Goal: Task Accomplishment & Management: Use online tool/utility

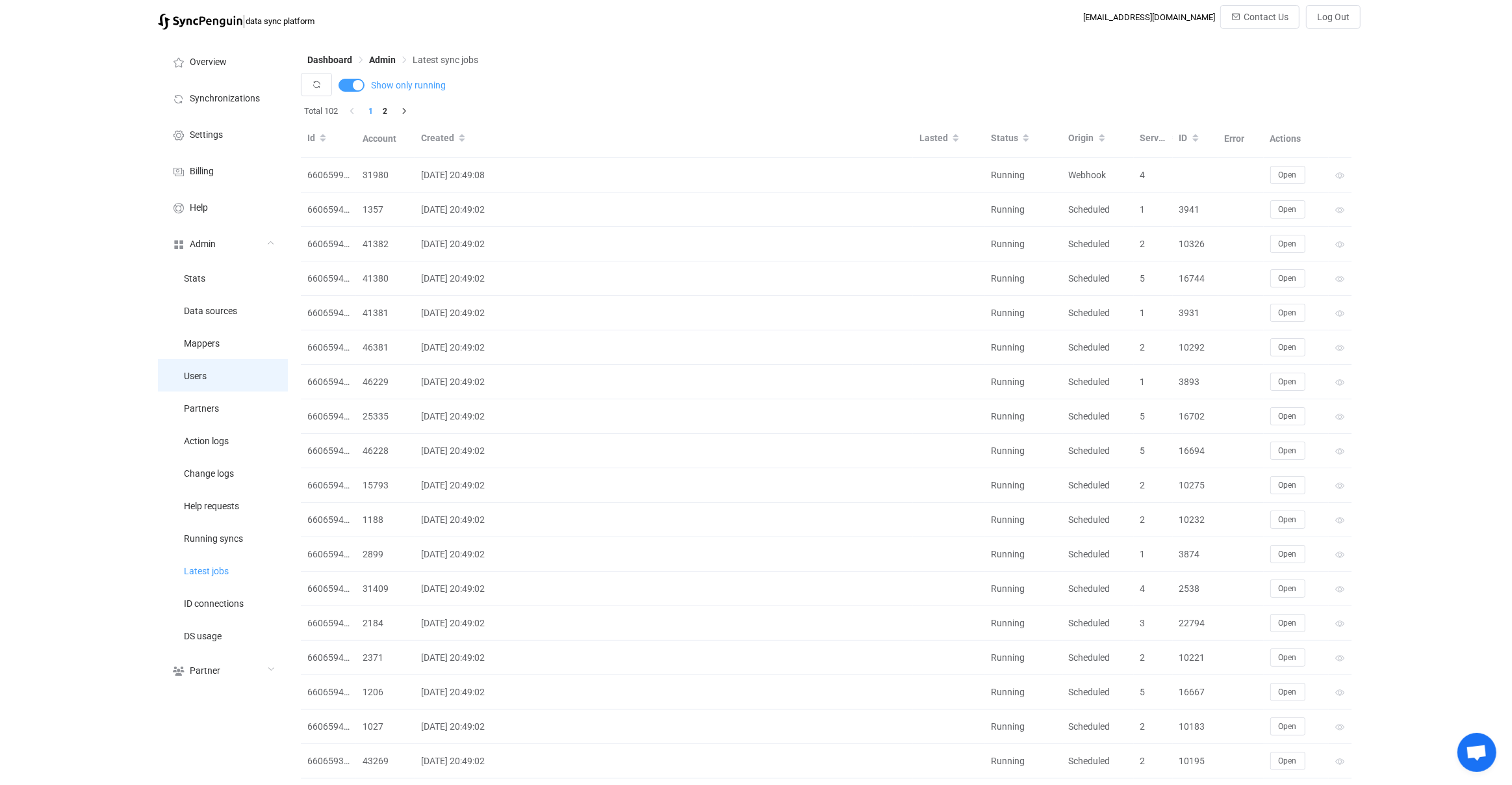
click at [234, 381] on li "Users" at bounding box center [223, 376] width 130 height 33
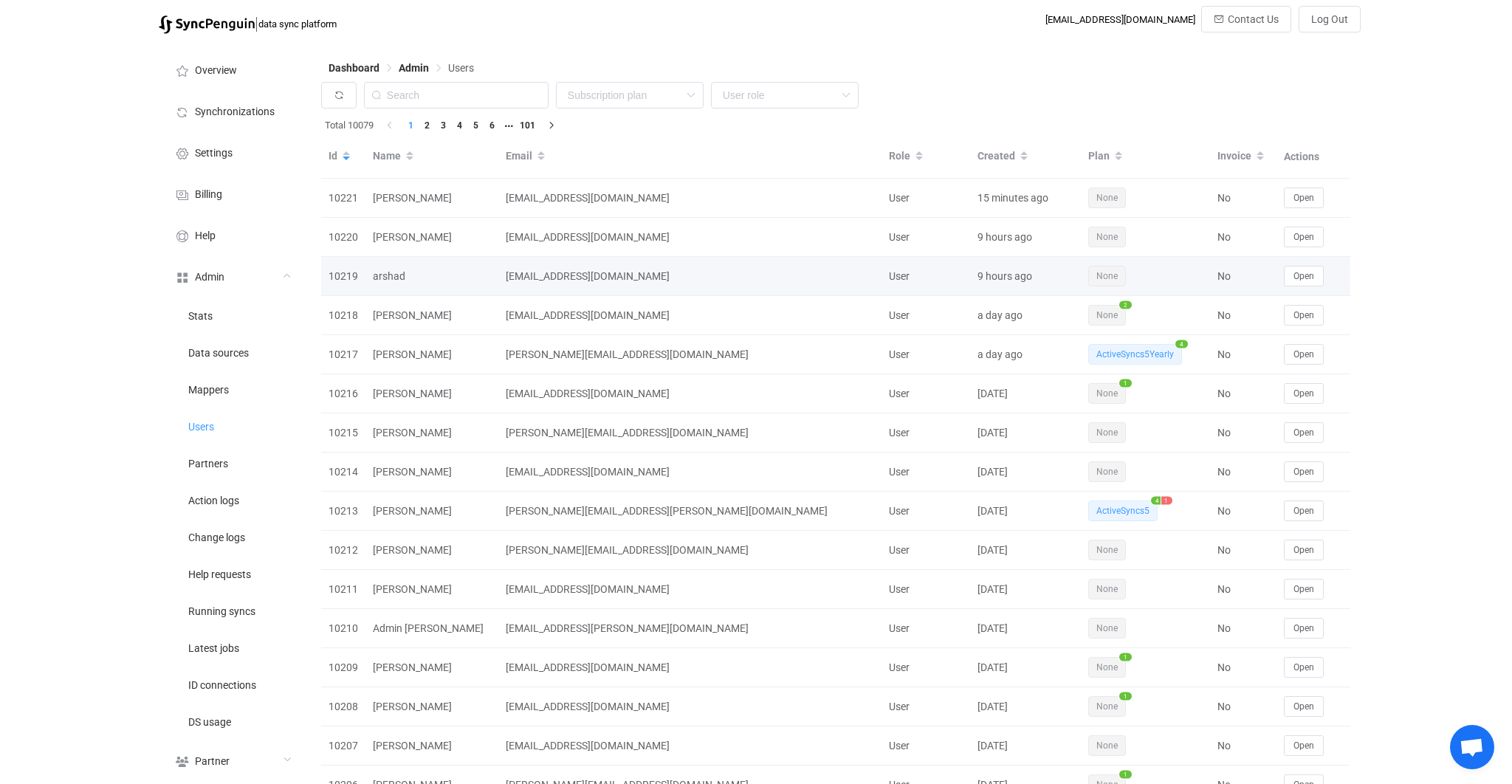
click at [718, 278] on div "[EMAIL_ADDRESS][DOMAIN_NAME]" at bounding box center [690, 276] width 383 height 17
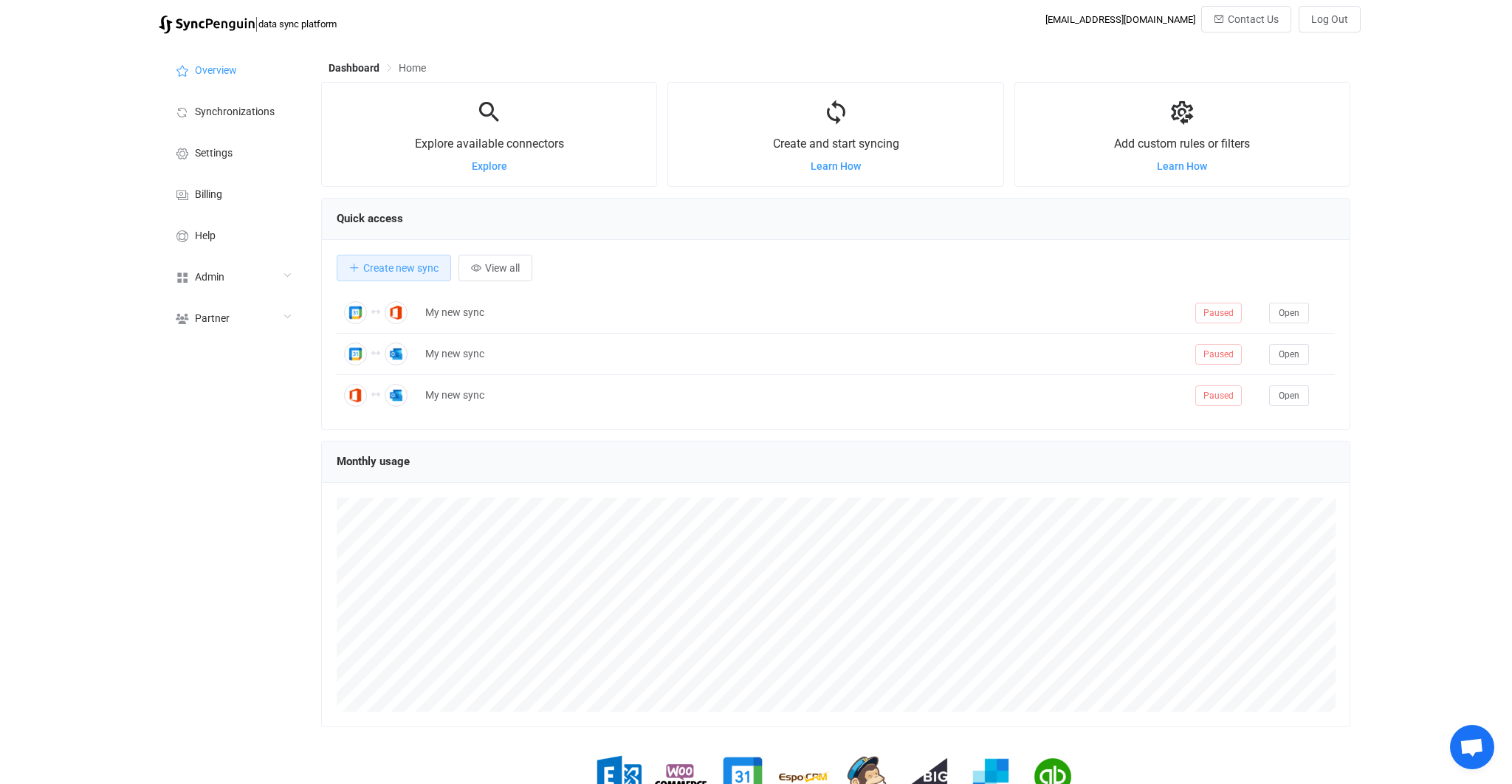
scroll to position [286, 1029]
click at [255, 280] on div "Admin" at bounding box center [233, 276] width 147 height 41
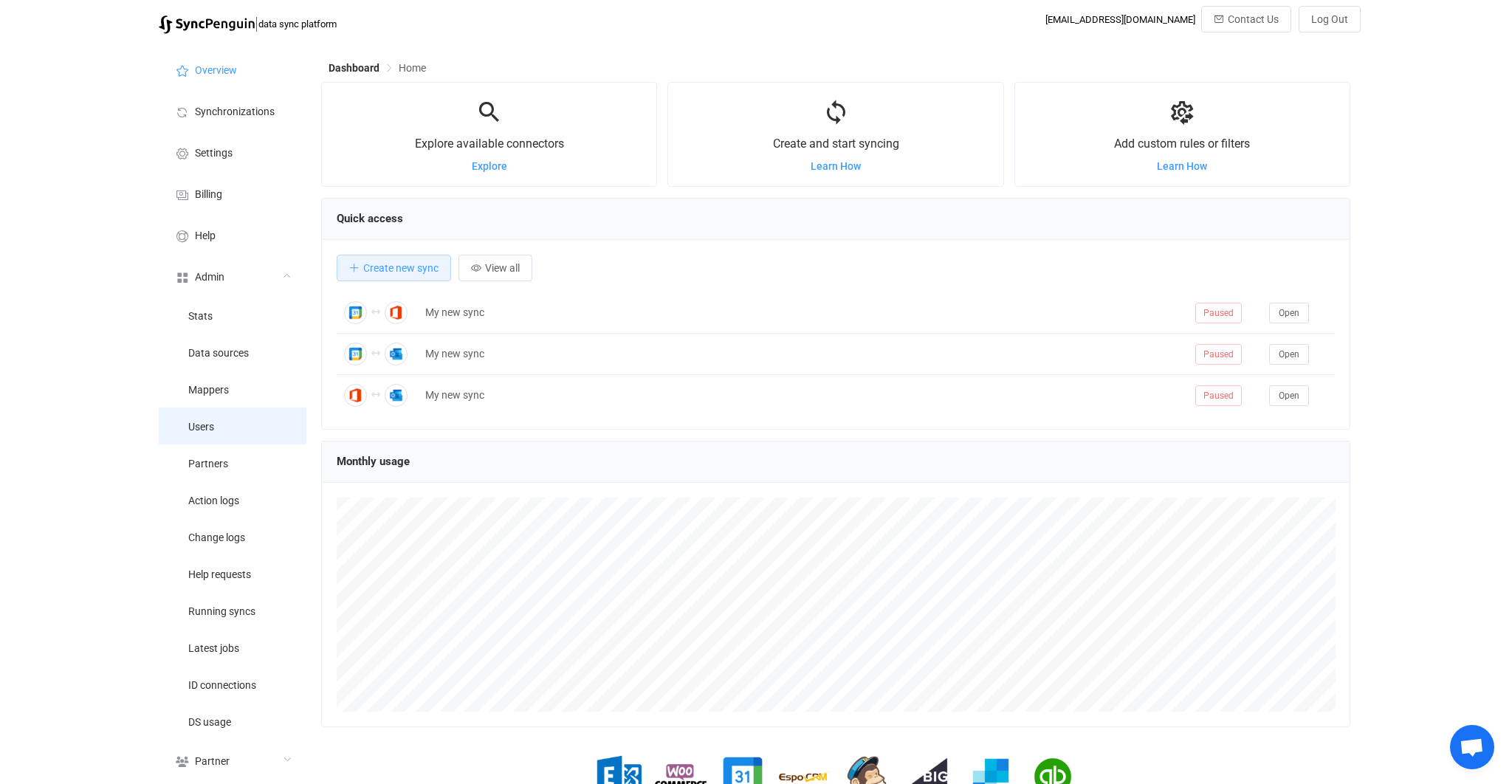
click at [255, 417] on li "Users" at bounding box center [233, 426] width 147 height 37
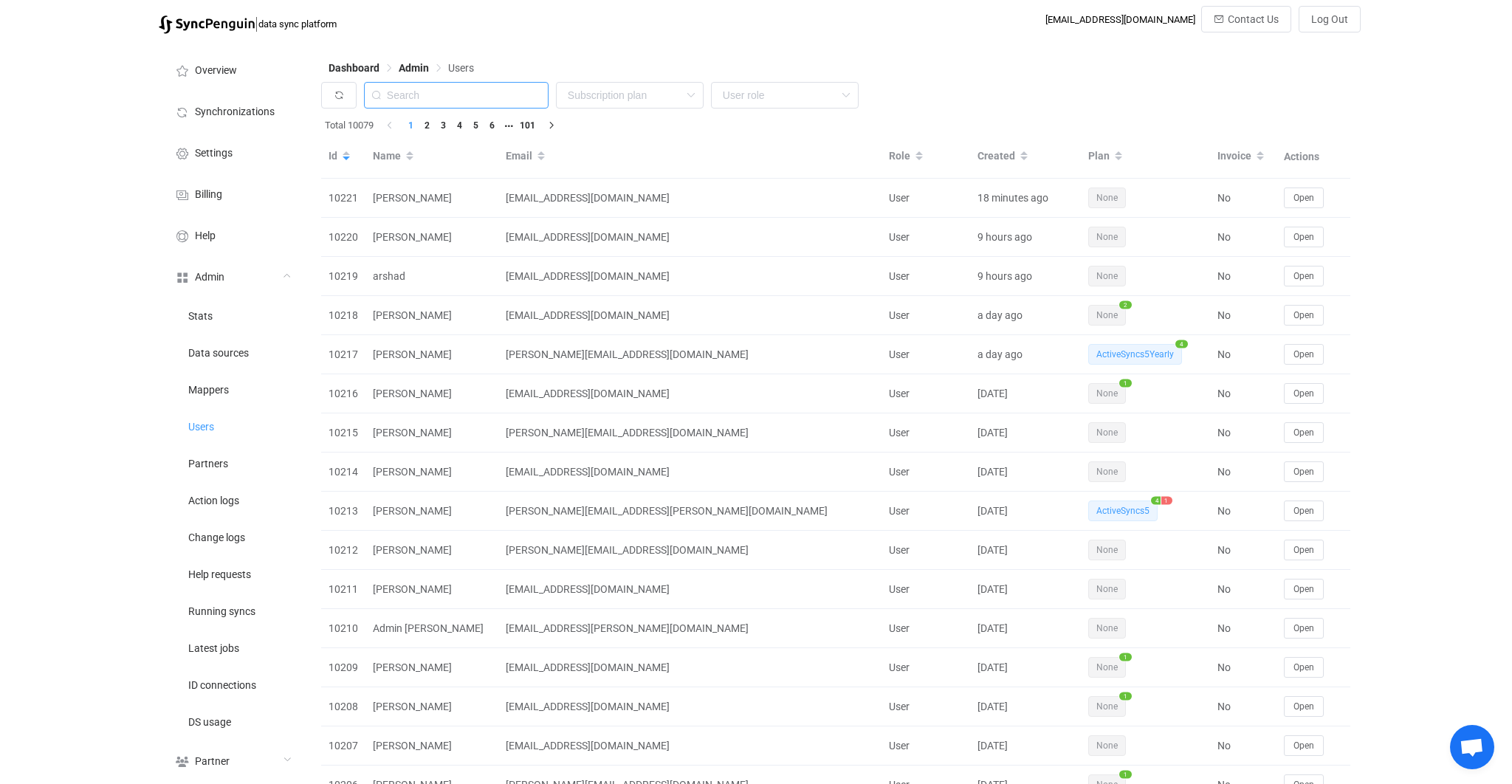
click at [497, 101] on input "text" at bounding box center [456, 94] width 185 height 27
paste input "[EMAIL_ADDRESS][DOMAIN_NAME]"
type input "[EMAIL_ADDRESS][DOMAIN_NAME]"
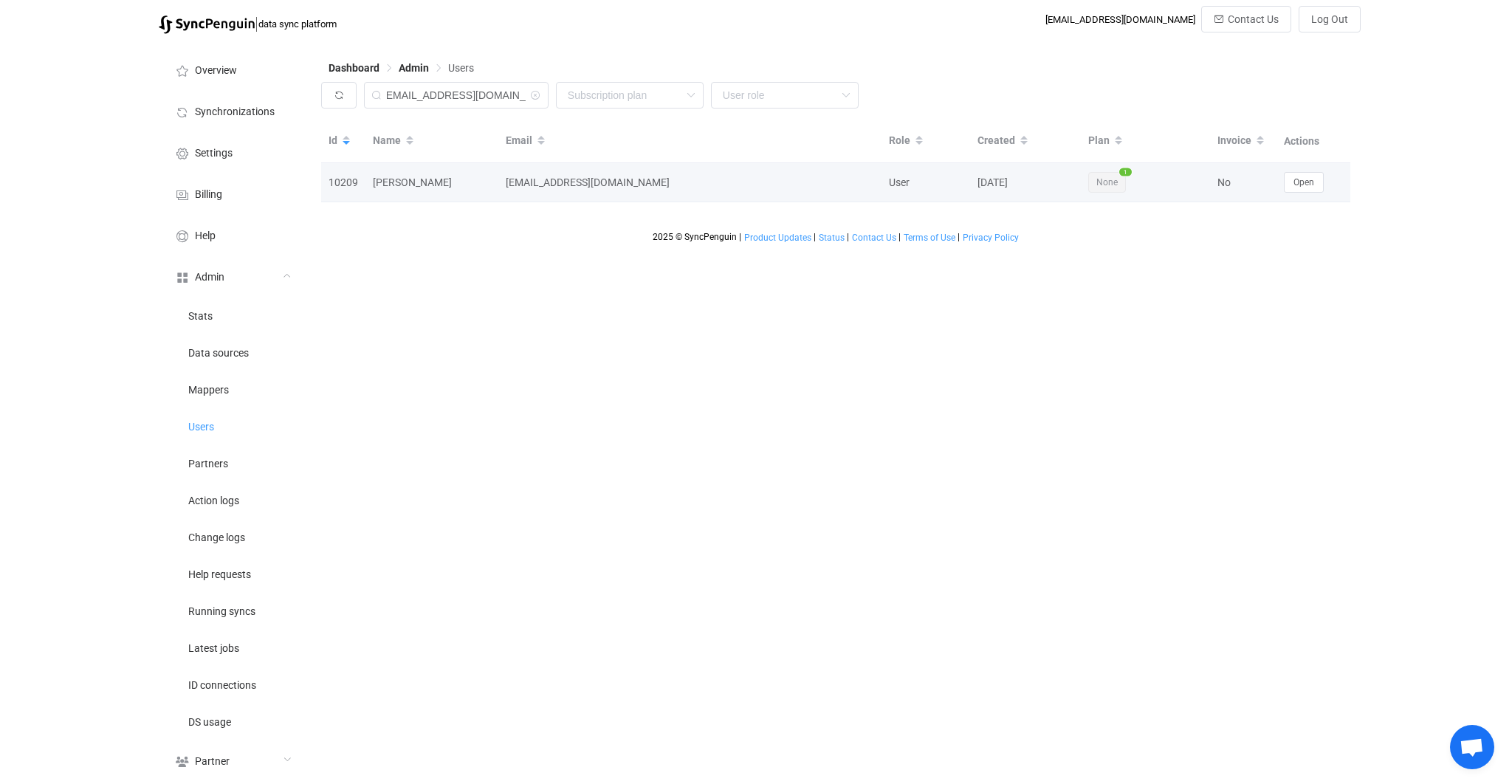
click at [1321, 196] on td "Open" at bounding box center [1313, 183] width 74 height 39
click at [1316, 189] on button "Open" at bounding box center [1303, 182] width 40 height 21
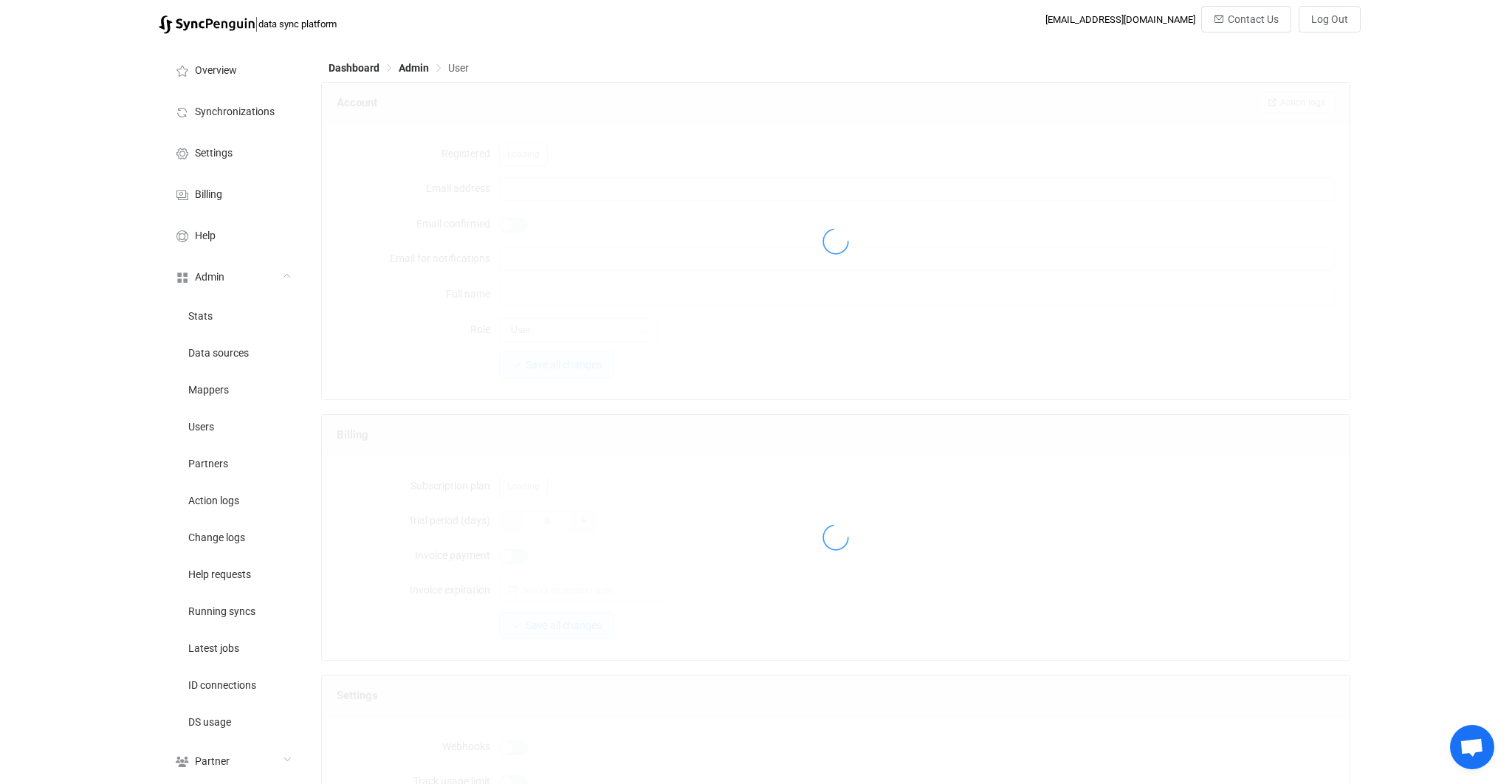
type input "[EMAIL_ADDRESS][DOMAIN_NAME]"
type input "[PERSON_NAME]"
type input "14"
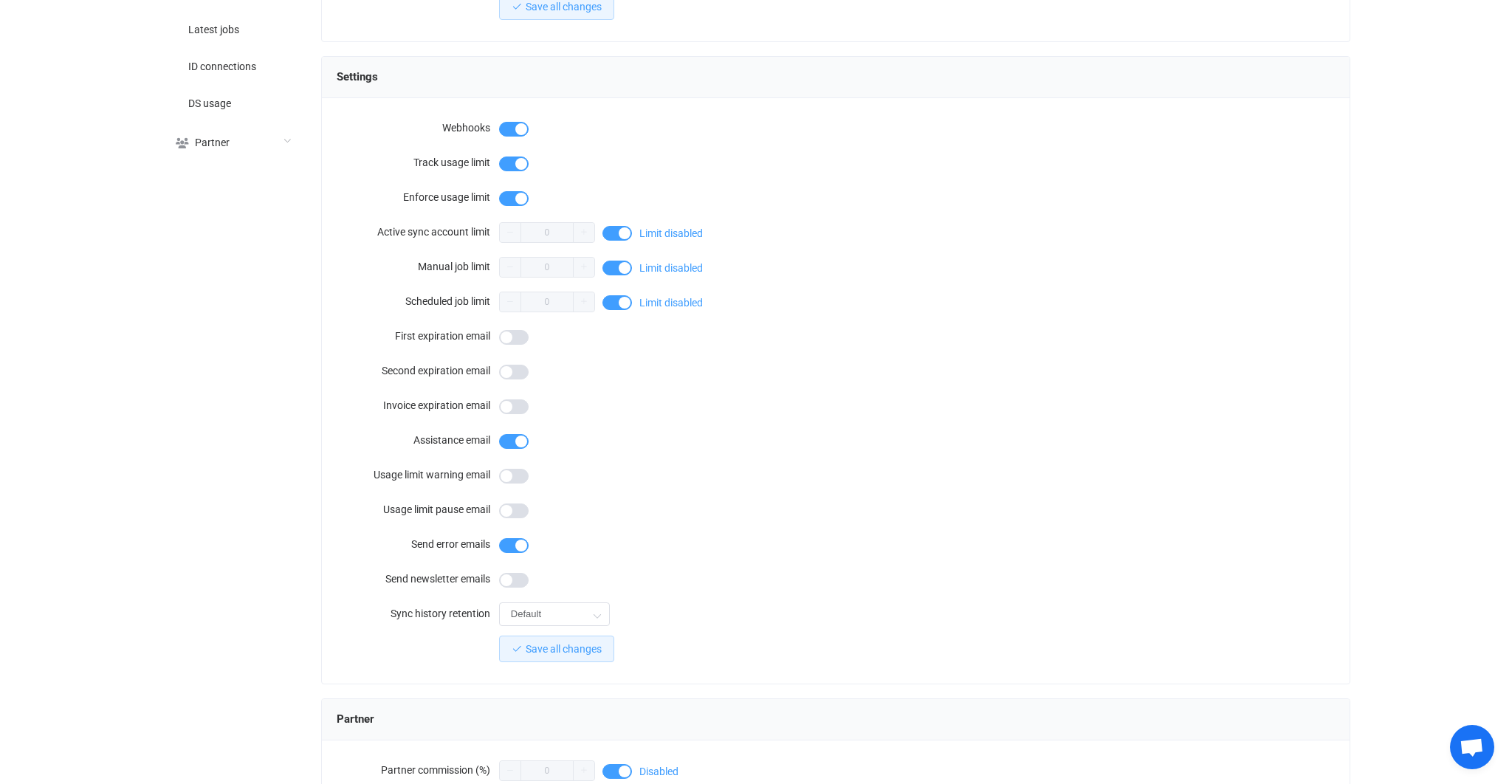
scroll to position [1086, 0]
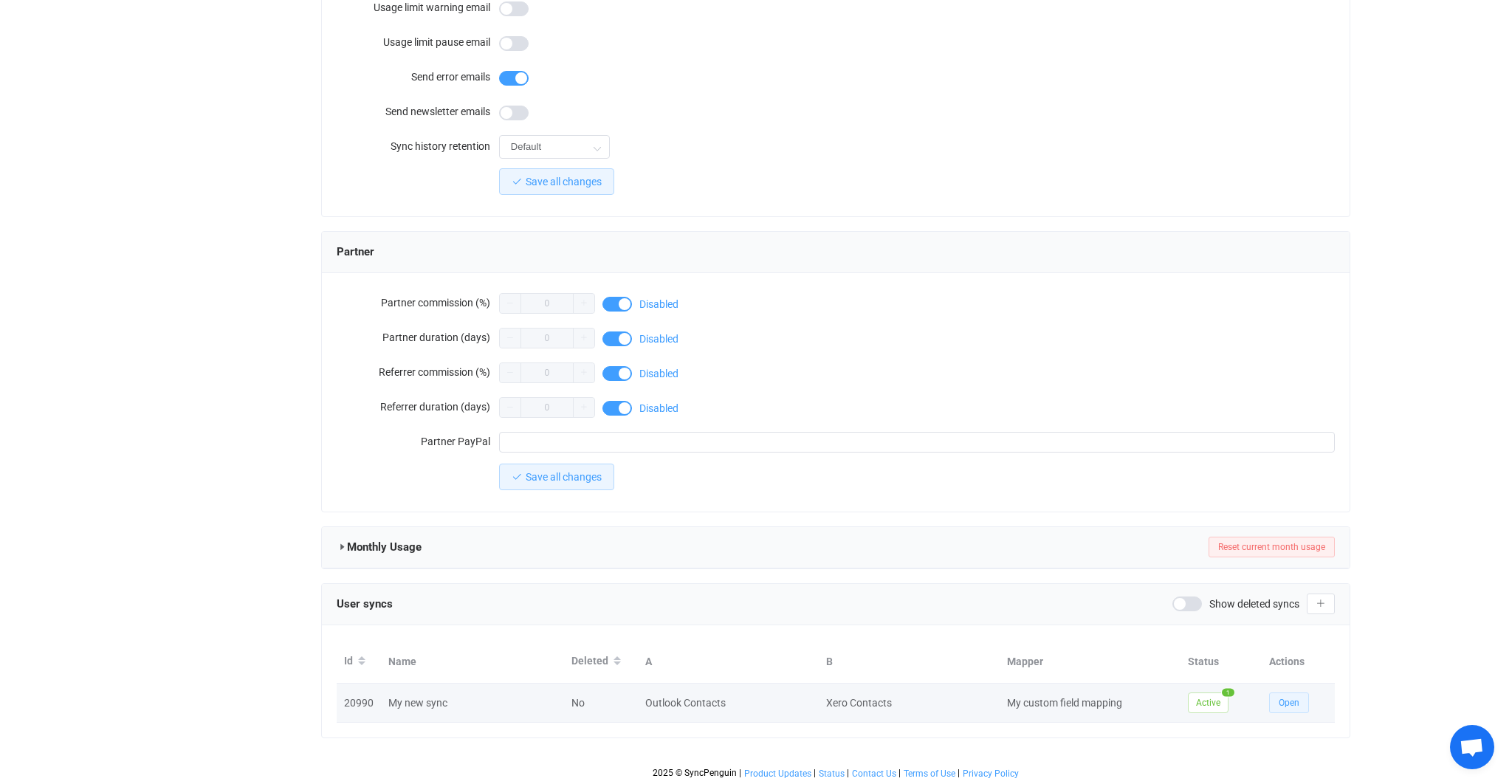
click at [1280, 698] on span "Open" at bounding box center [1288, 702] width 21 height 11
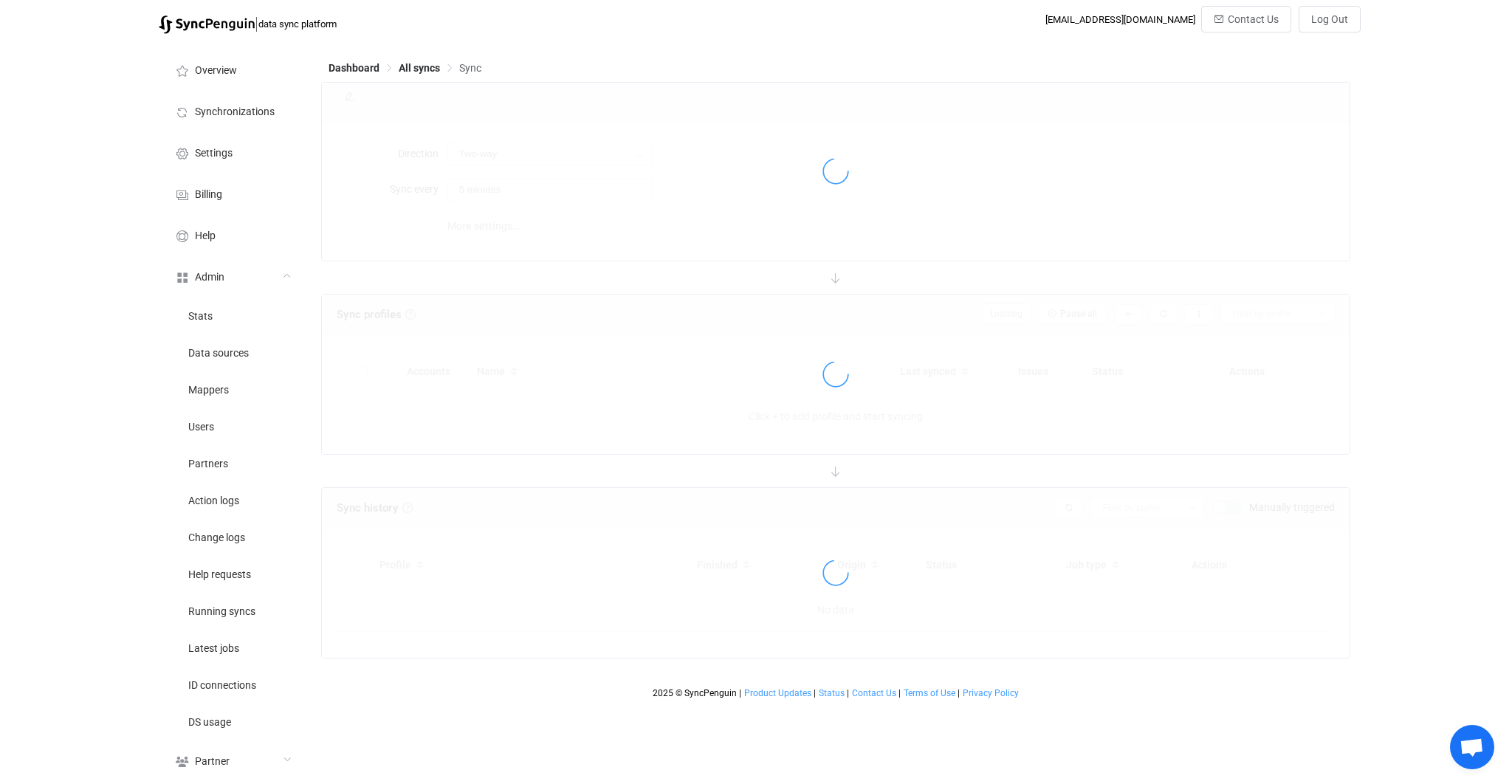
type input "24 hours"
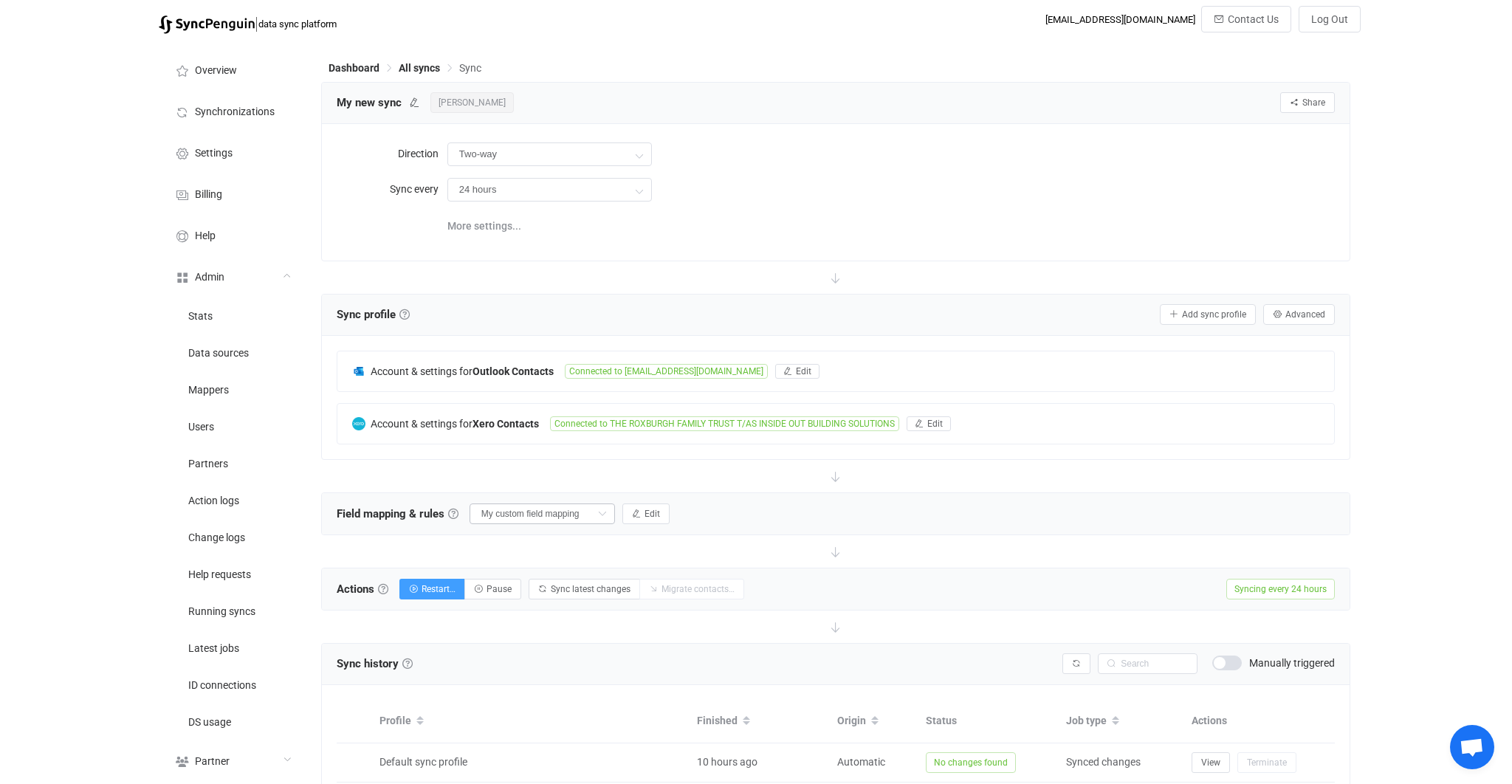
click at [592, 506] on icon at bounding box center [601, 513] width 19 height 21
click at [804, 519] on div "Field mapping & rules Field mapping & rules By default, all contacts of the con…" at bounding box center [836, 514] width 1028 height 41
click at [644, 509] on span "Edit" at bounding box center [652, 514] width 16 height 11
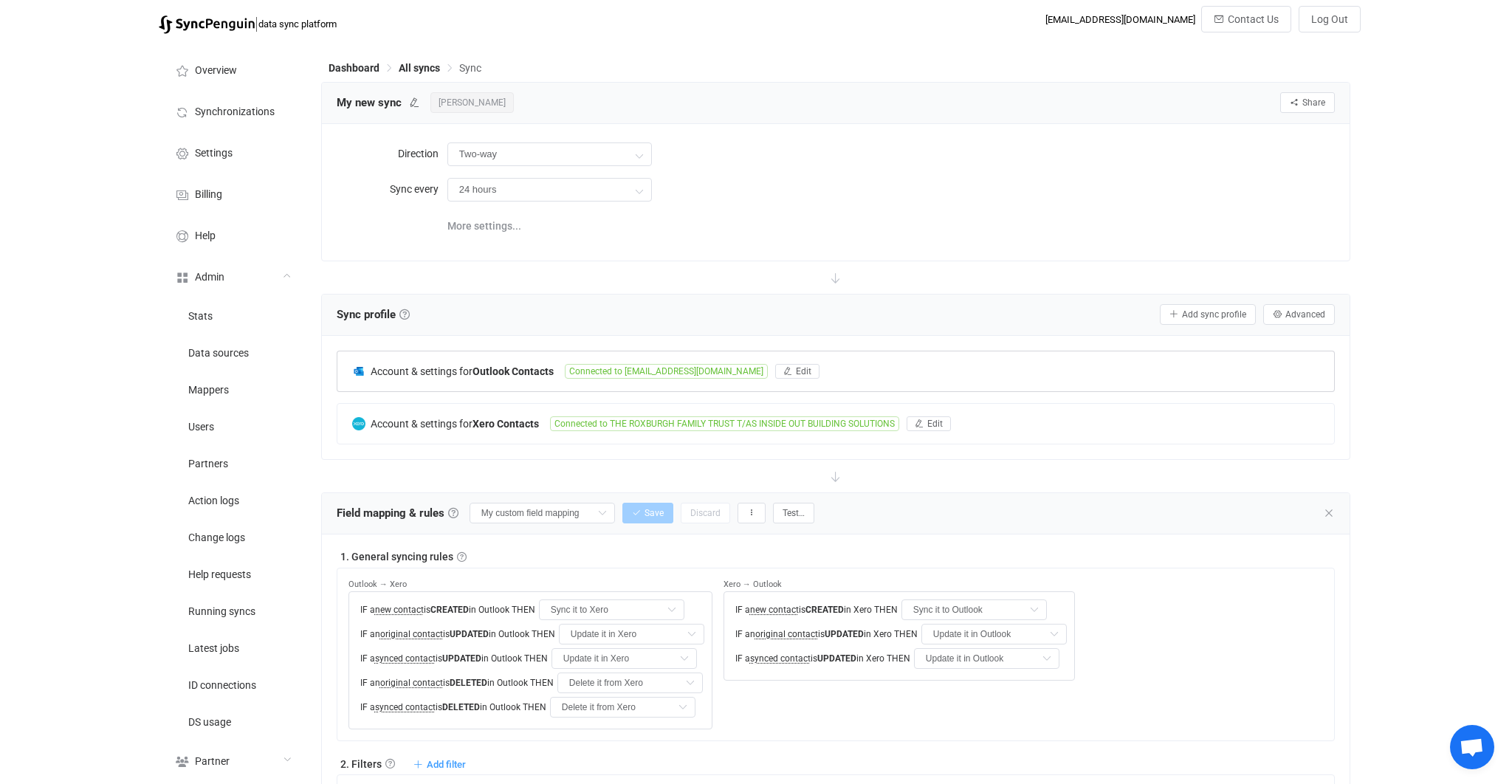
click at [706, 376] on span "Connected to reception@munrospaul.com.au" at bounding box center [666, 370] width 203 height 15
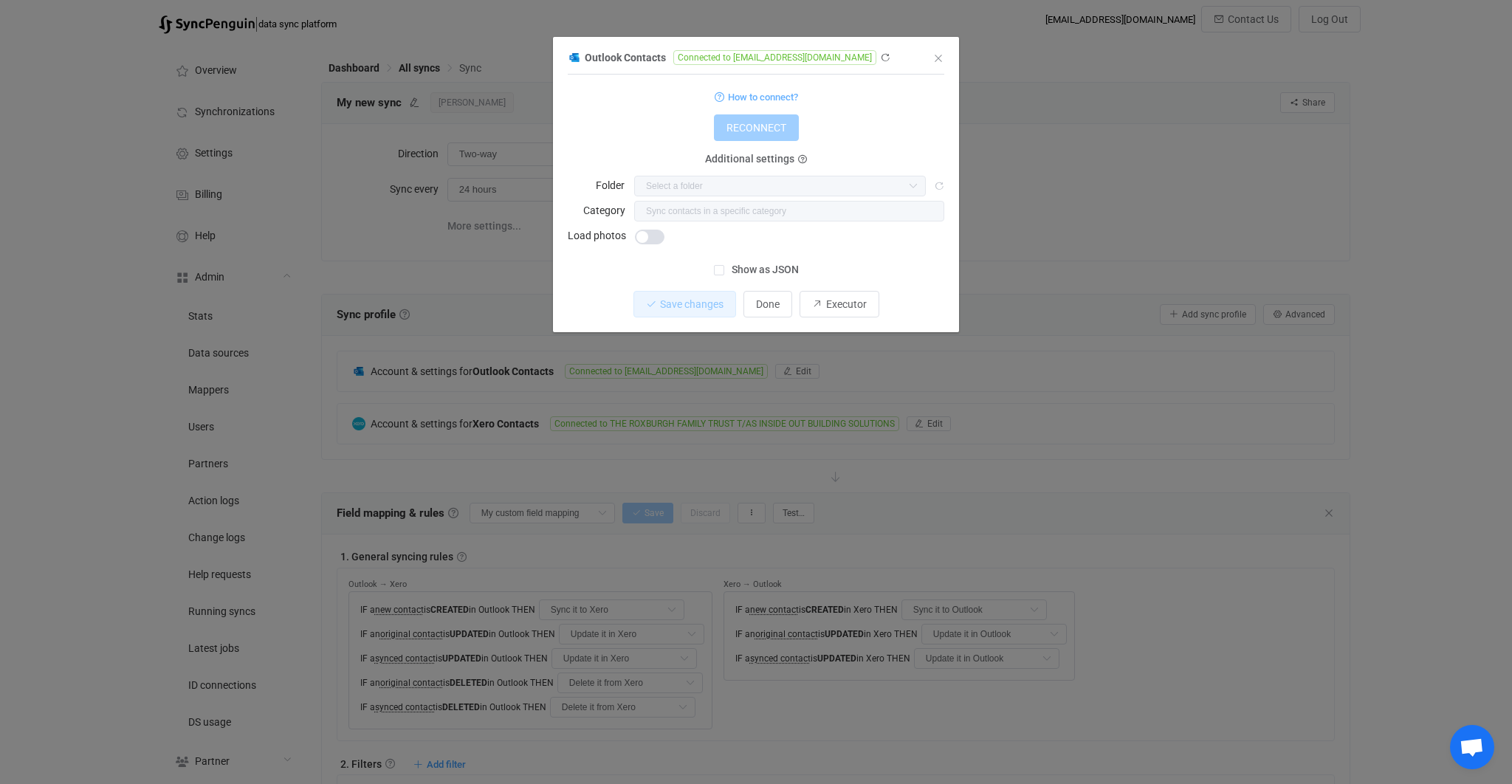
click at [475, 271] on div "Outlook Contacts Connected to reception@munrospaul.com.au 1 { { "connectionType…" at bounding box center [756, 392] width 1512 height 784
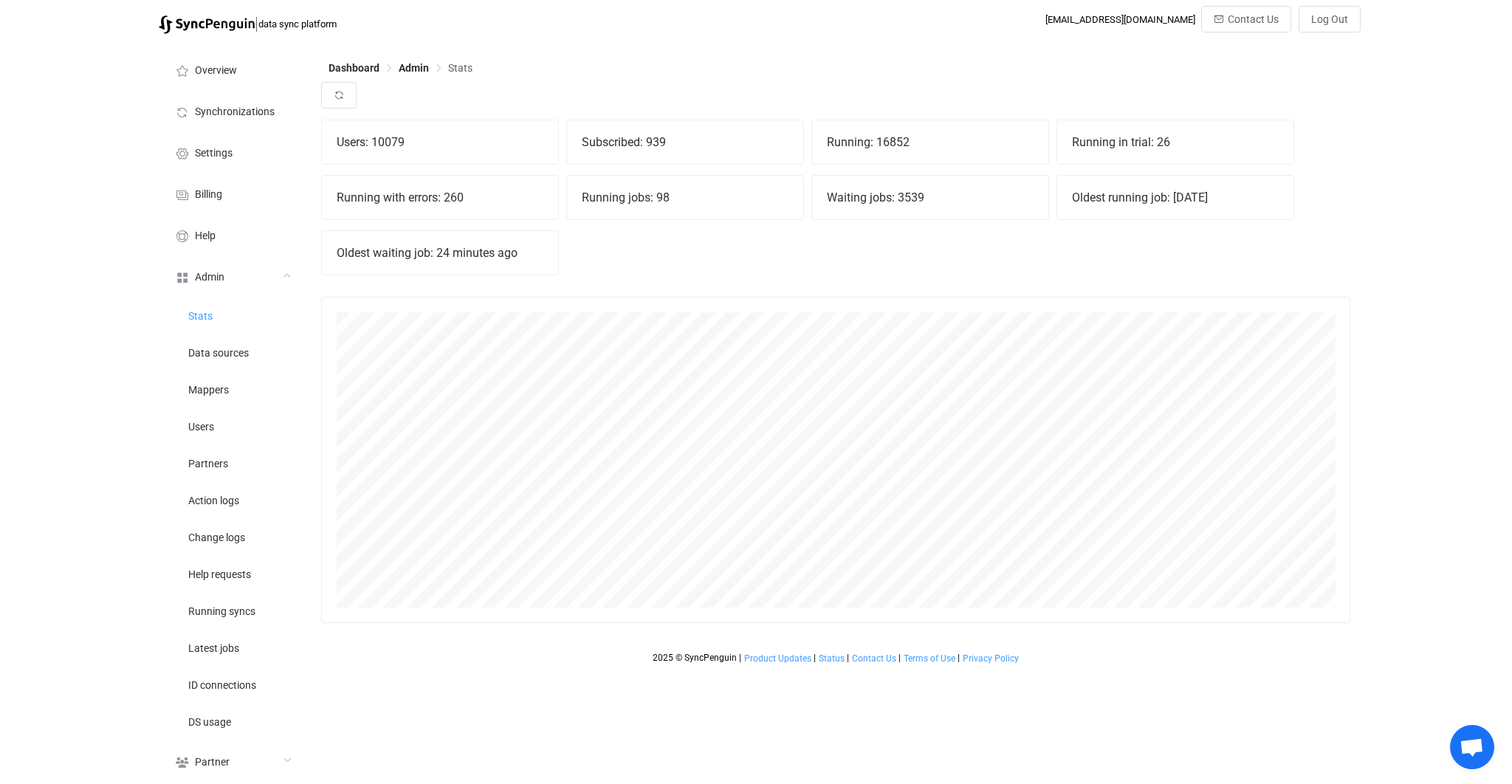
scroll to position [325, 1029]
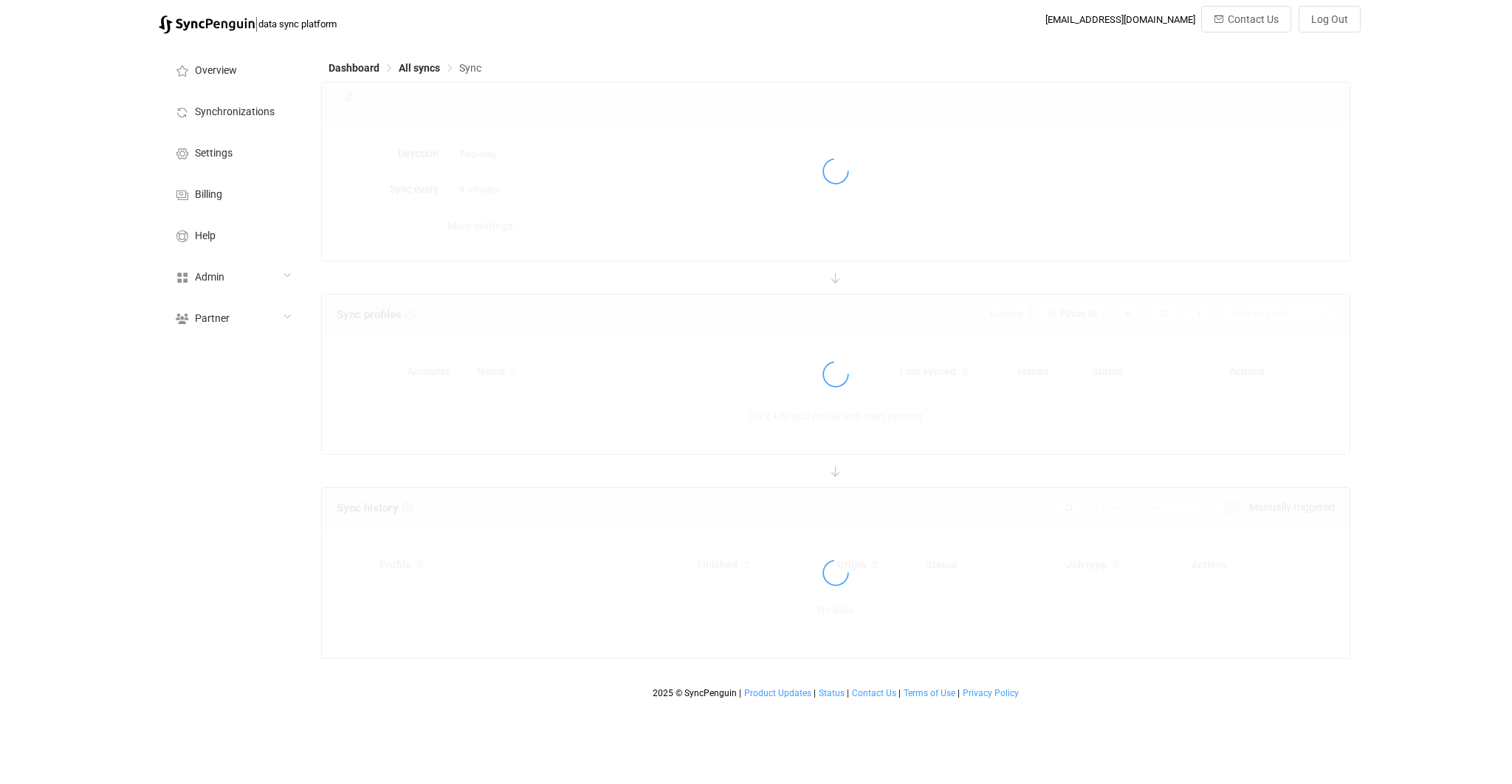
type input "10 minutes"
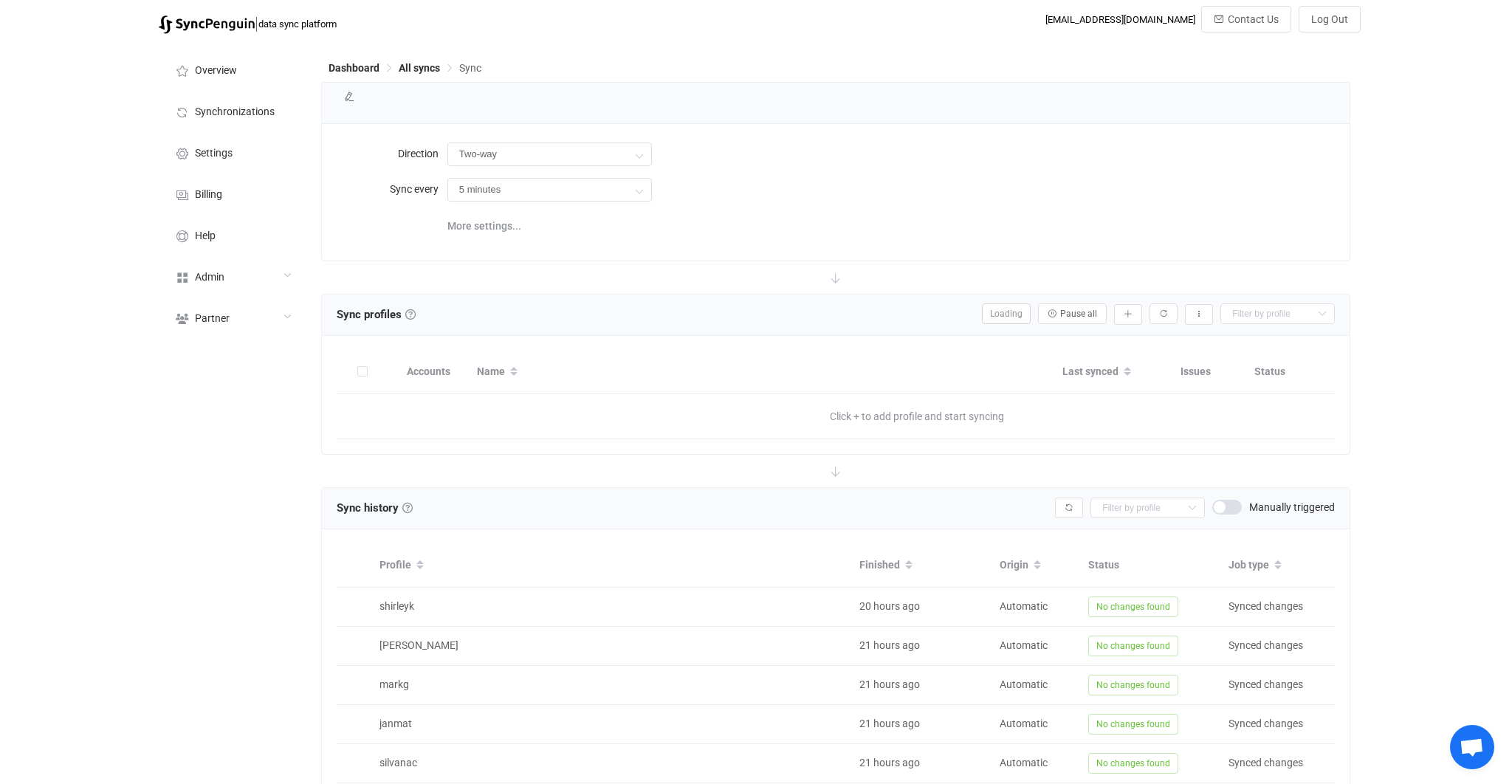
type input "Office 365 GAL → Office 365 (one to many)"
type input "24 hours"
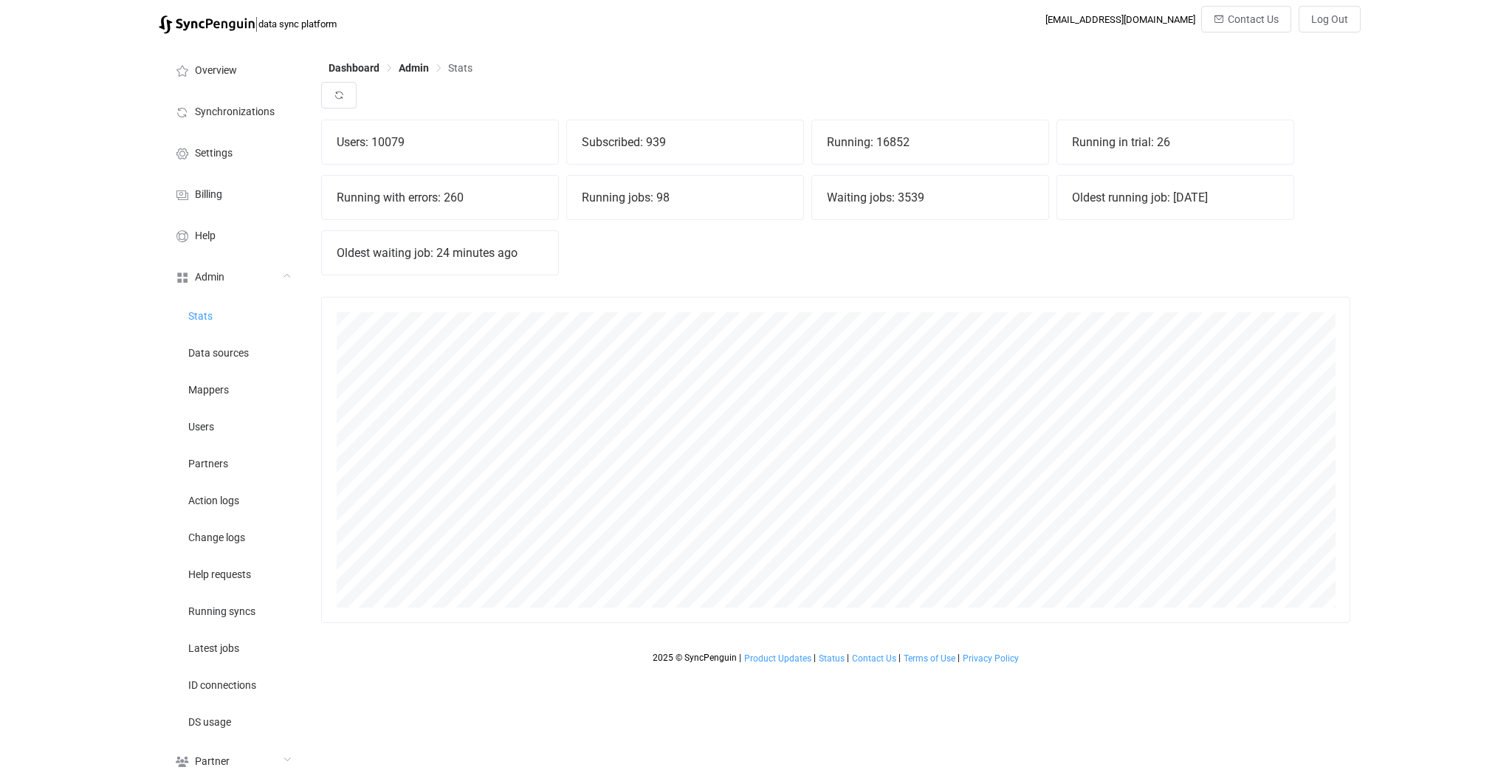
scroll to position [325, 1029]
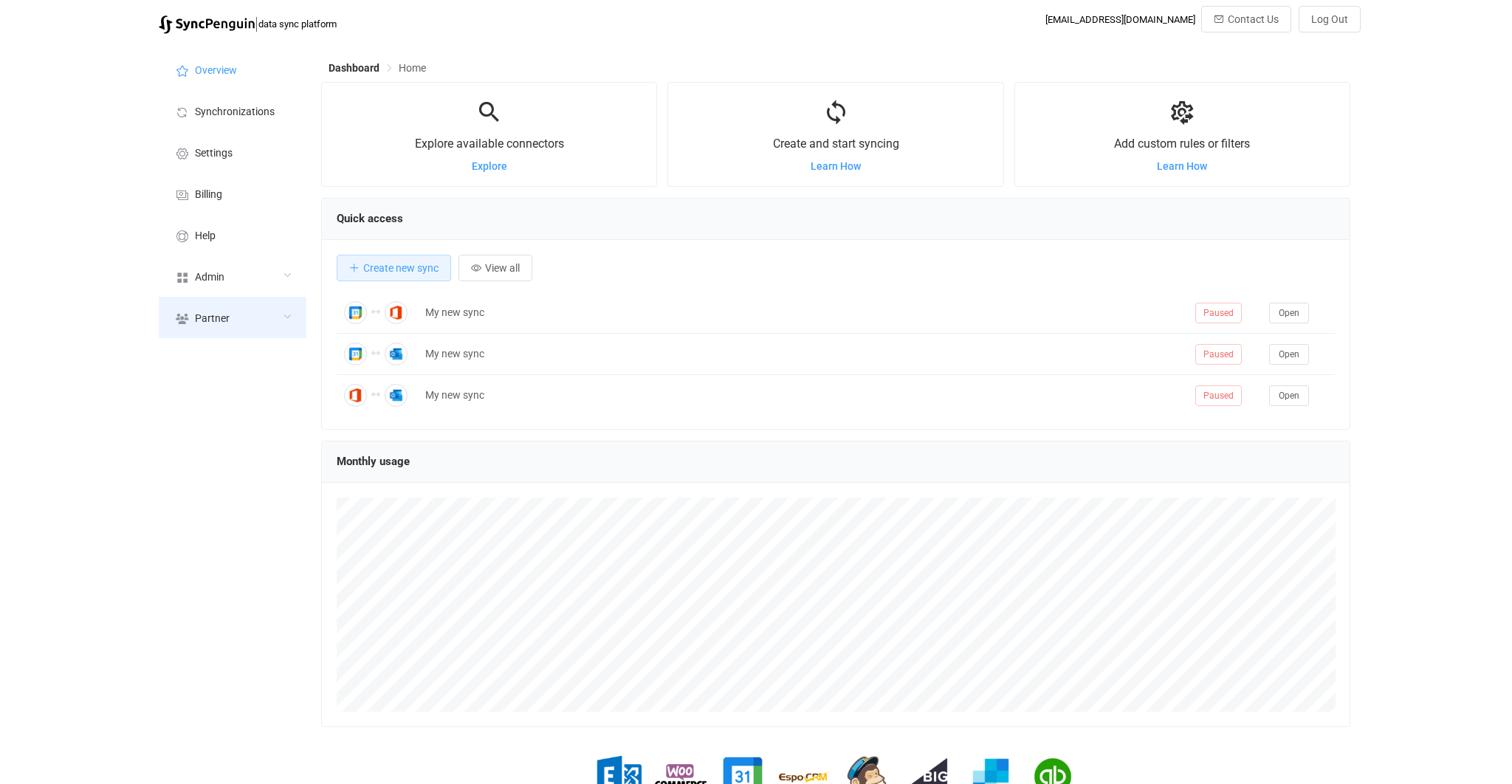
scroll to position [286, 1029]
click at [244, 289] on div "Admin" at bounding box center [233, 276] width 147 height 41
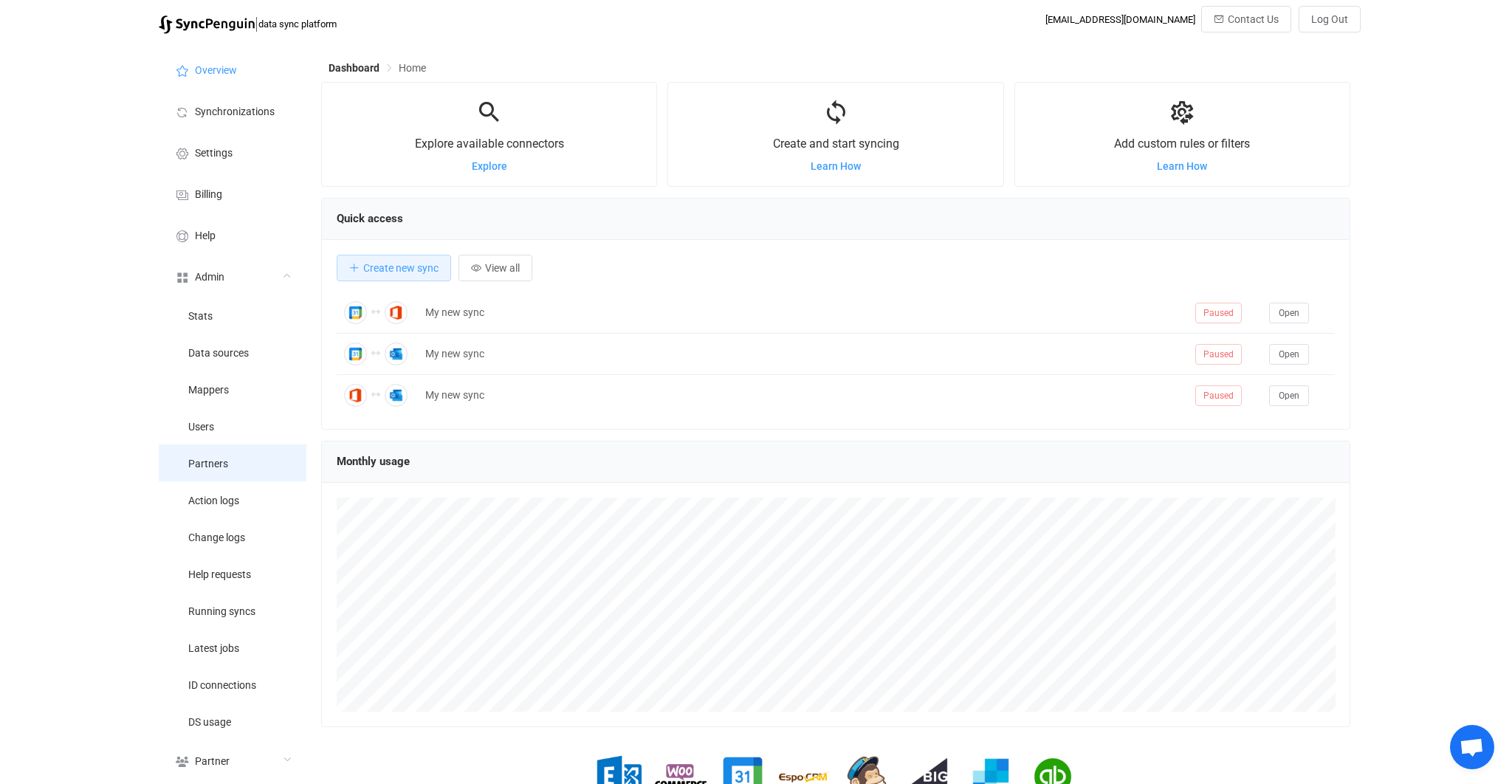
click at [233, 468] on li "Partners" at bounding box center [233, 463] width 147 height 37
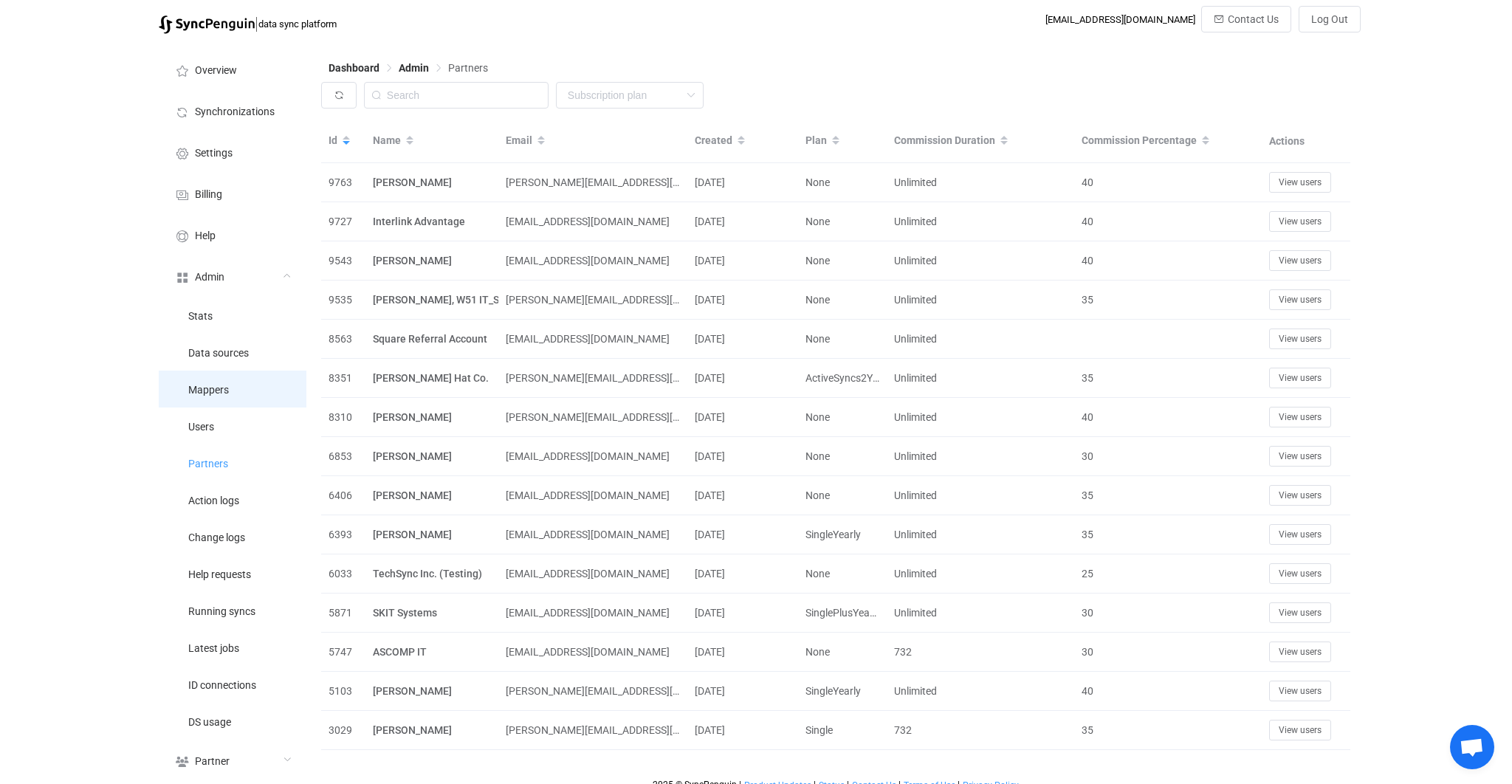
click at [221, 391] on span "Mappers" at bounding box center [208, 390] width 40 height 12
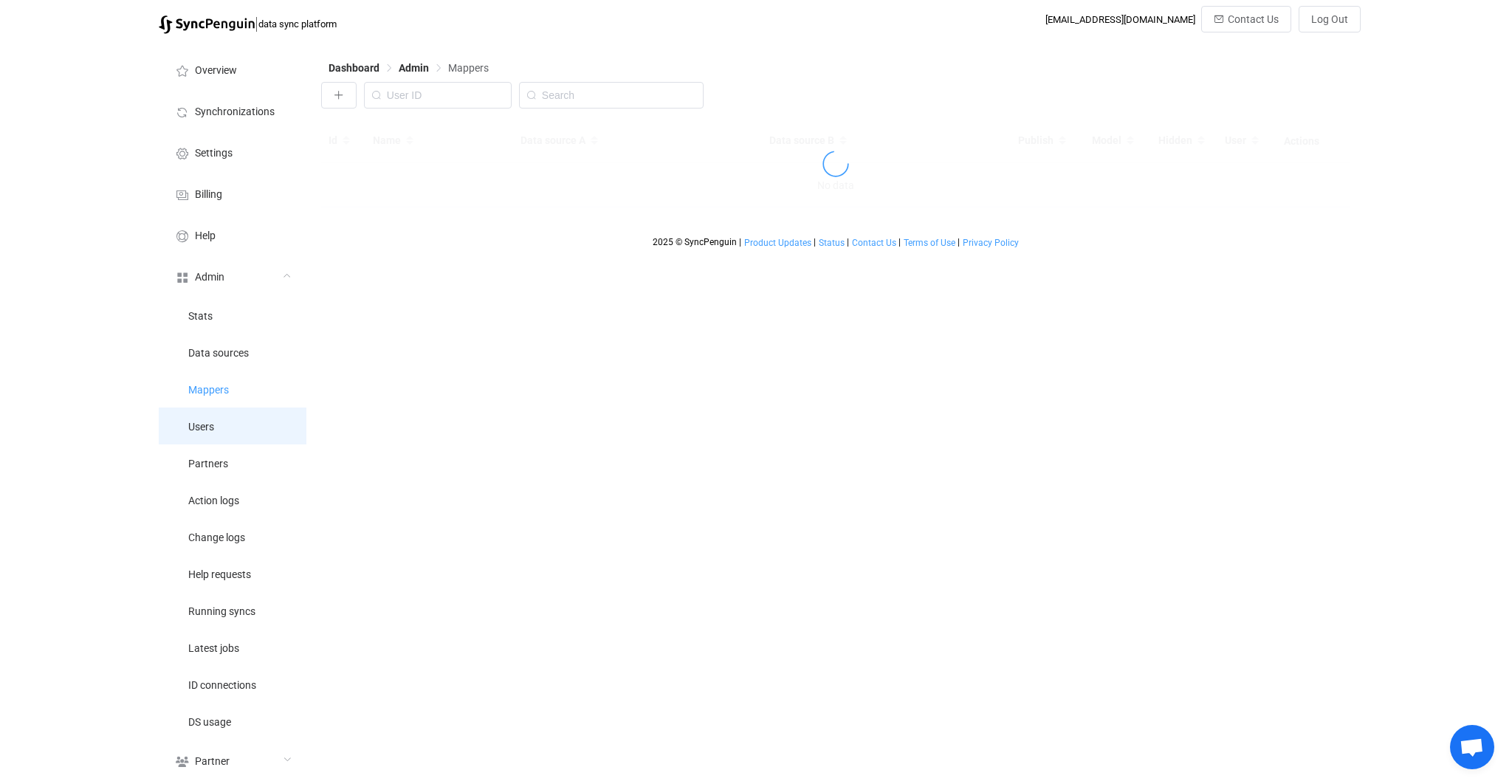
click at [221, 417] on li "Users" at bounding box center [233, 426] width 147 height 37
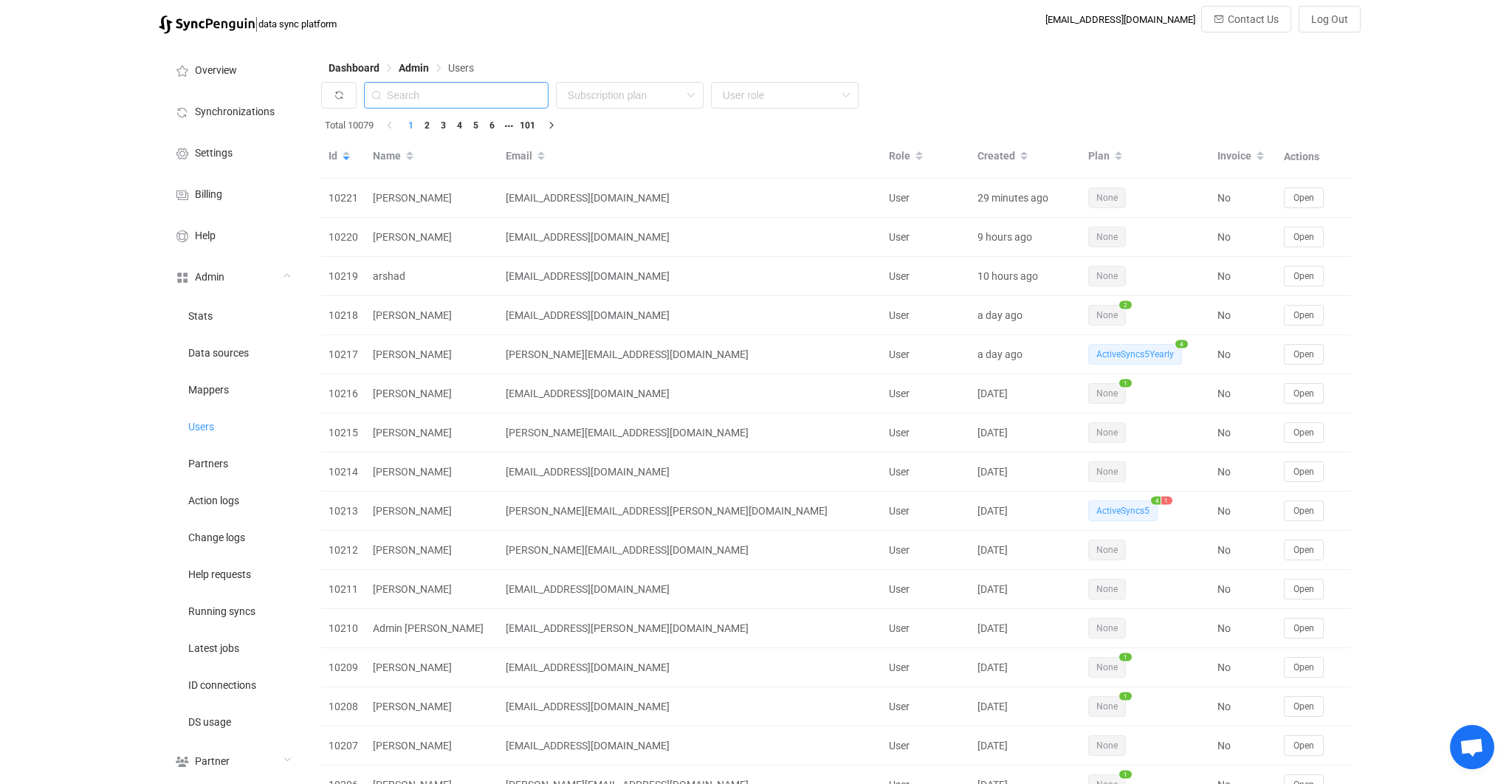
click at [420, 105] on input "text" at bounding box center [456, 94] width 185 height 27
paste input "cos@ovofund.com"
type input "[EMAIL_ADDRESS][DOMAIN_NAME]"
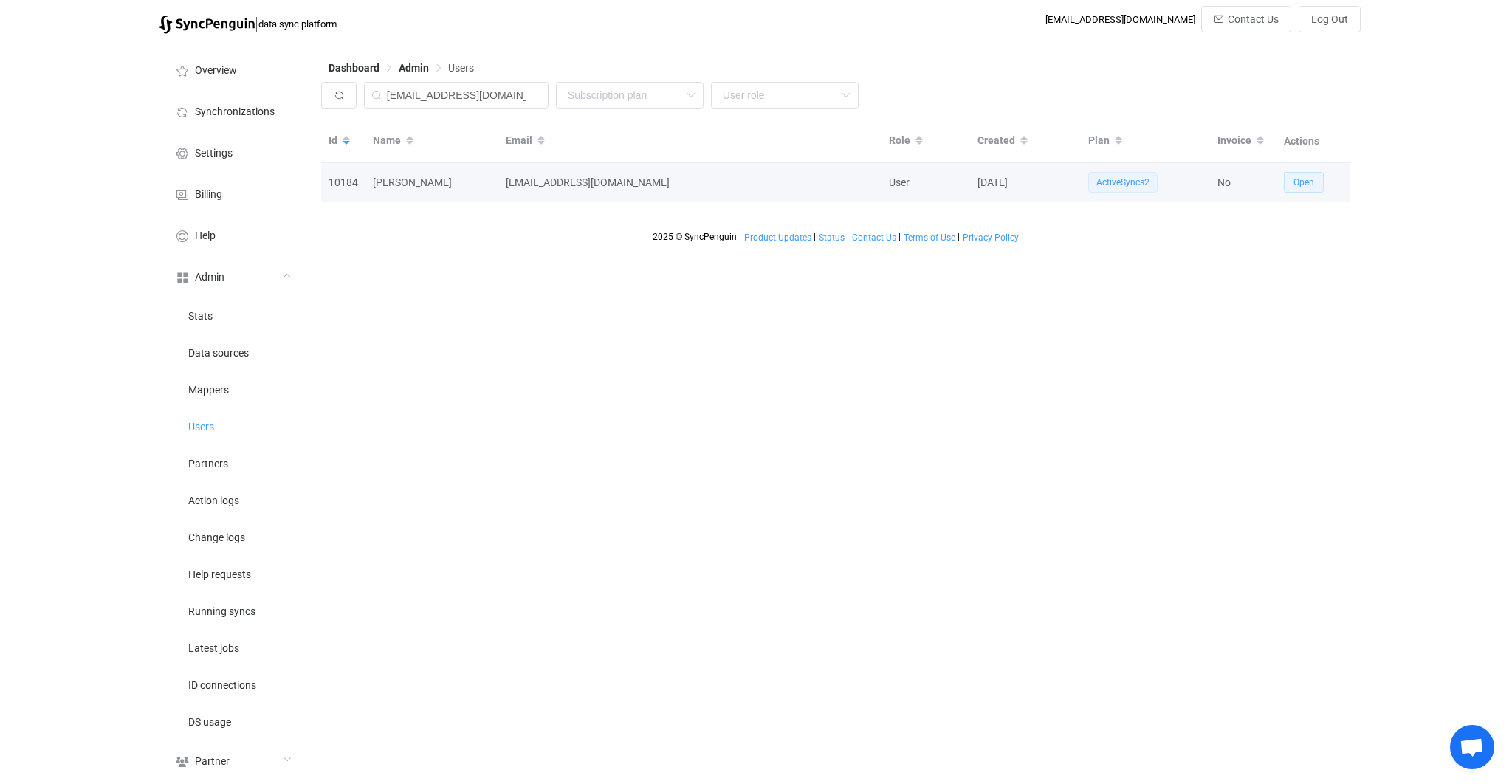
click at [1302, 189] on button "Open" at bounding box center [1303, 182] width 40 height 21
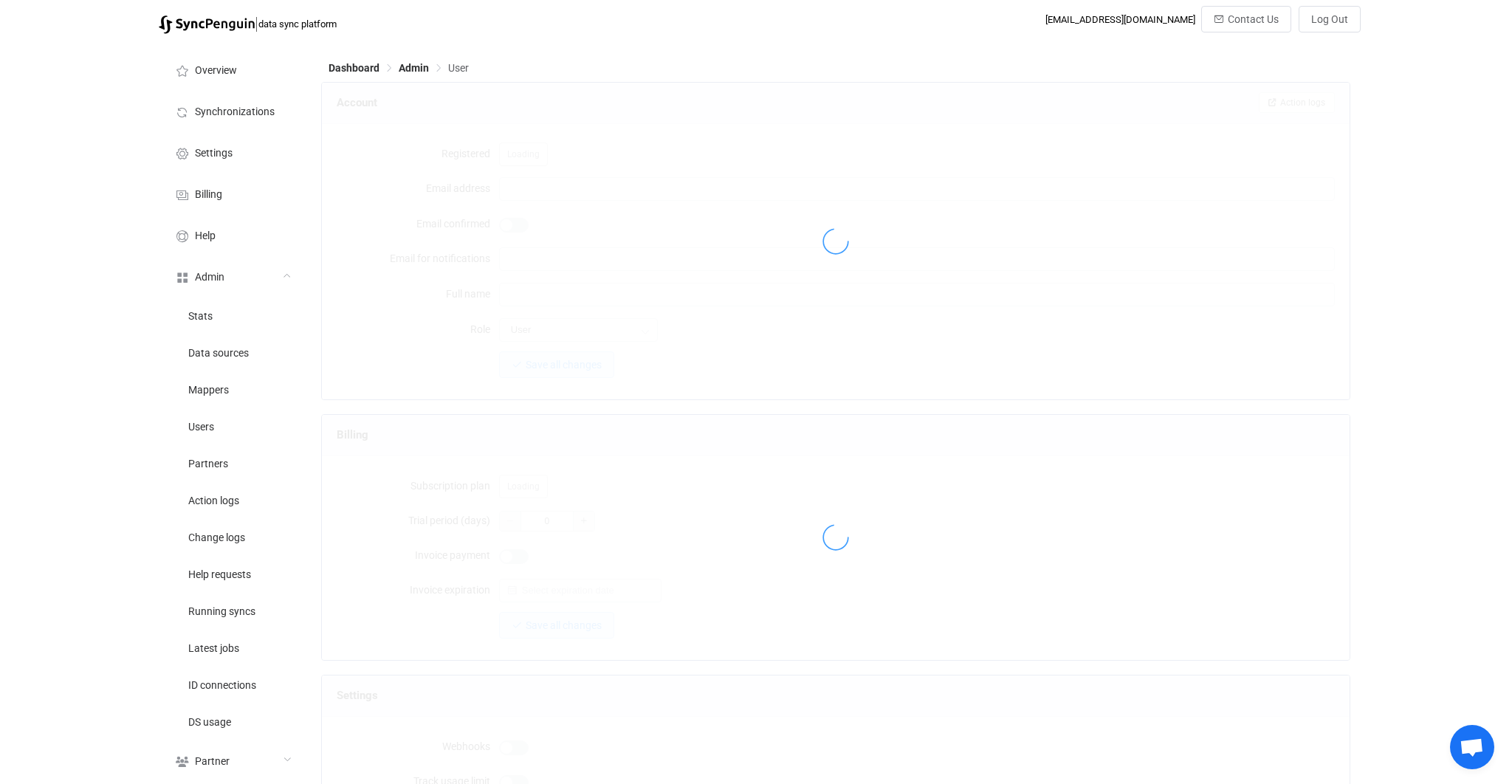
type input "[EMAIL_ADDRESS][DOMAIN_NAME]"
type input "[PERSON_NAME]"
type input "14"
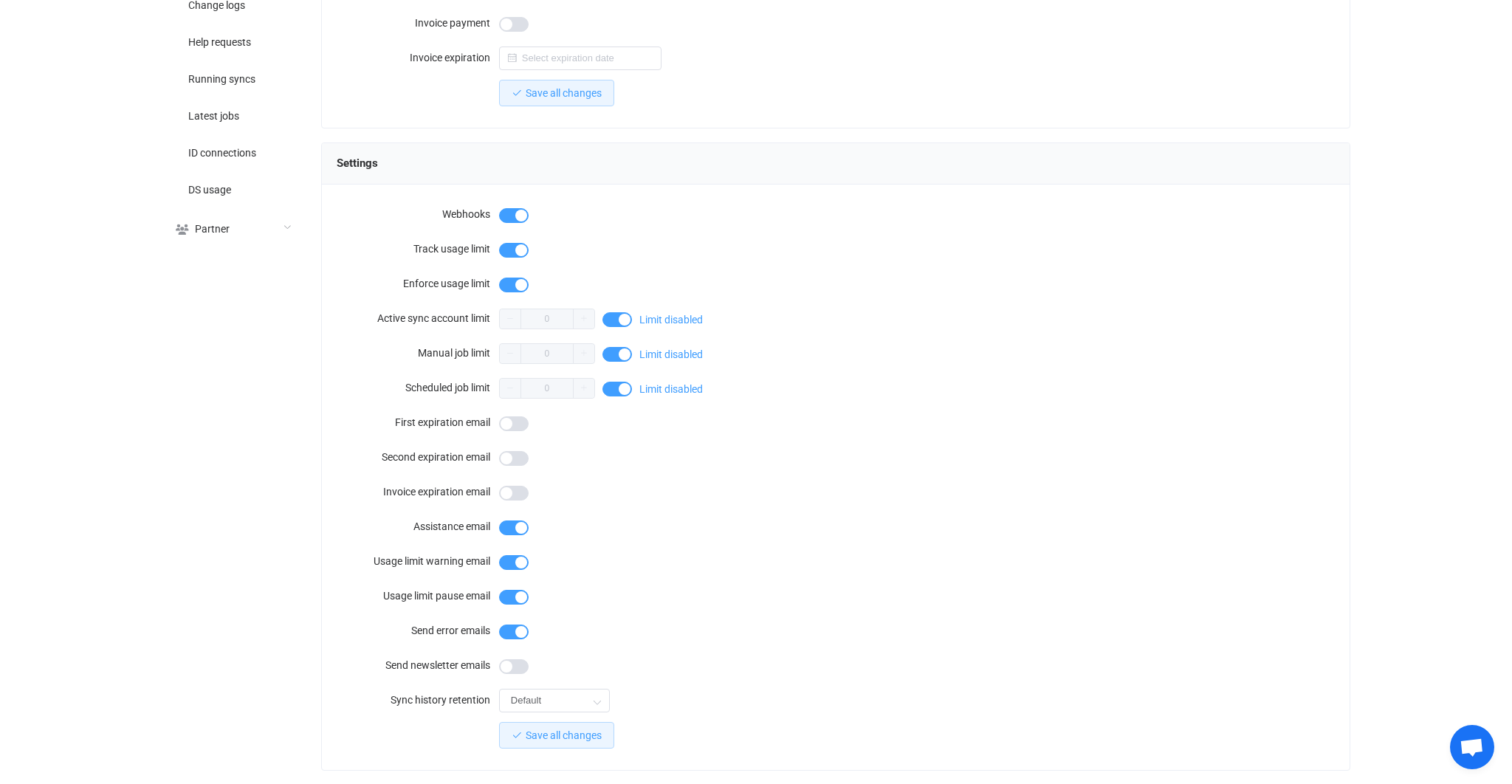
scroll to position [1086, 0]
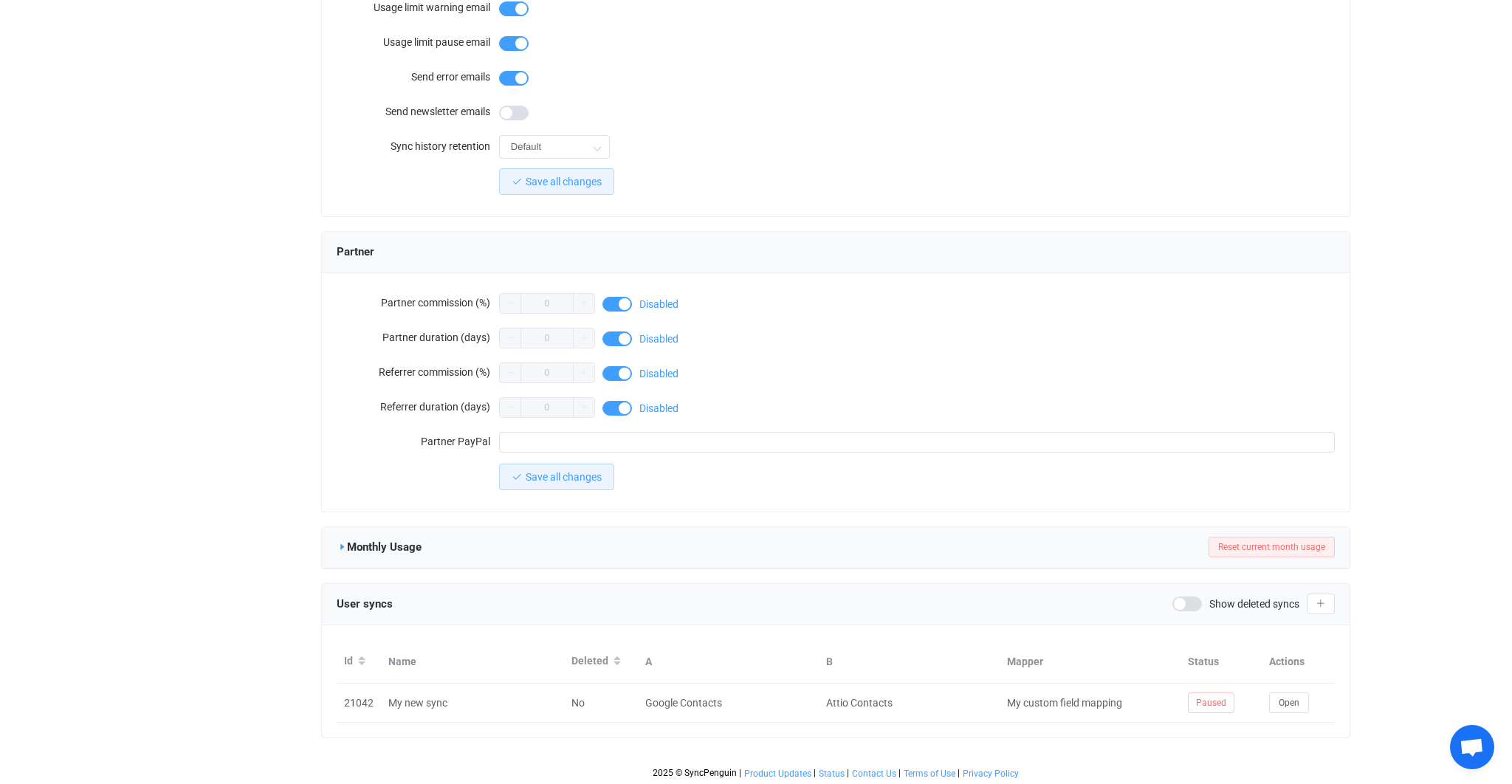
click at [338, 545] on icon at bounding box center [342, 546] width 11 height 11
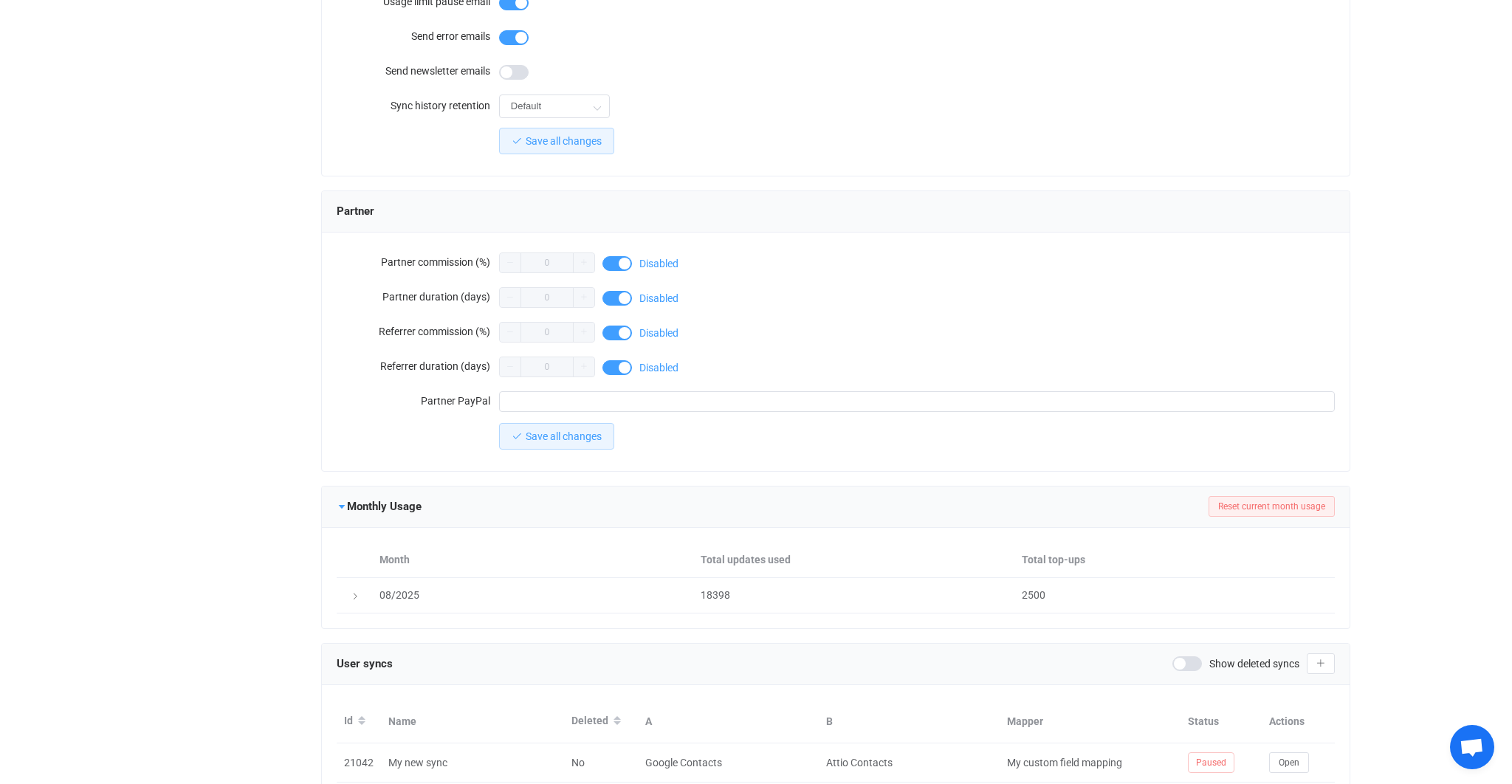
scroll to position [1186, 0]
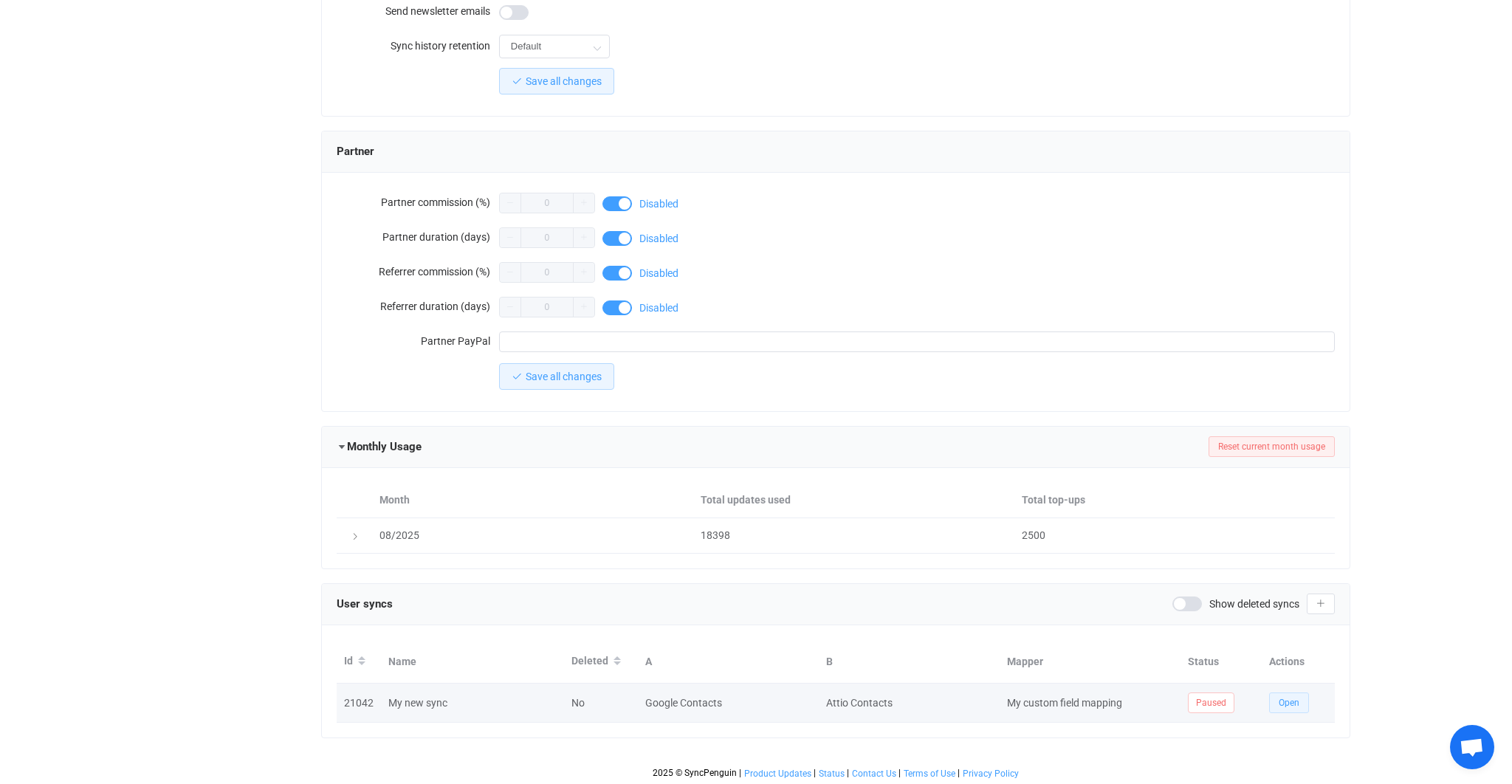
click at [1288, 703] on span "Open" at bounding box center [1288, 702] width 21 height 11
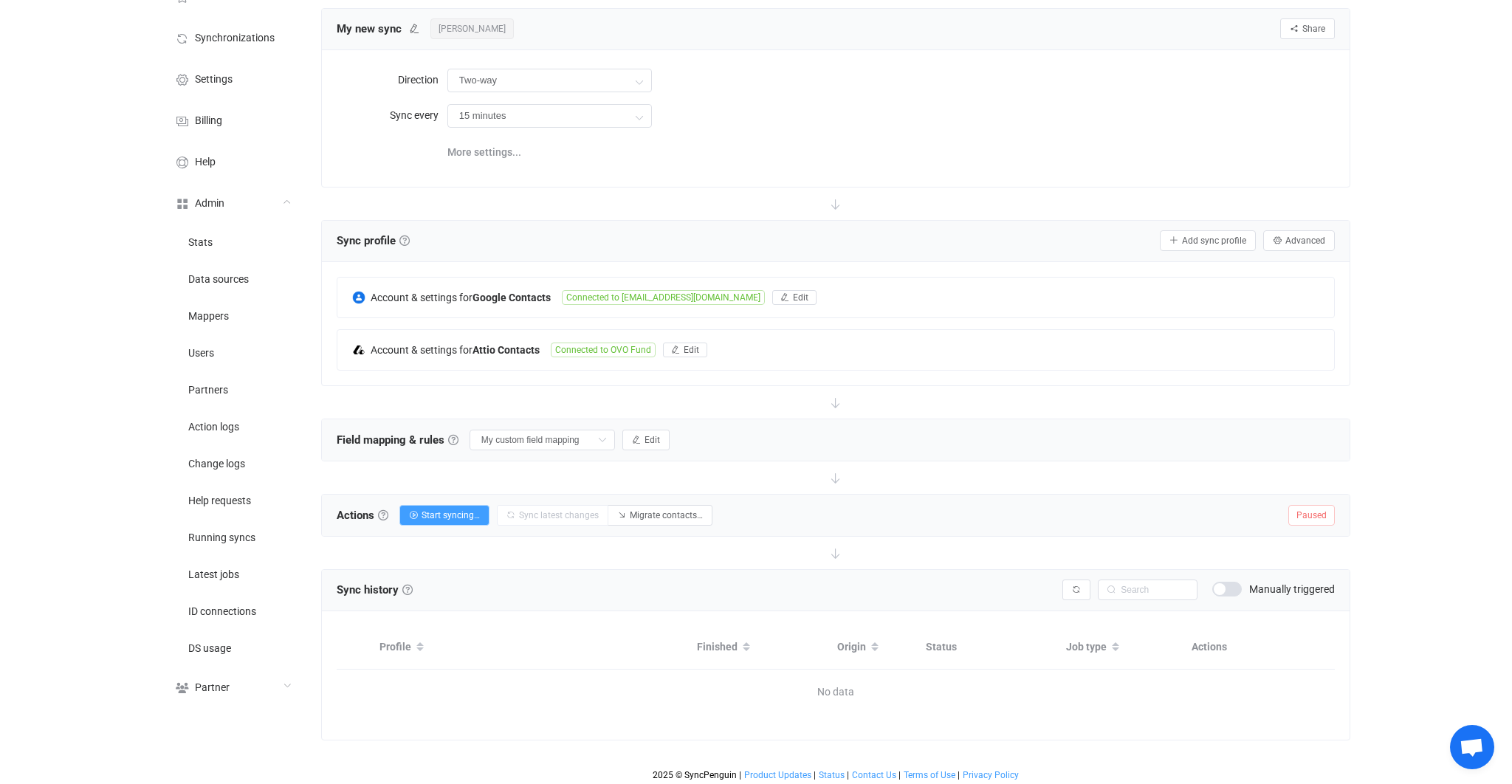
scroll to position [76, 0]
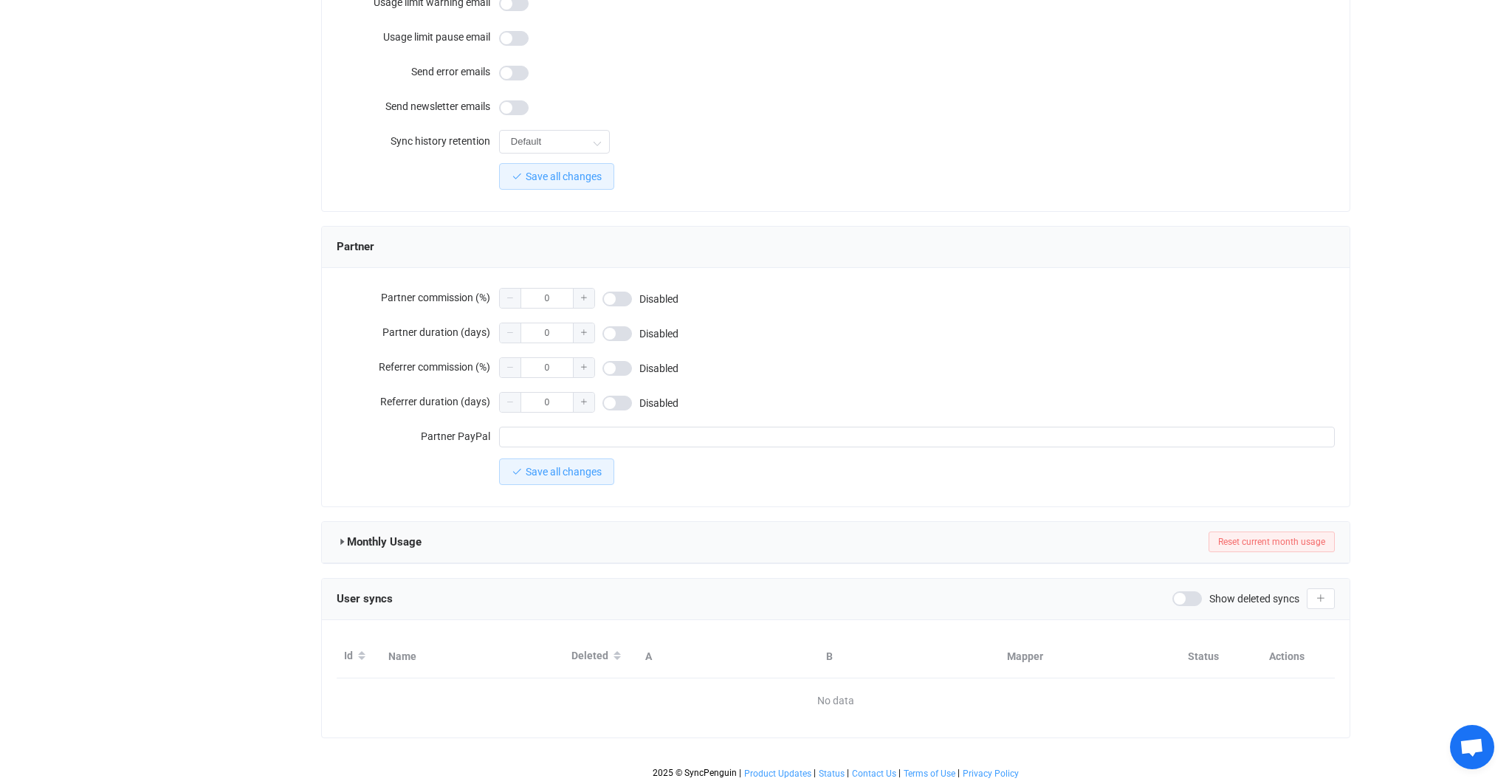
type input "[EMAIL_ADDRESS][DOMAIN_NAME]"
type input "[PERSON_NAME]"
type input "14"
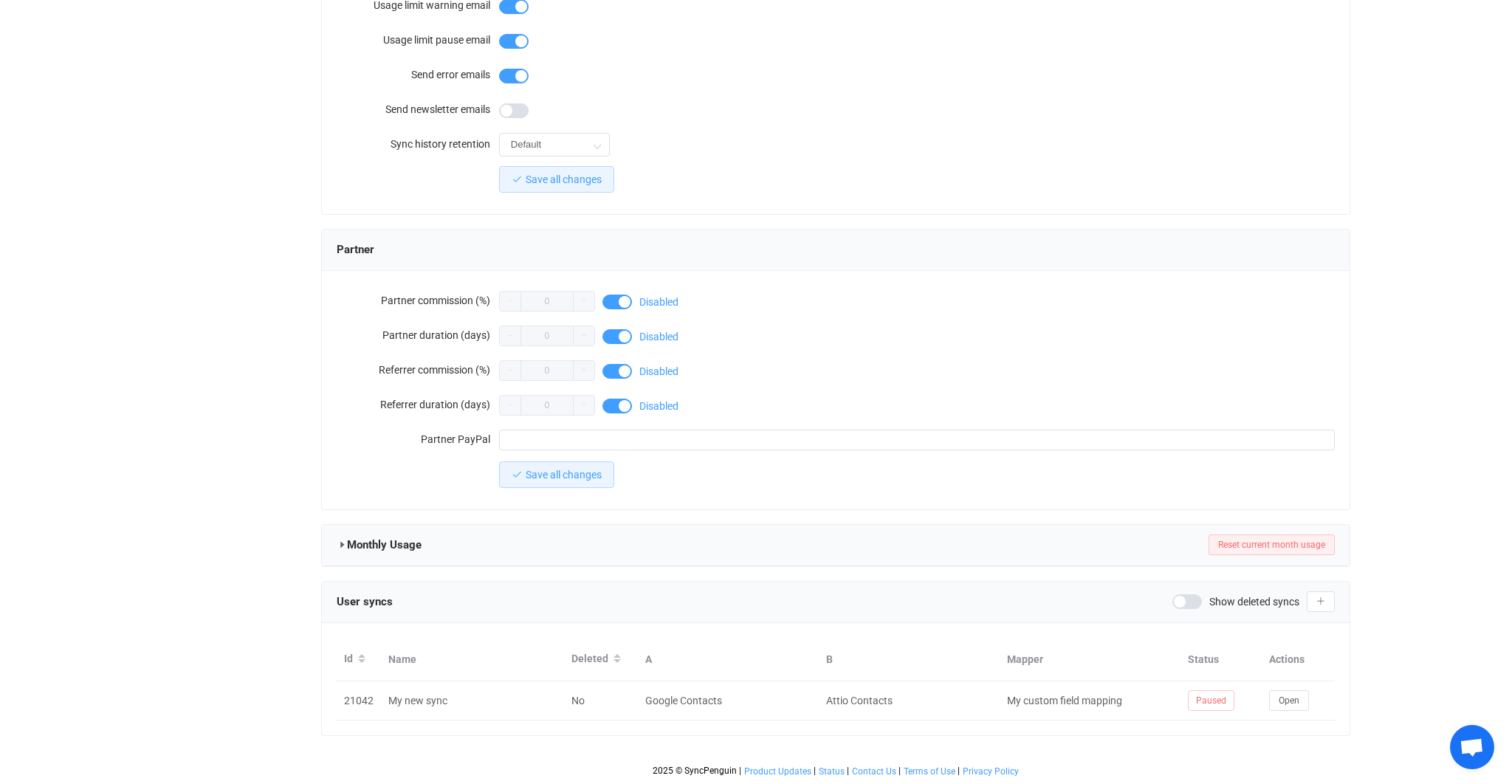
scroll to position [1086, 0]
click at [344, 545] on icon at bounding box center [342, 546] width 11 height 11
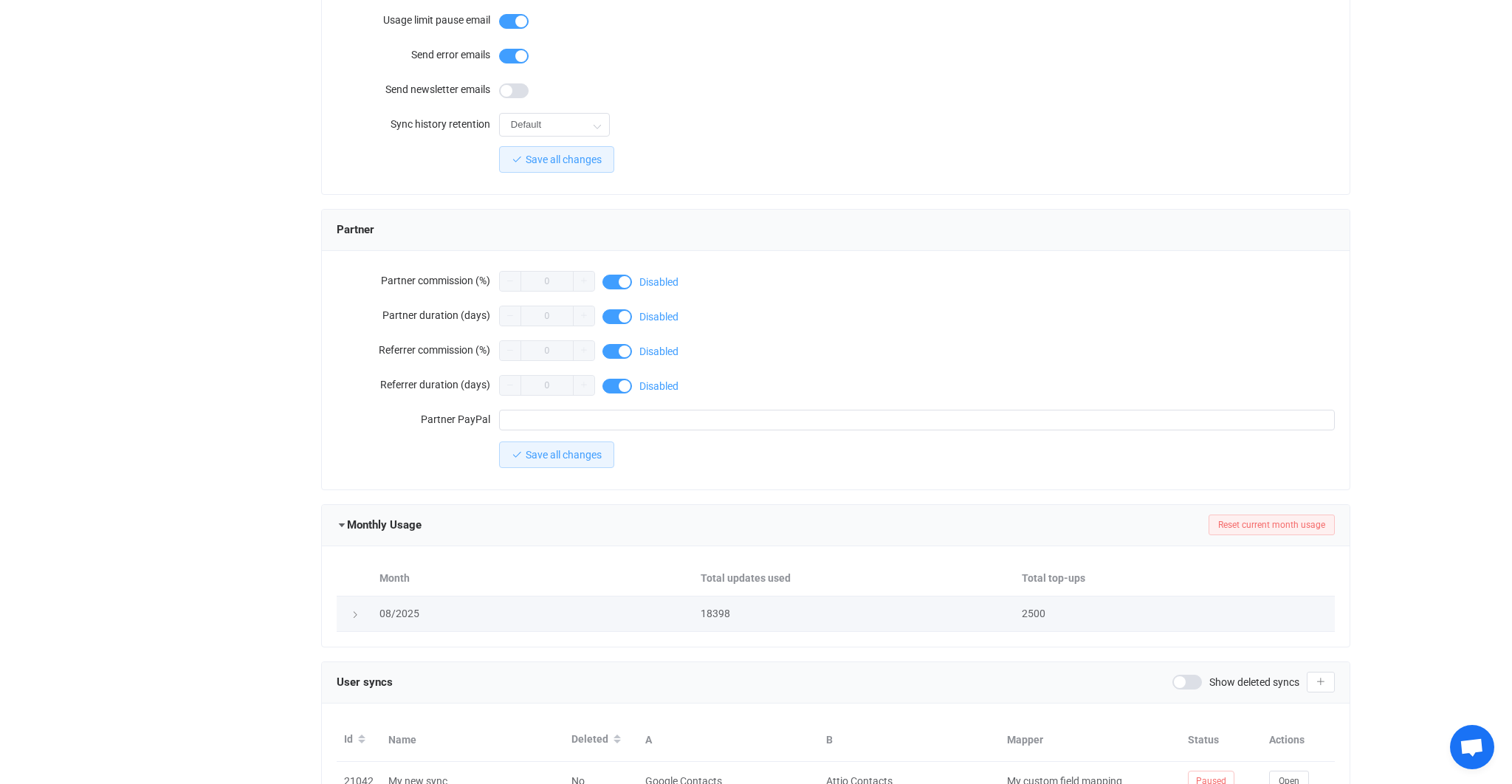
scroll to position [1186, 0]
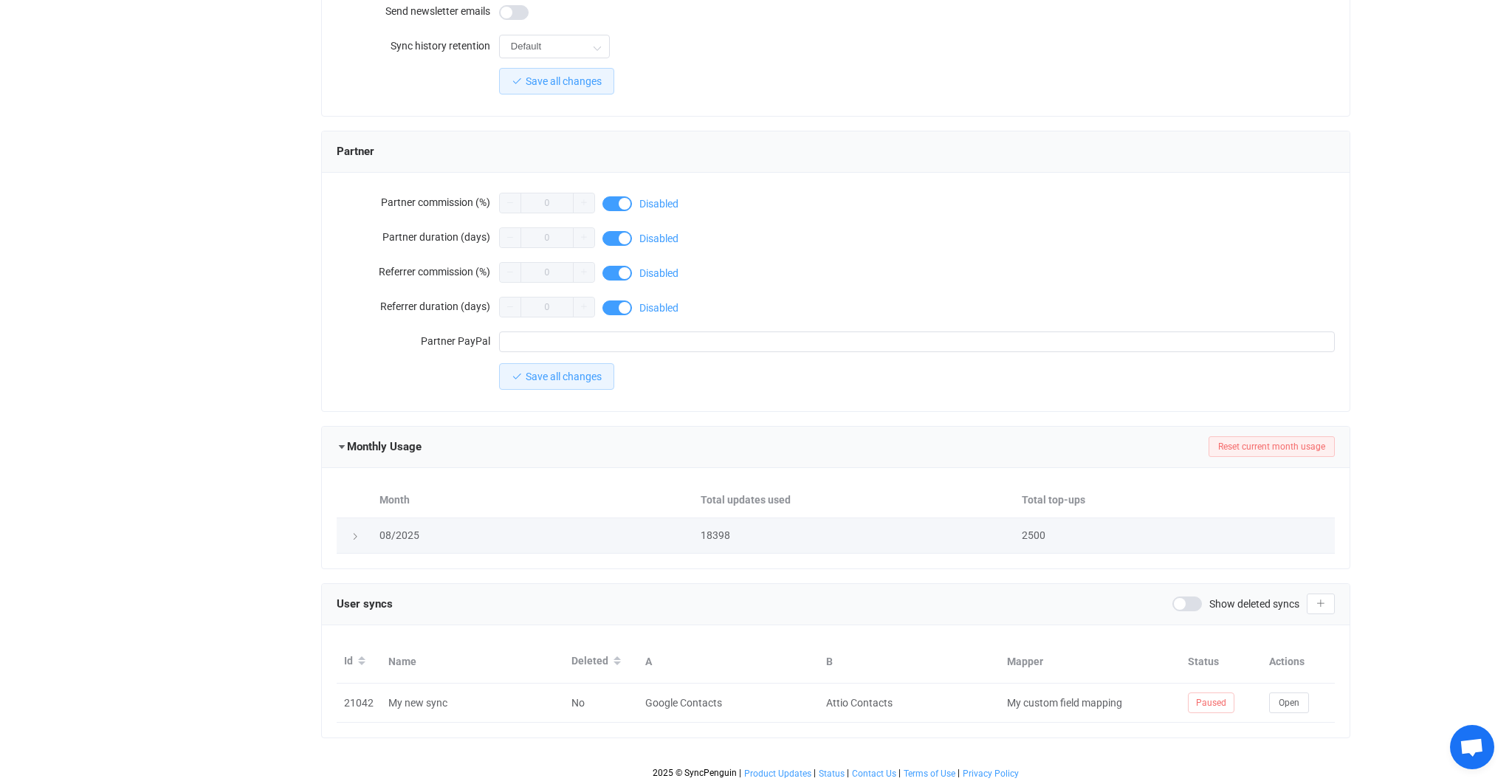
click at [355, 535] on div at bounding box center [354, 535] width 21 height 15
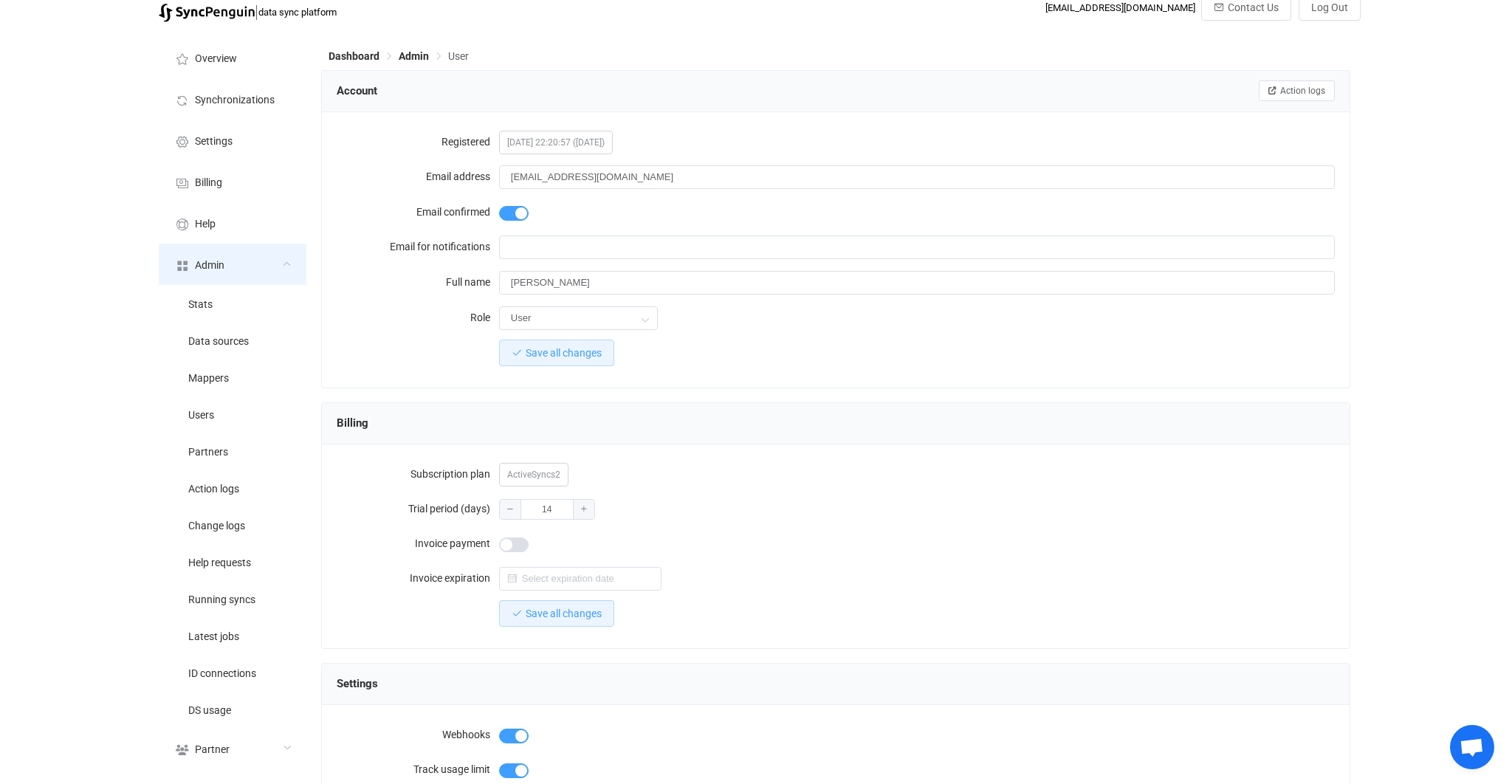
scroll to position [0, 0]
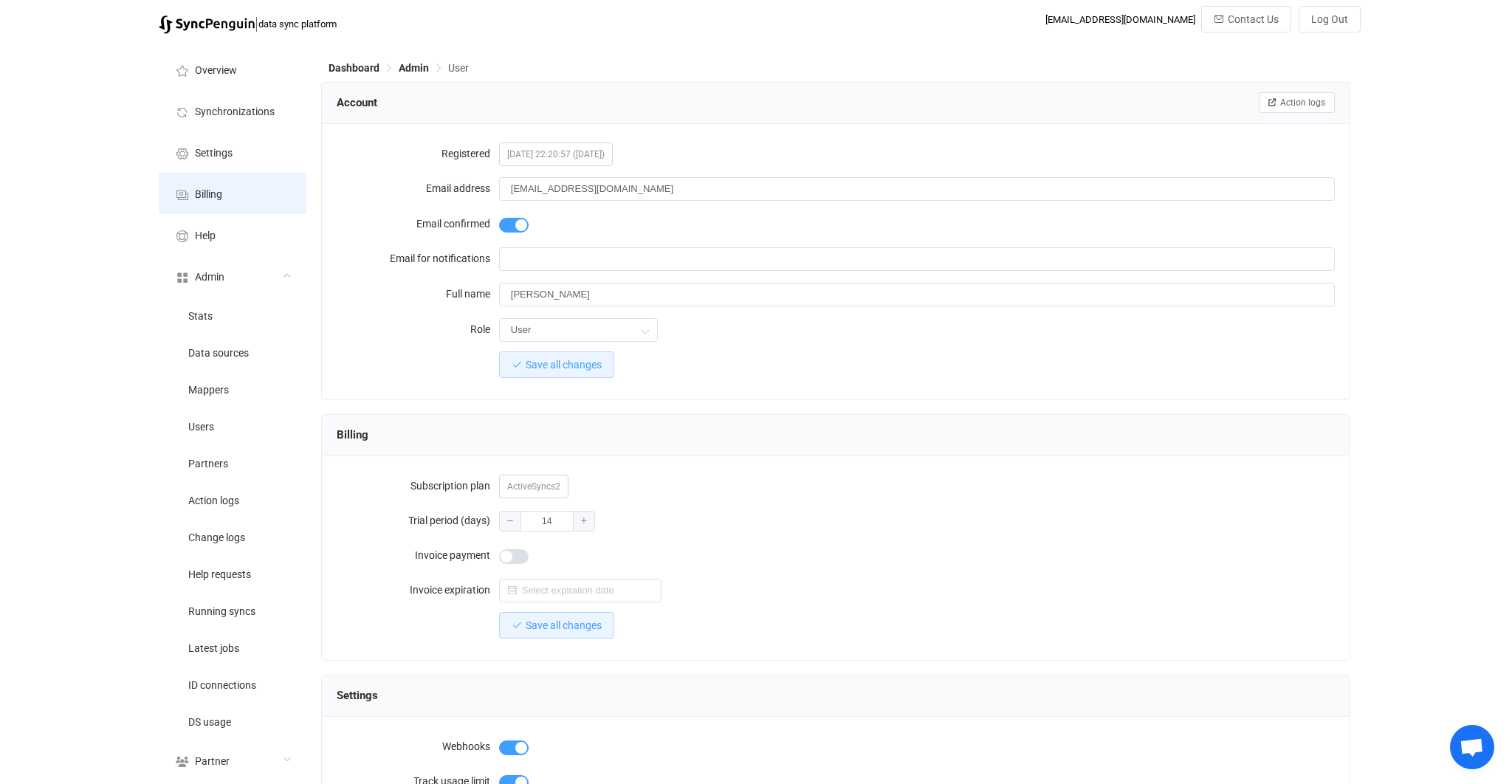
click at [248, 208] on li "Billing" at bounding box center [233, 194] width 147 height 41
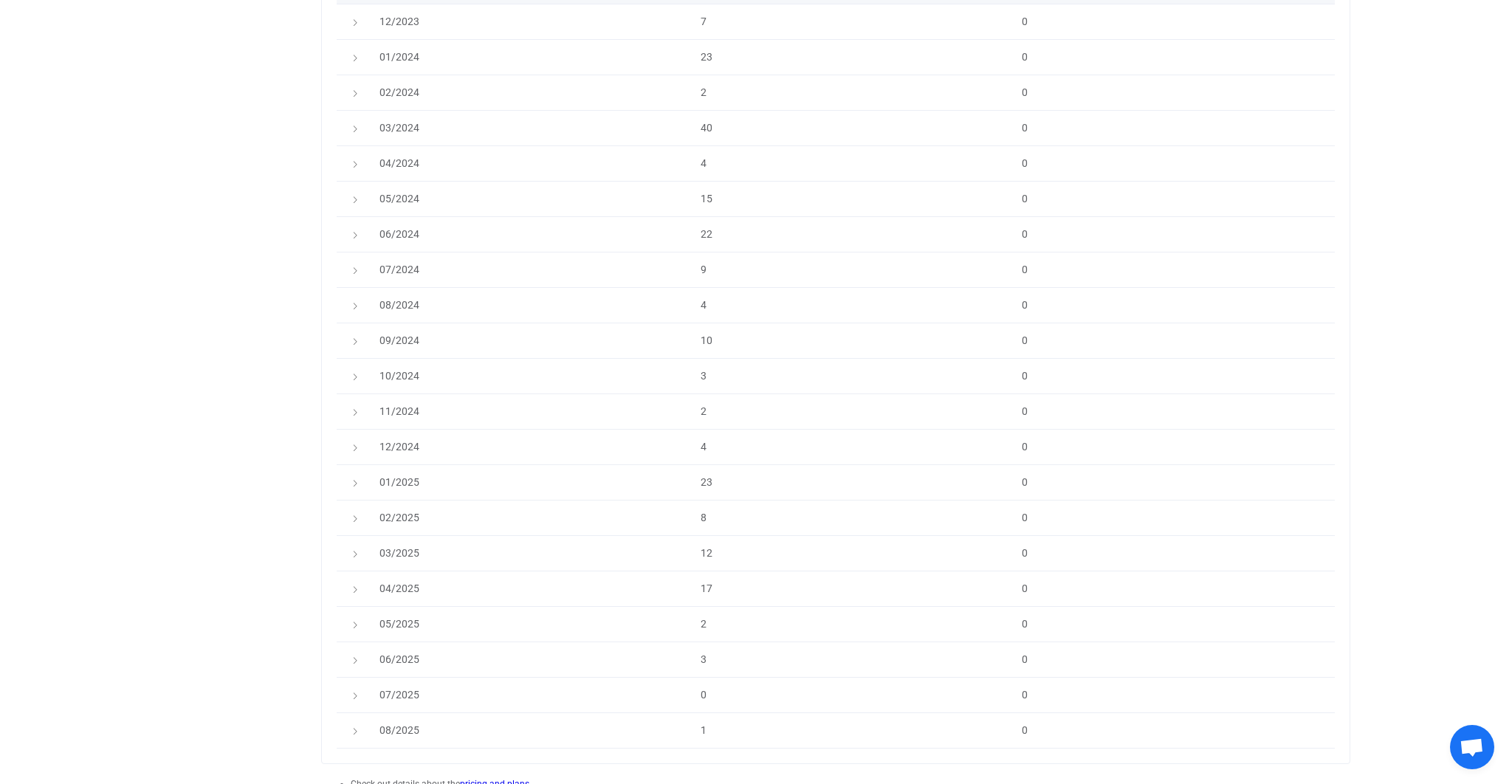
scroll to position [2409, 0]
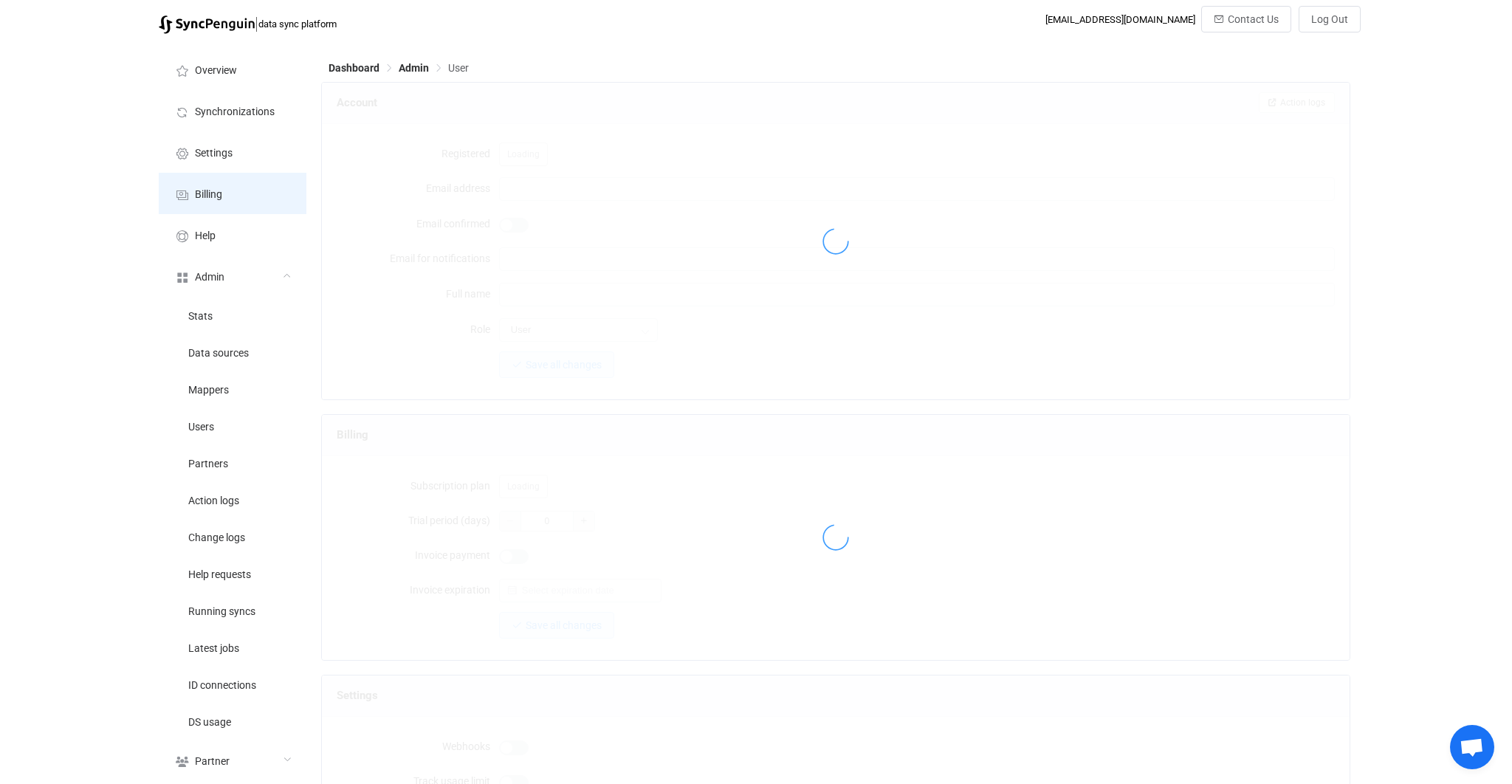
type input "cos@ovofund.com"
type input "Bryan Gibbs"
type input "14"
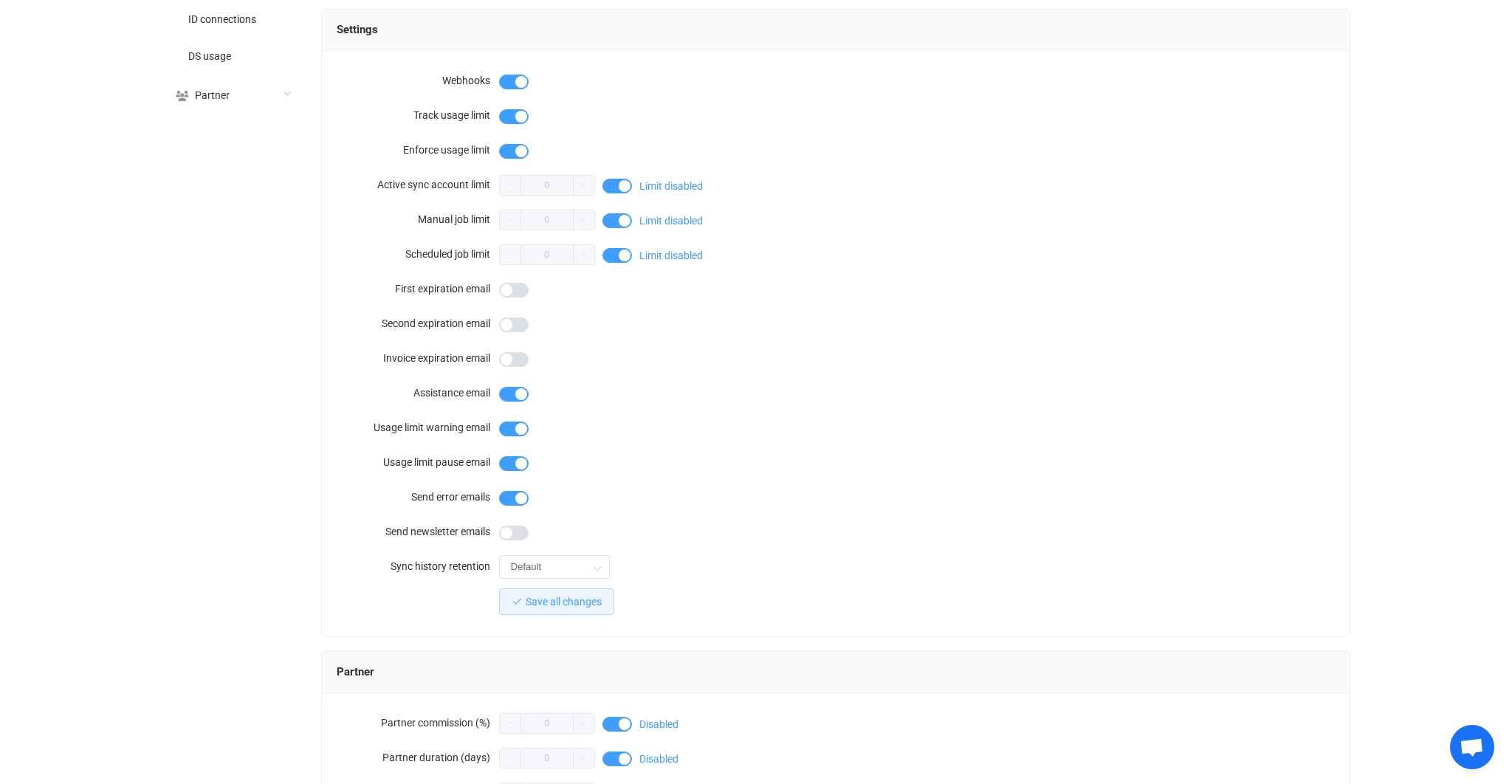
scroll to position [1076, 0]
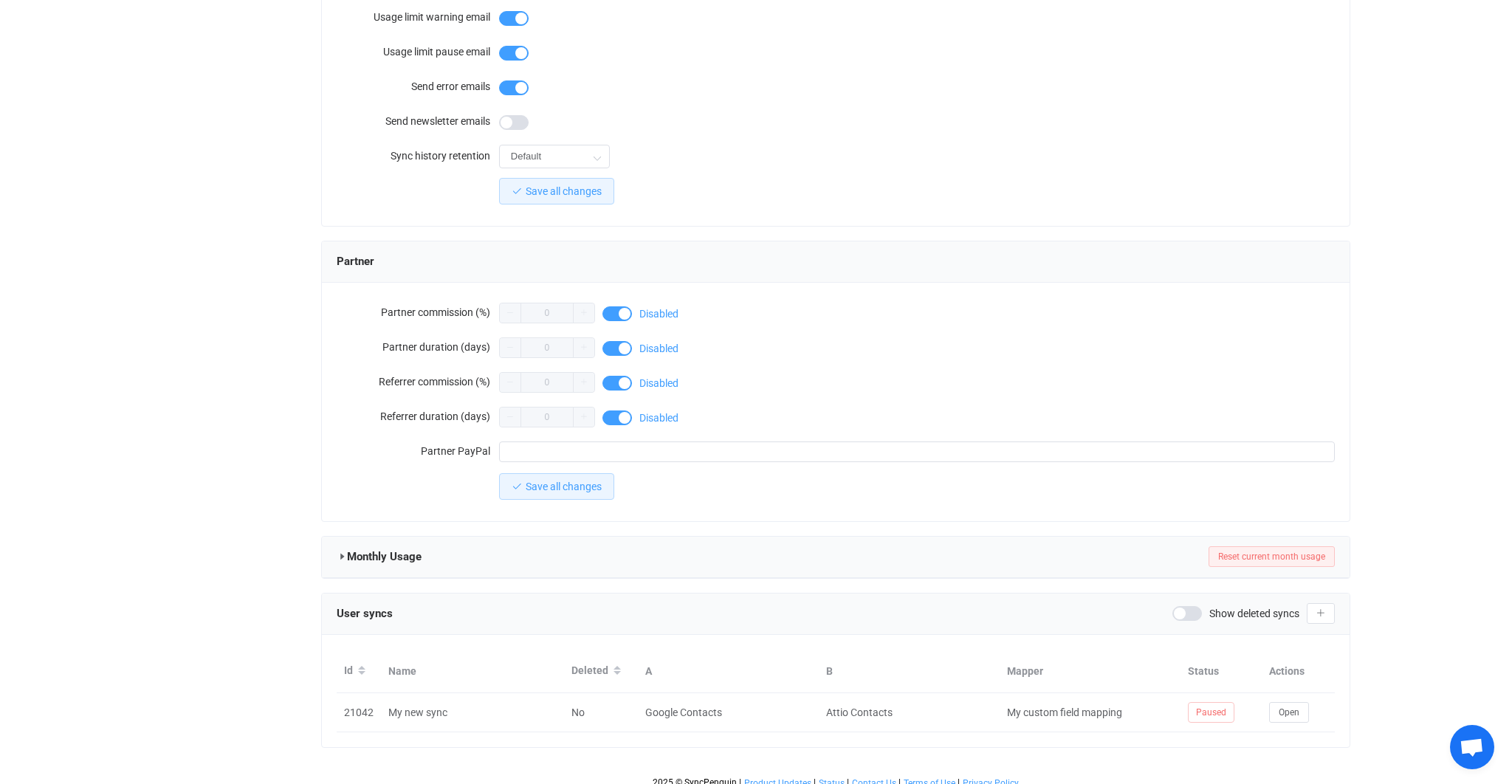
click at [343, 553] on icon at bounding box center [342, 556] width 11 height 11
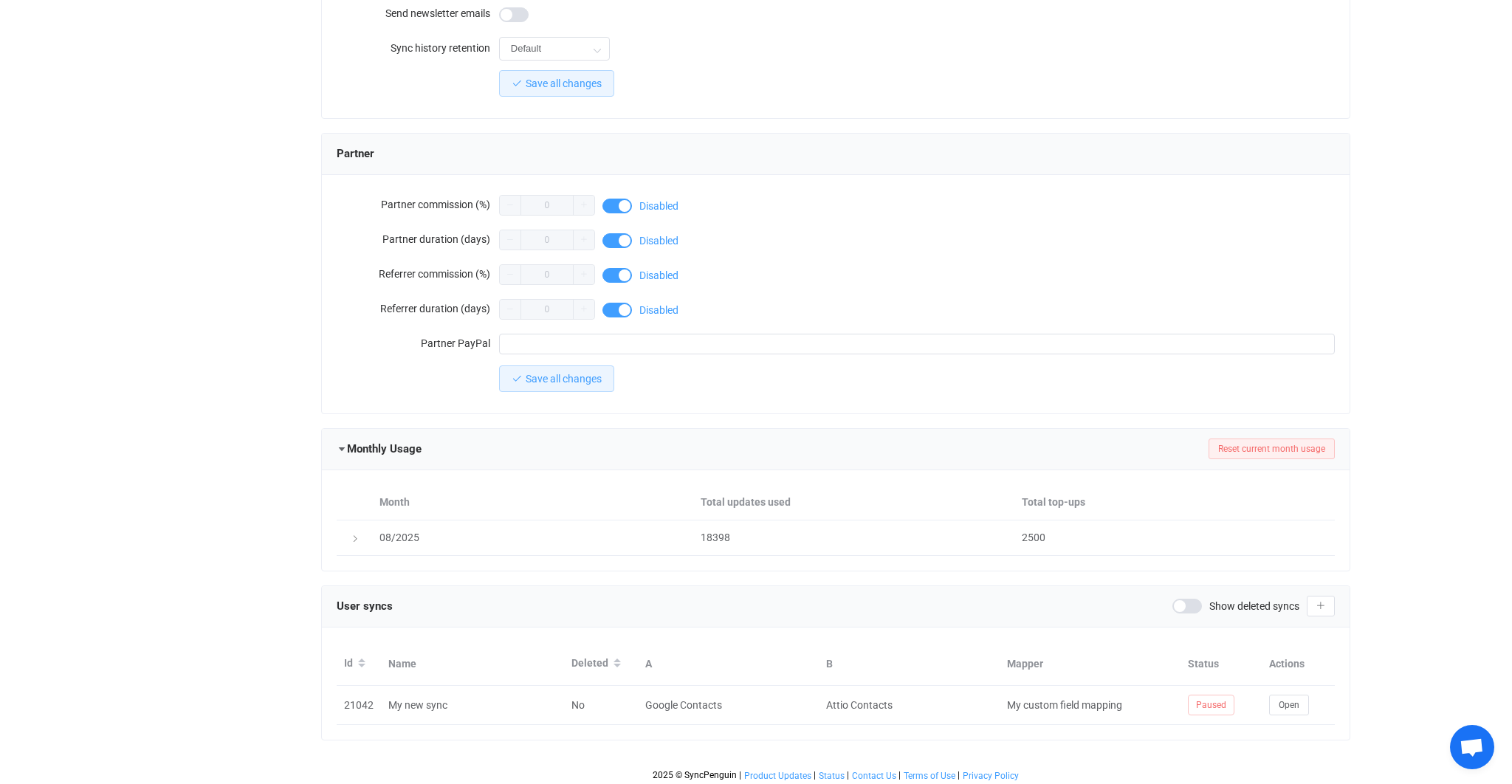
scroll to position [1186, 0]
click at [1234, 453] on button "Reset current month usage" at bounding box center [1271, 446] width 126 height 21
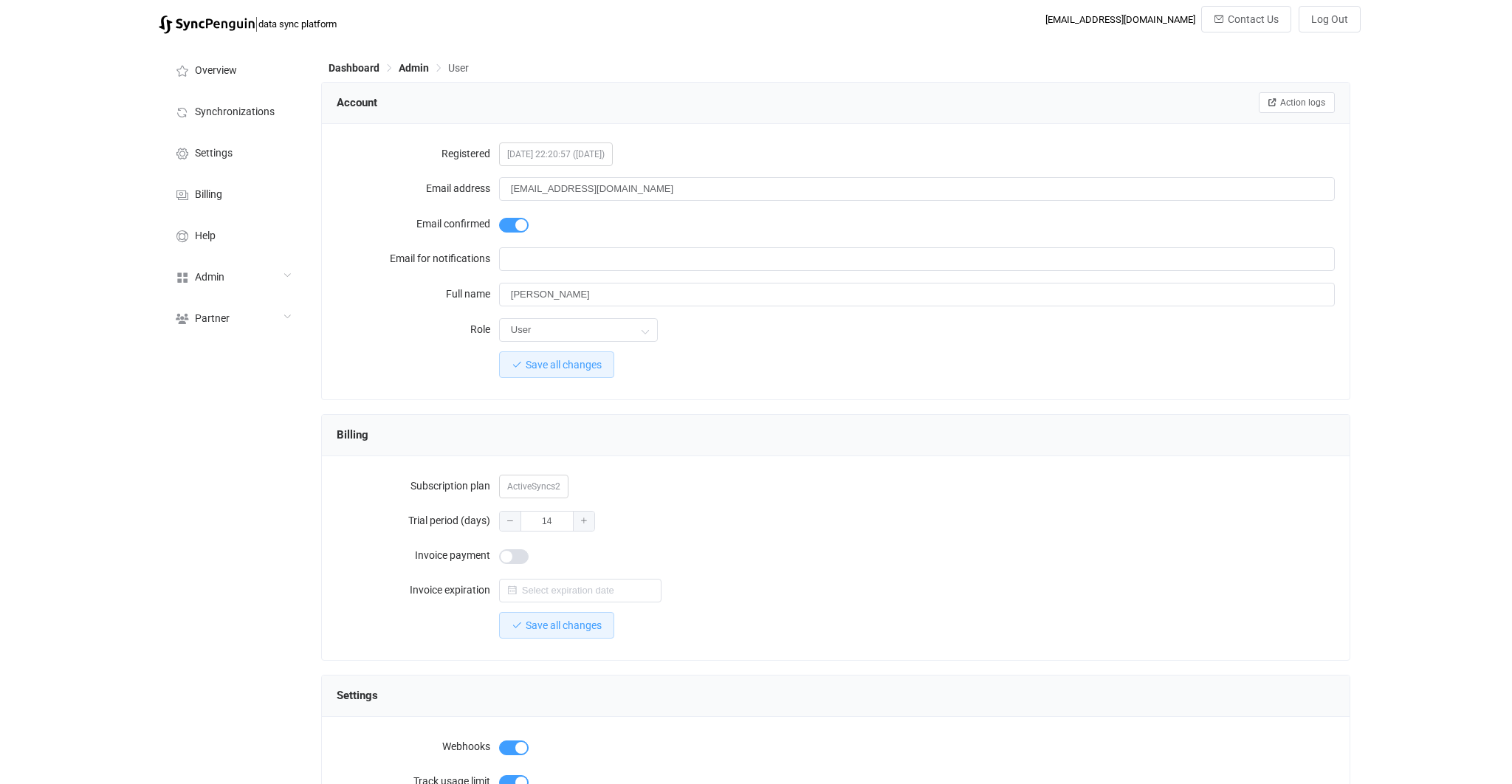
scroll to position [1086, 0]
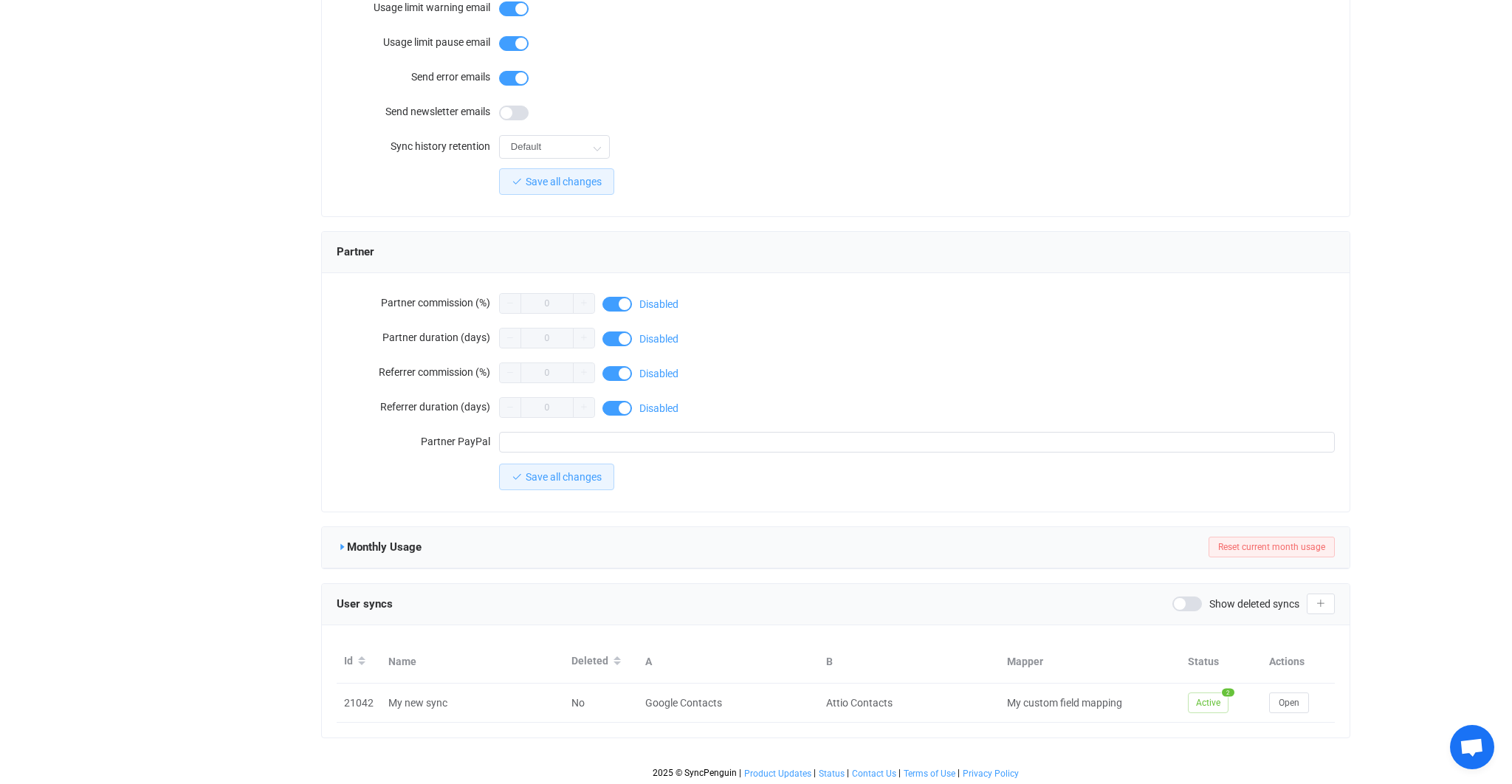
click at [345, 541] on icon at bounding box center [342, 546] width 11 height 11
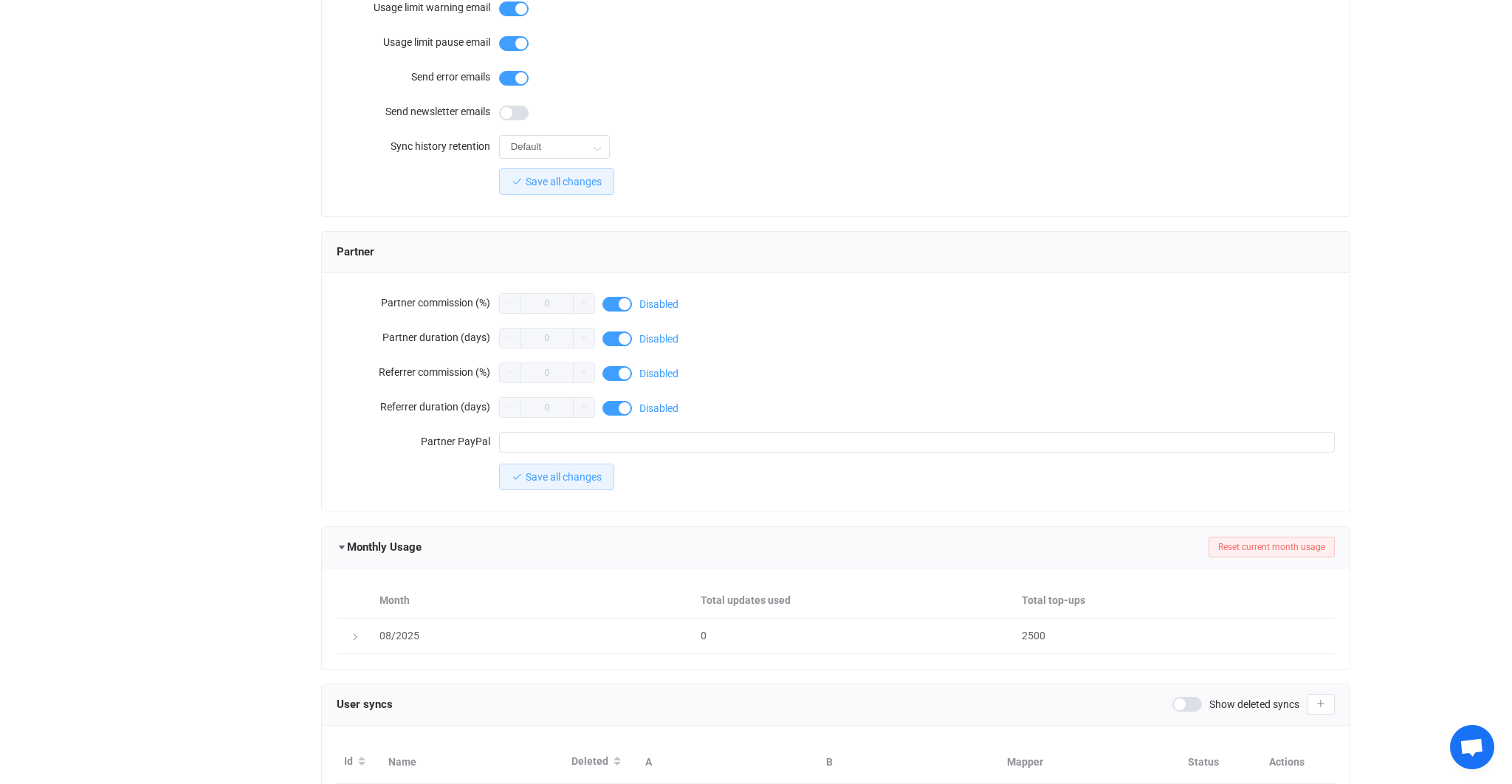
click at [562, 571] on div "Month Total updates used Total top-ups 08/2025 0 2500" at bounding box center [836, 618] width 1028 height 100
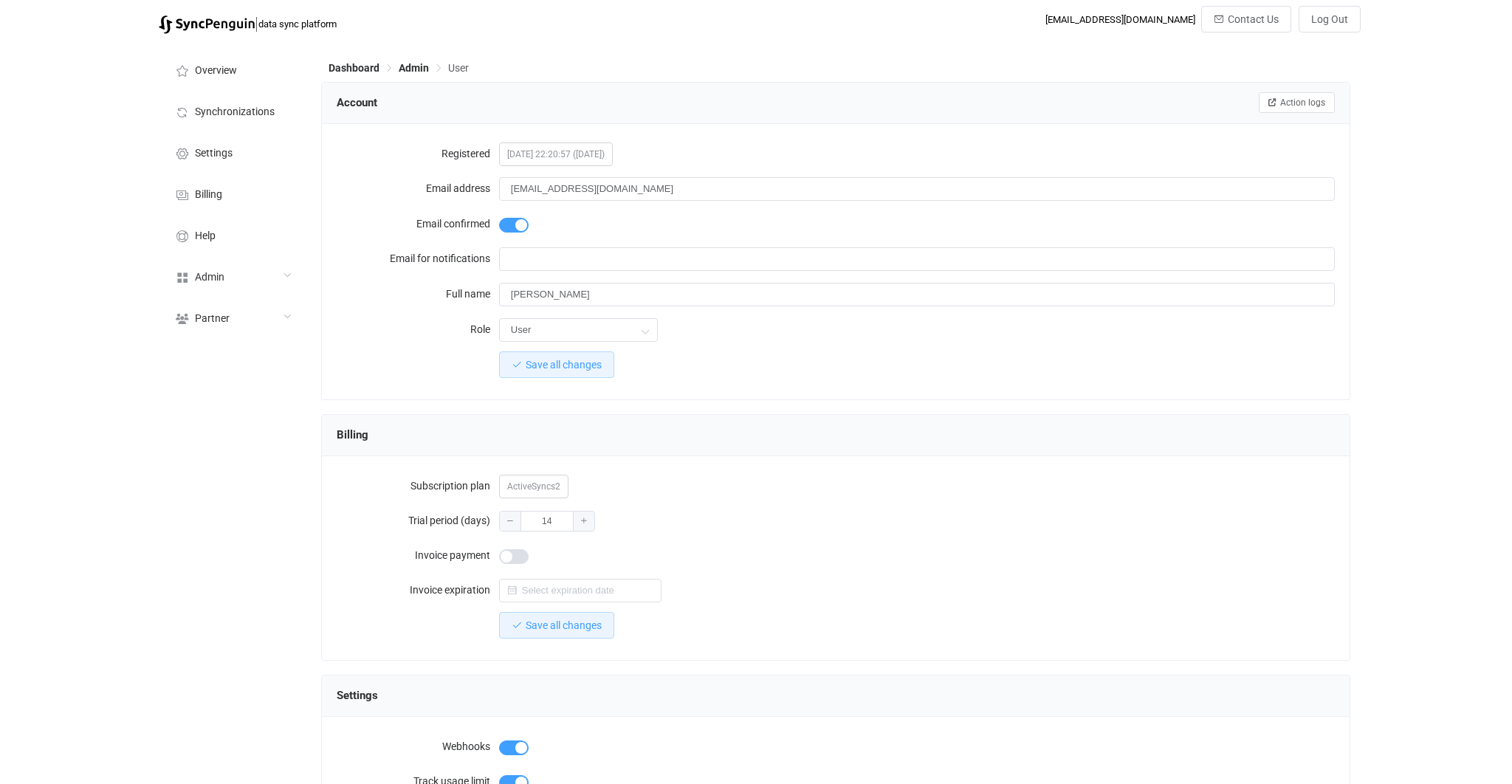
scroll to position [1086, 0]
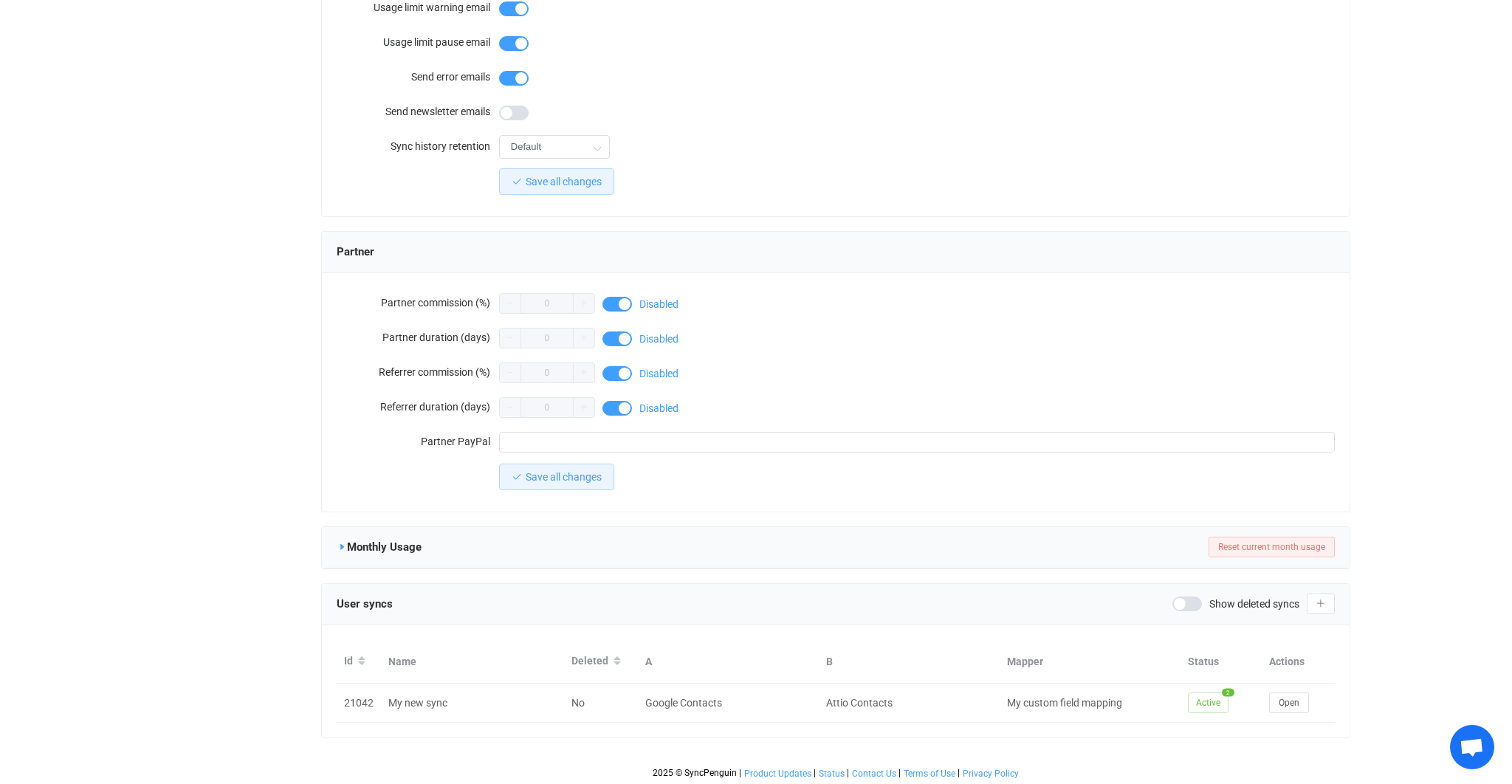
click at [343, 548] on icon at bounding box center [342, 546] width 11 height 11
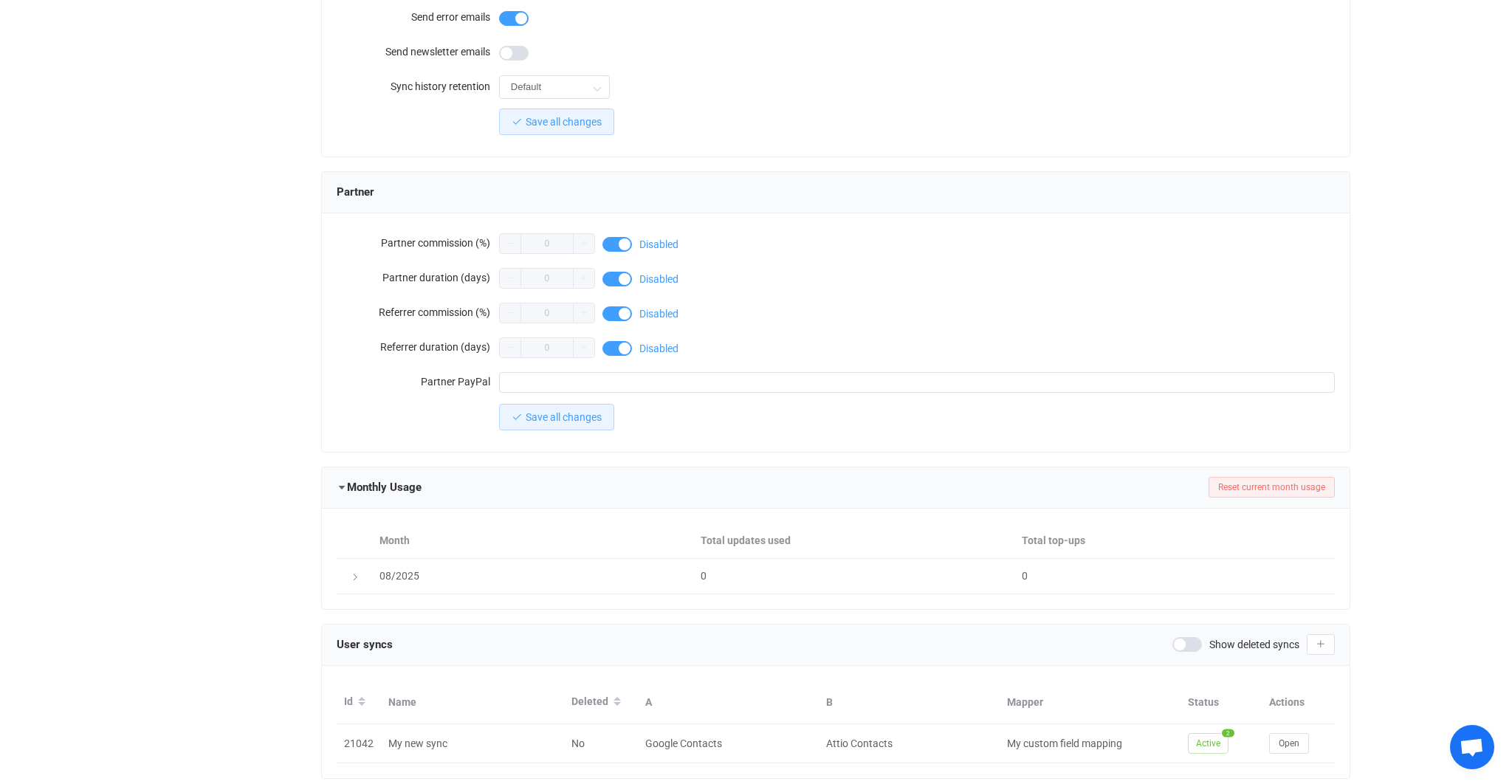
scroll to position [1186, 0]
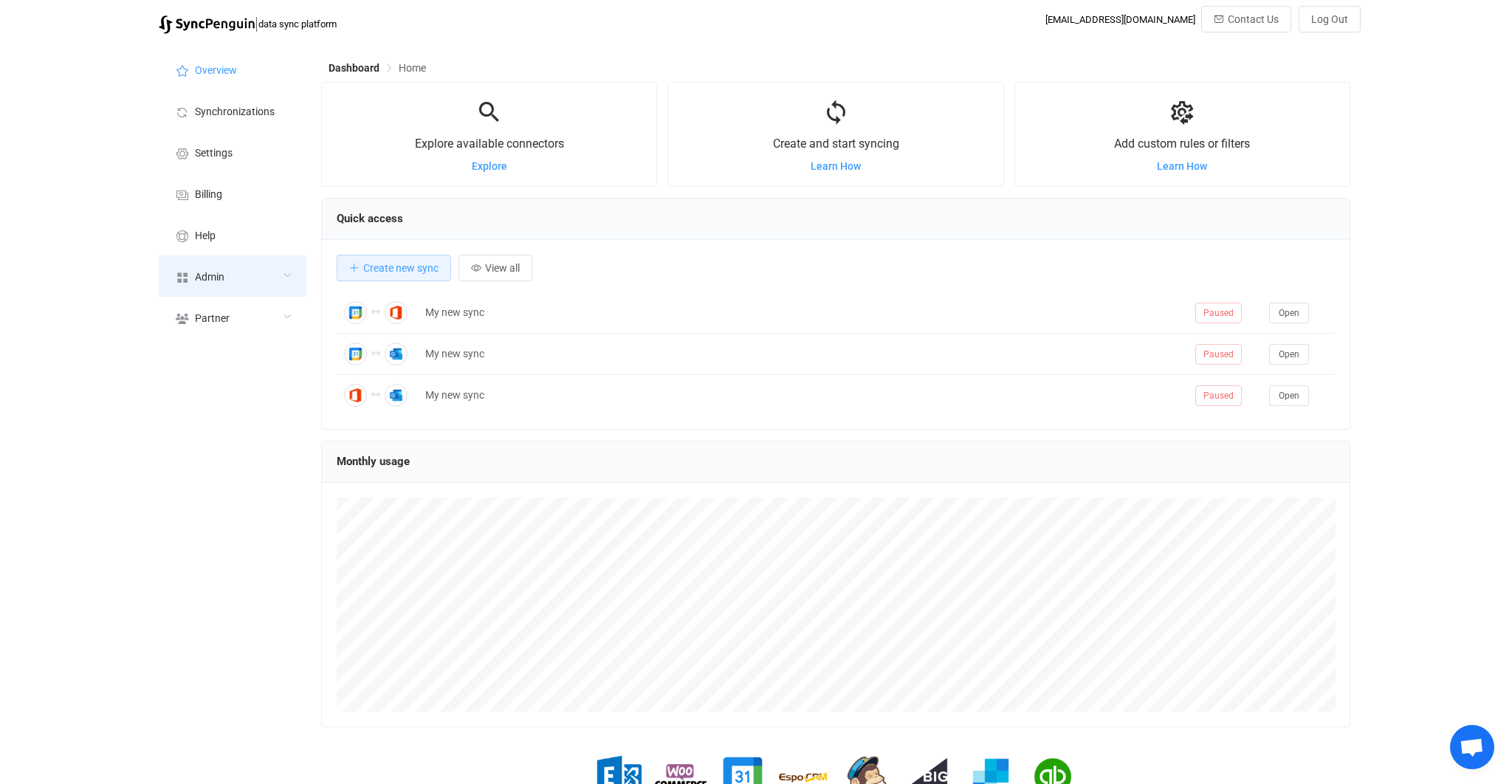
scroll to position [286, 1029]
click at [248, 274] on div "Admin" at bounding box center [233, 276] width 147 height 41
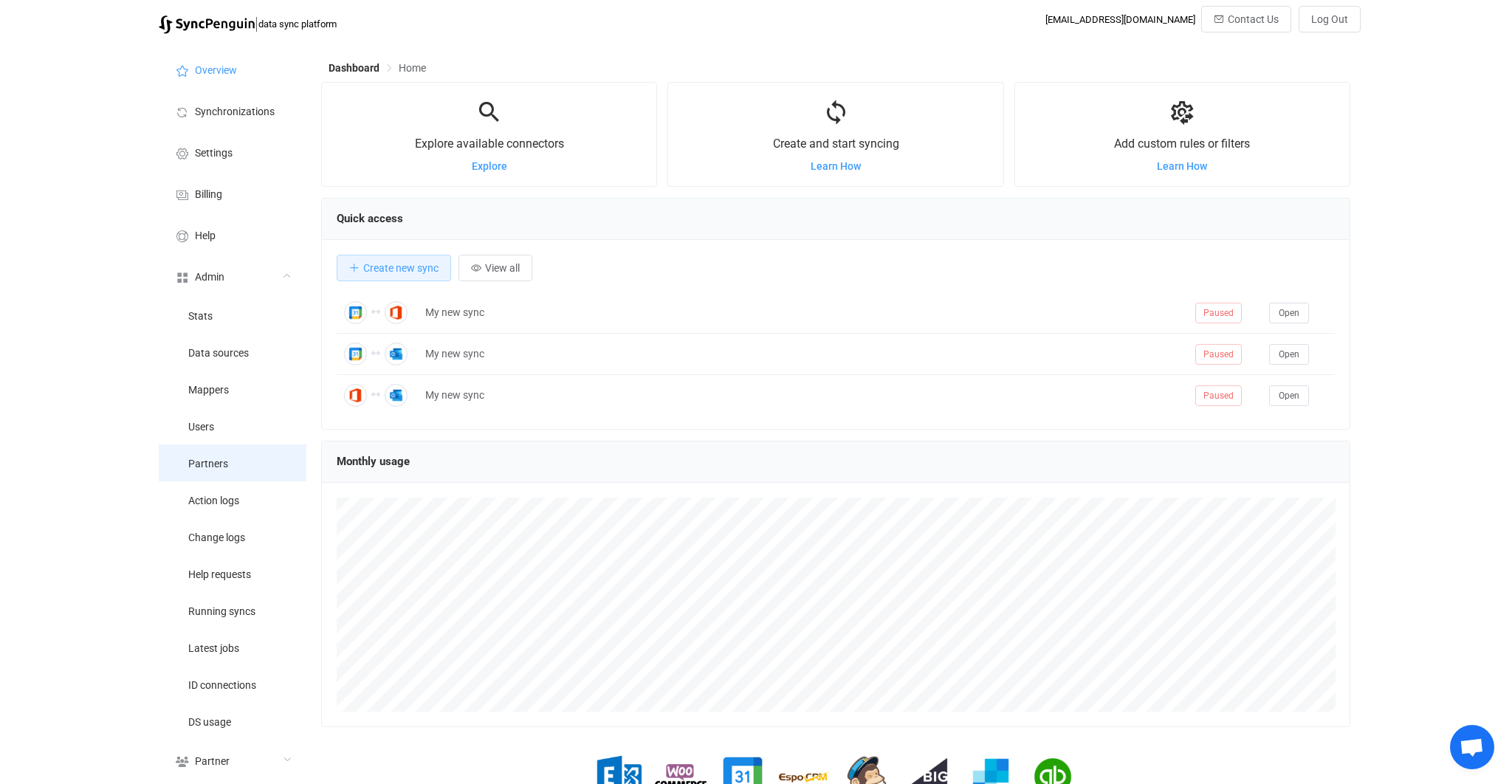
click at [245, 468] on li "Partners" at bounding box center [233, 463] width 147 height 37
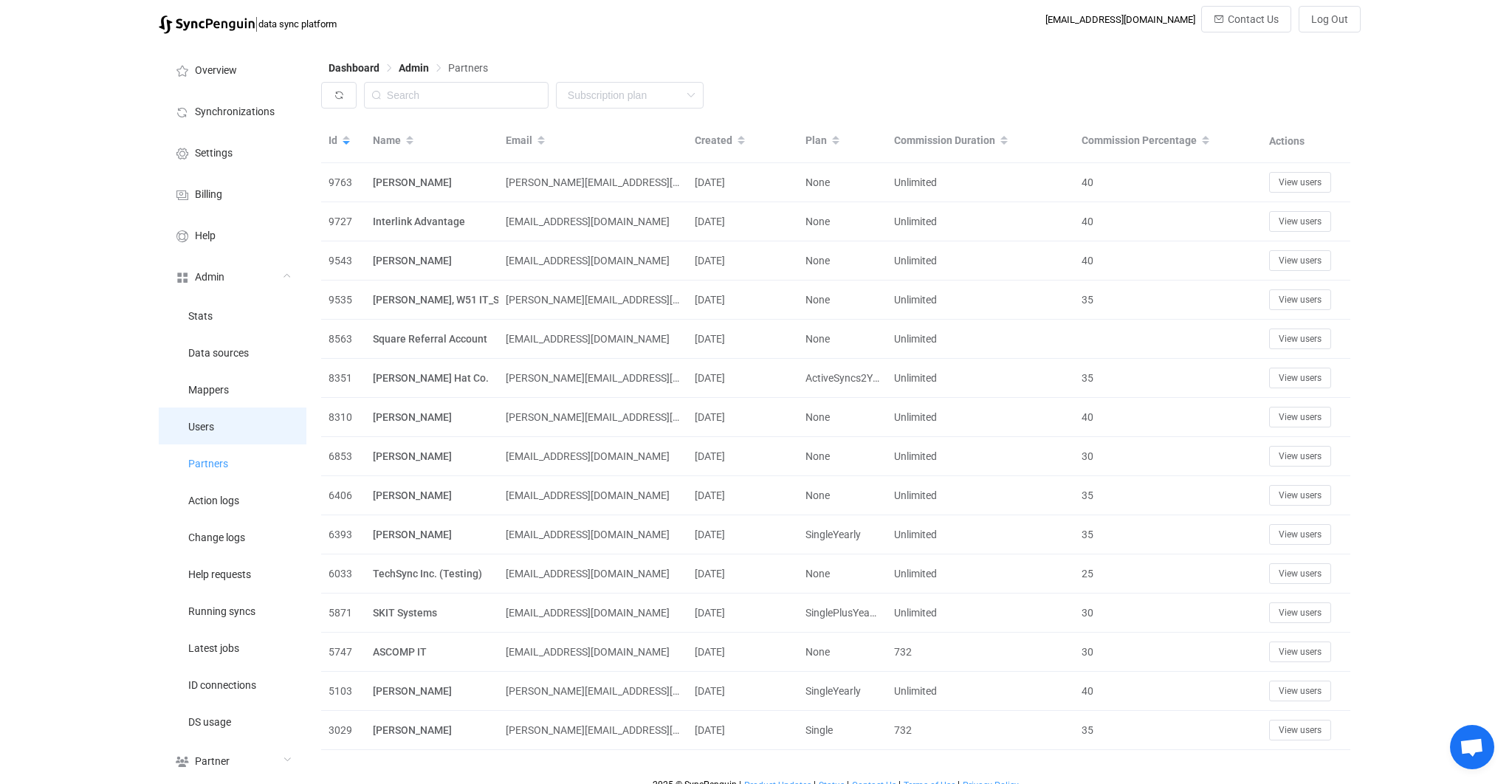
click at [226, 420] on li "Users" at bounding box center [233, 426] width 147 height 37
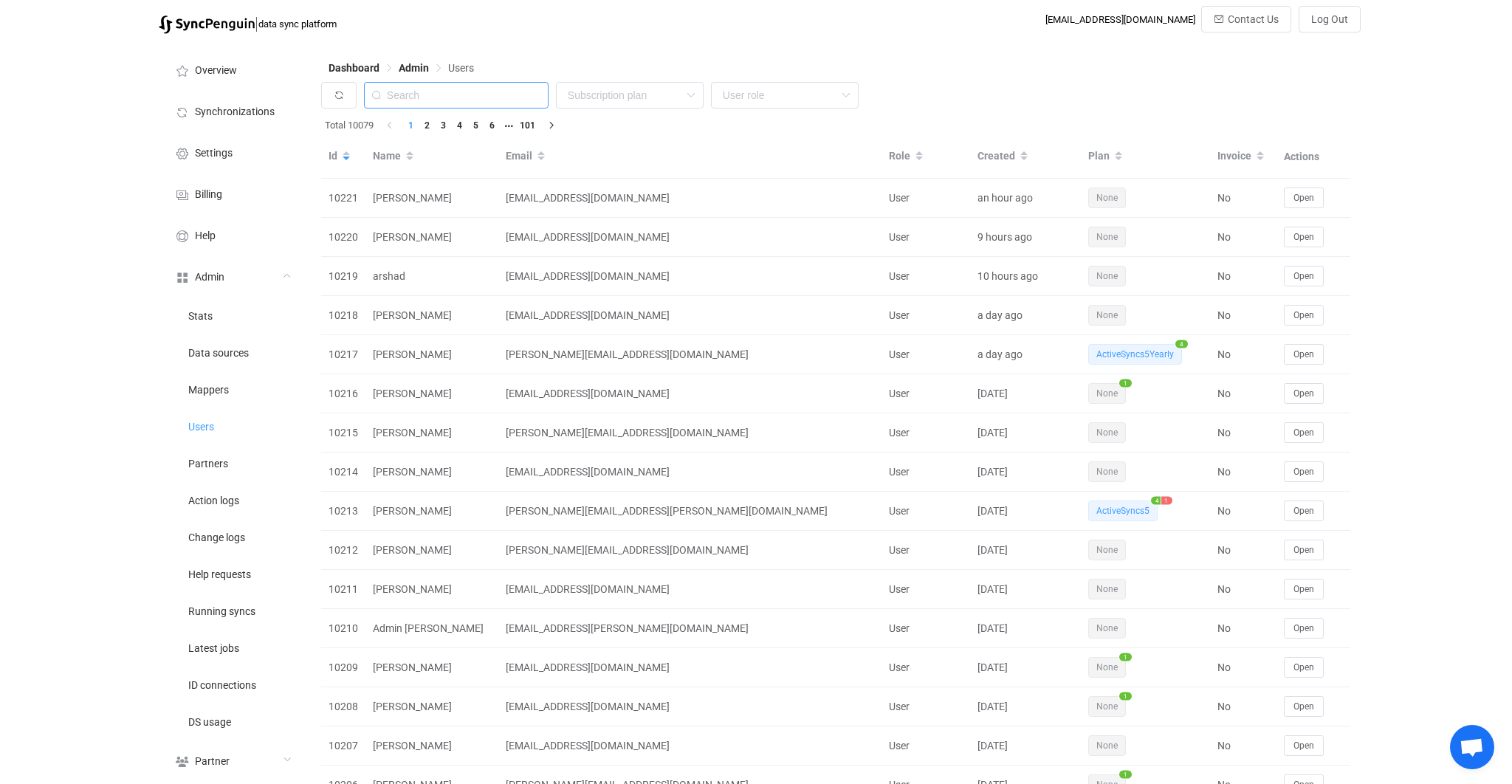
click at [428, 90] on input "text" at bounding box center [456, 94] width 185 height 27
paste input "[PERSON_NAME][EMAIL_ADDRESS][DOMAIN_NAME]"
type input "[PERSON_NAME][EMAIL_ADDRESS][DOMAIN_NAME]"
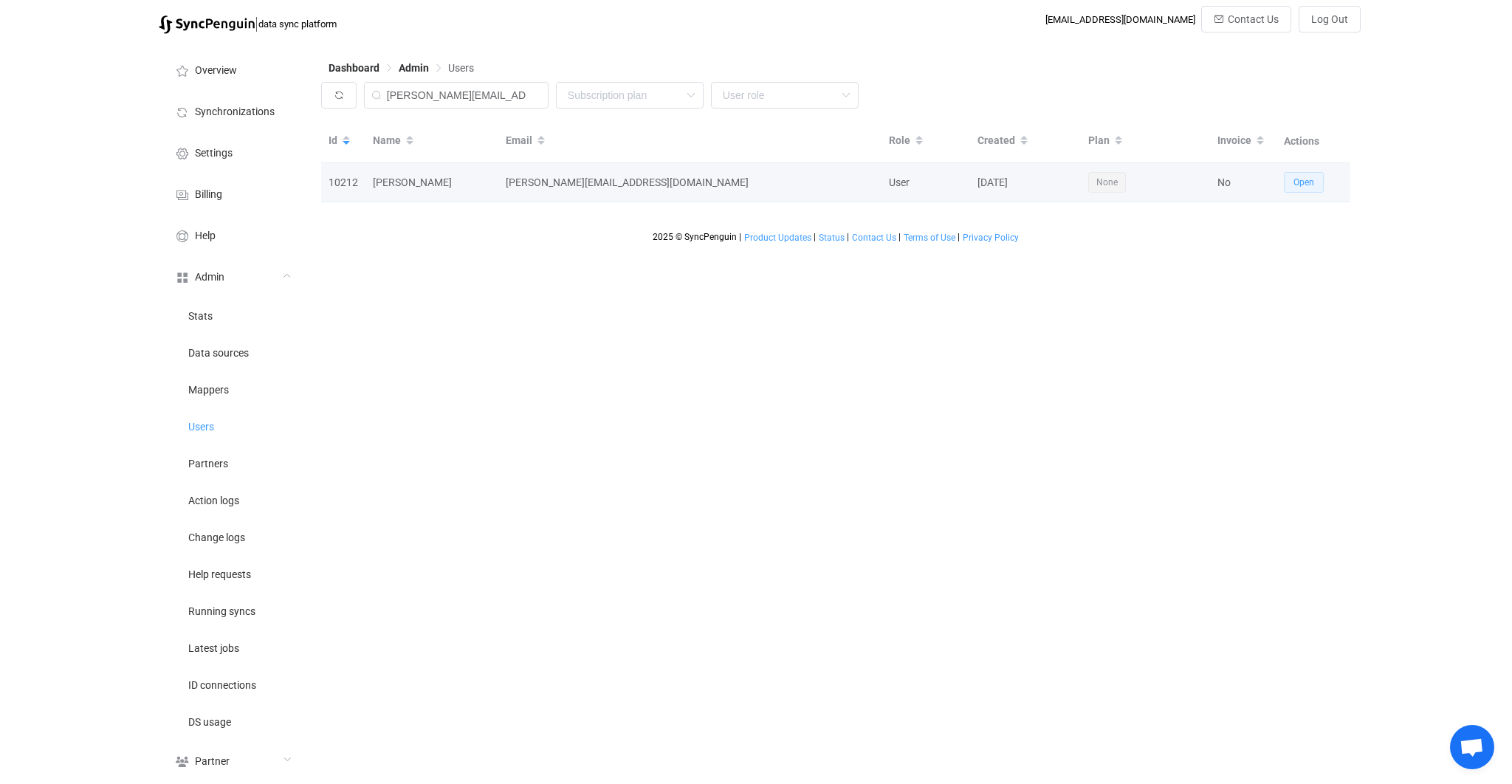
click at [1297, 183] on span "Open" at bounding box center [1303, 182] width 21 height 11
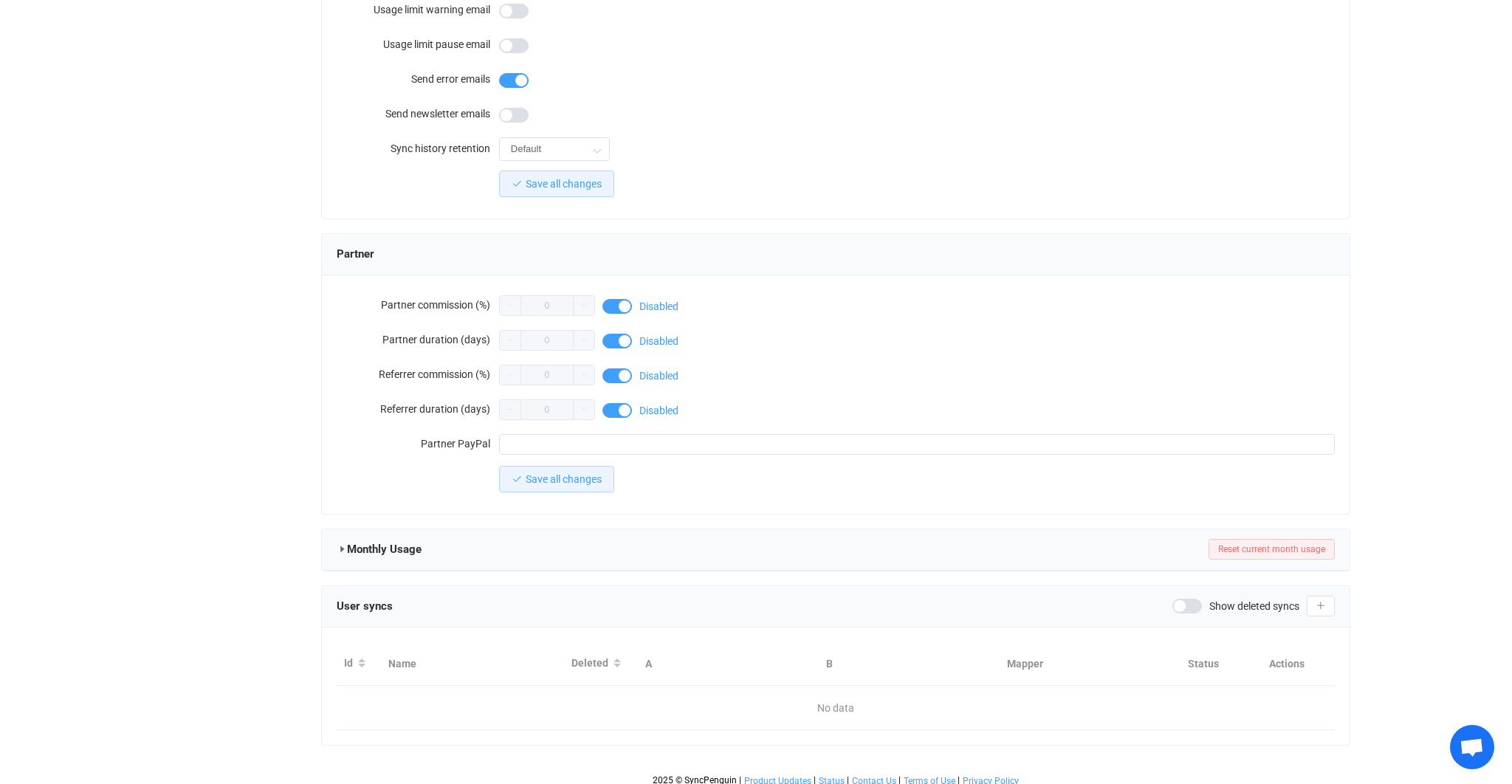
scroll to position [1091, 0]
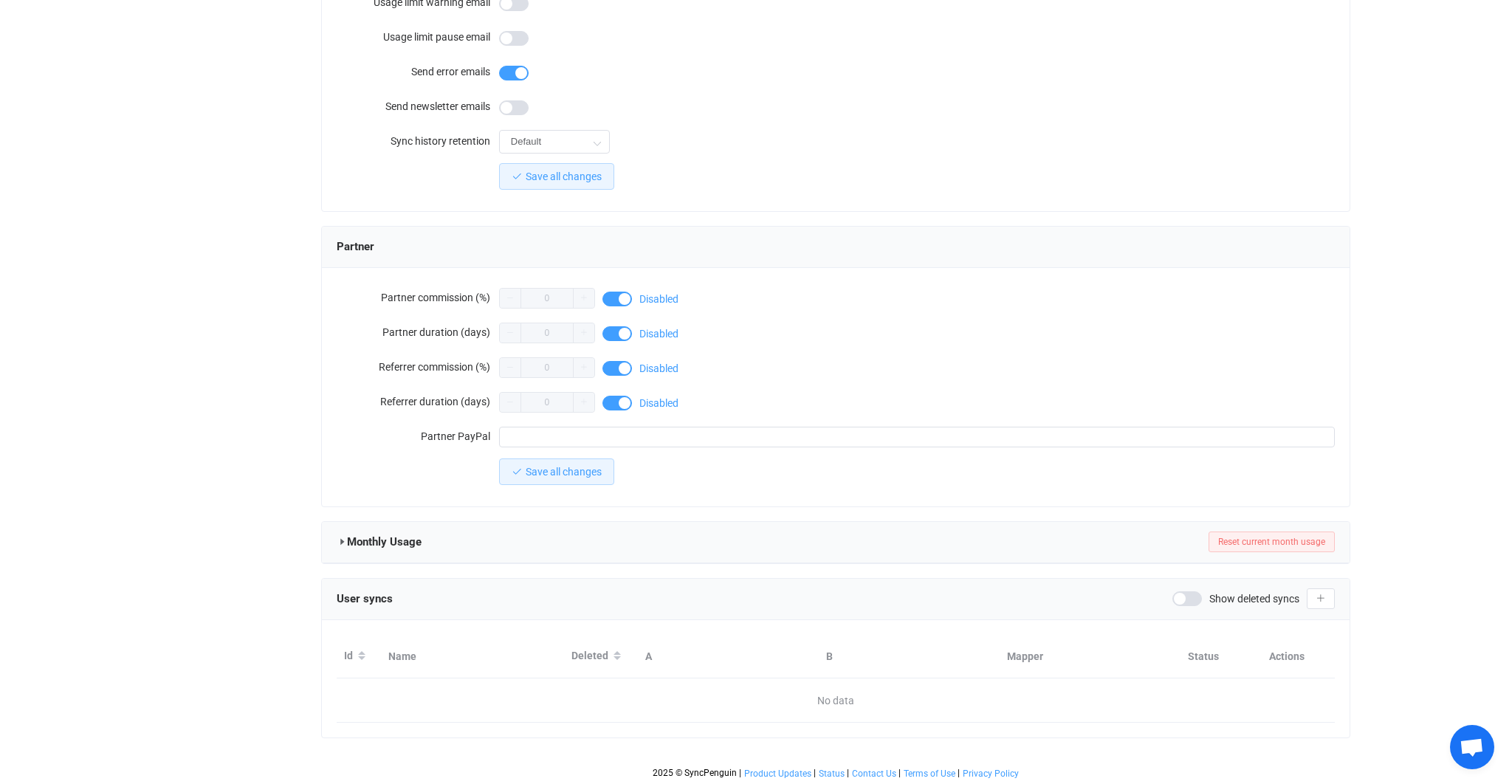
click at [1260, 596] on span "Show deleted syncs" at bounding box center [1255, 598] width 90 height 11
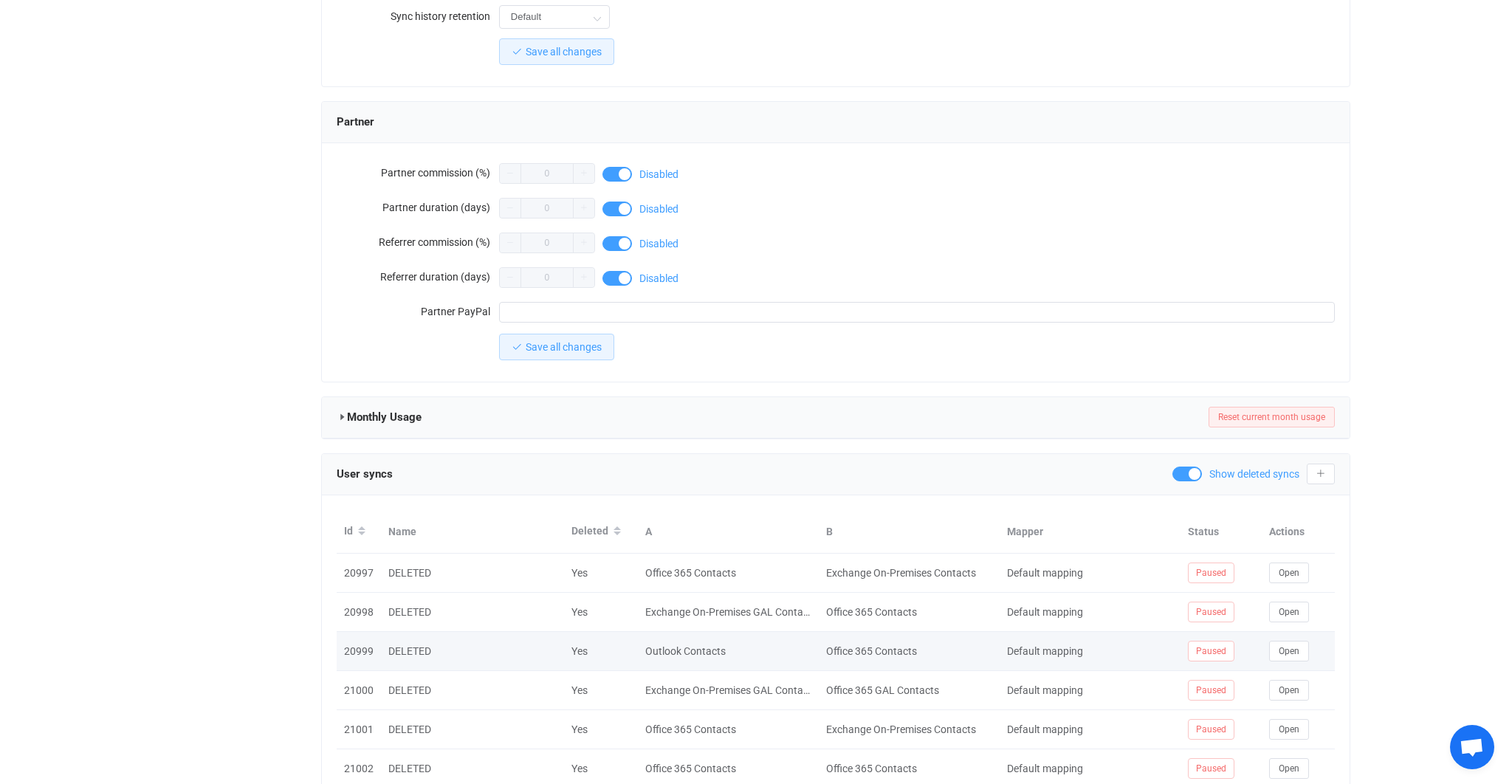
scroll to position [1280, 0]
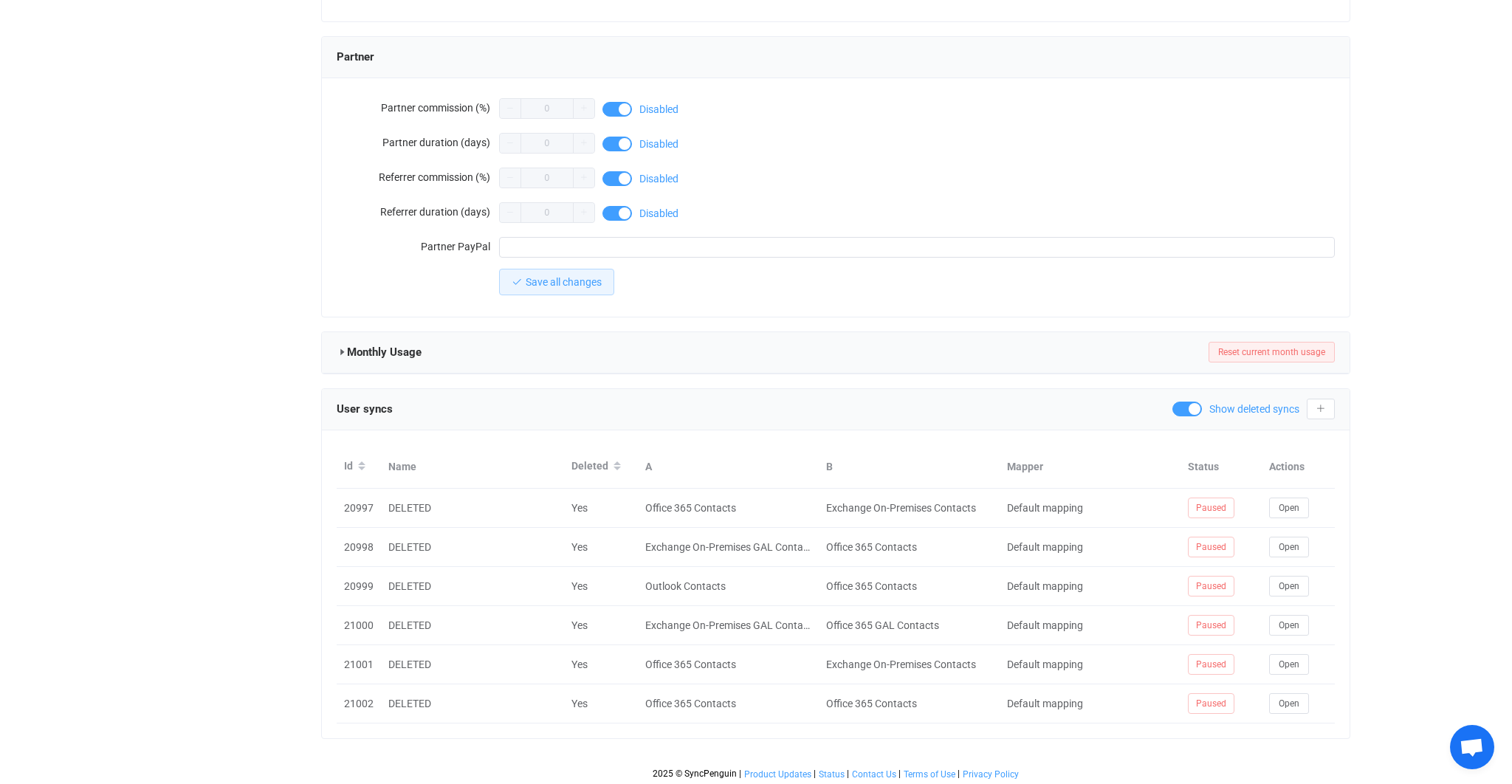
drag, startPoint x: 1244, startPoint y: 412, endPoint x: 1257, endPoint y: 412, distance: 13.0
click at [1244, 412] on span "Show deleted syncs" at bounding box center [1255, 409] width 90 height 11
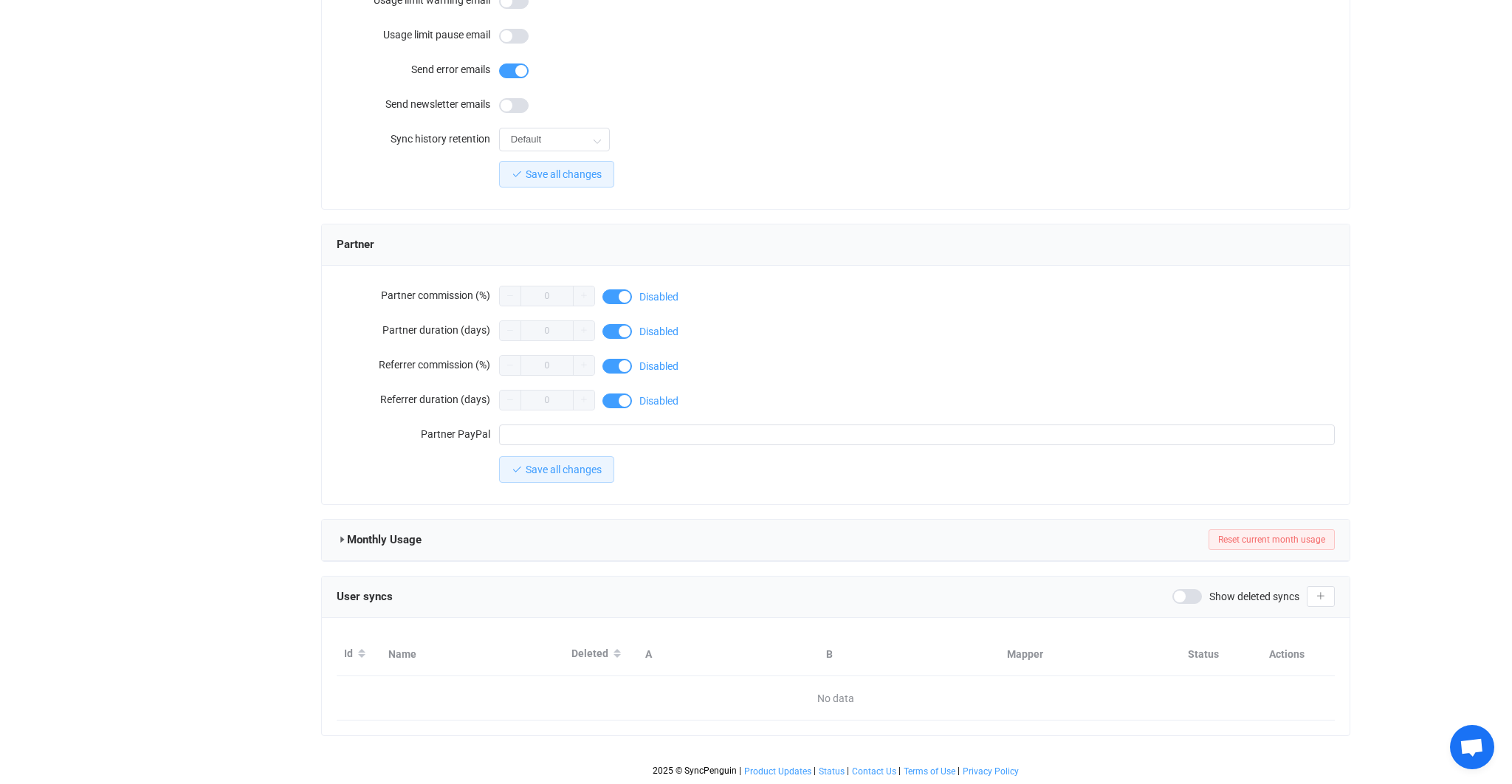
scroll to position [1091, 0]
click at [1333, 594] on button "button" at bounding box center [1320, 598] width 28 height 21
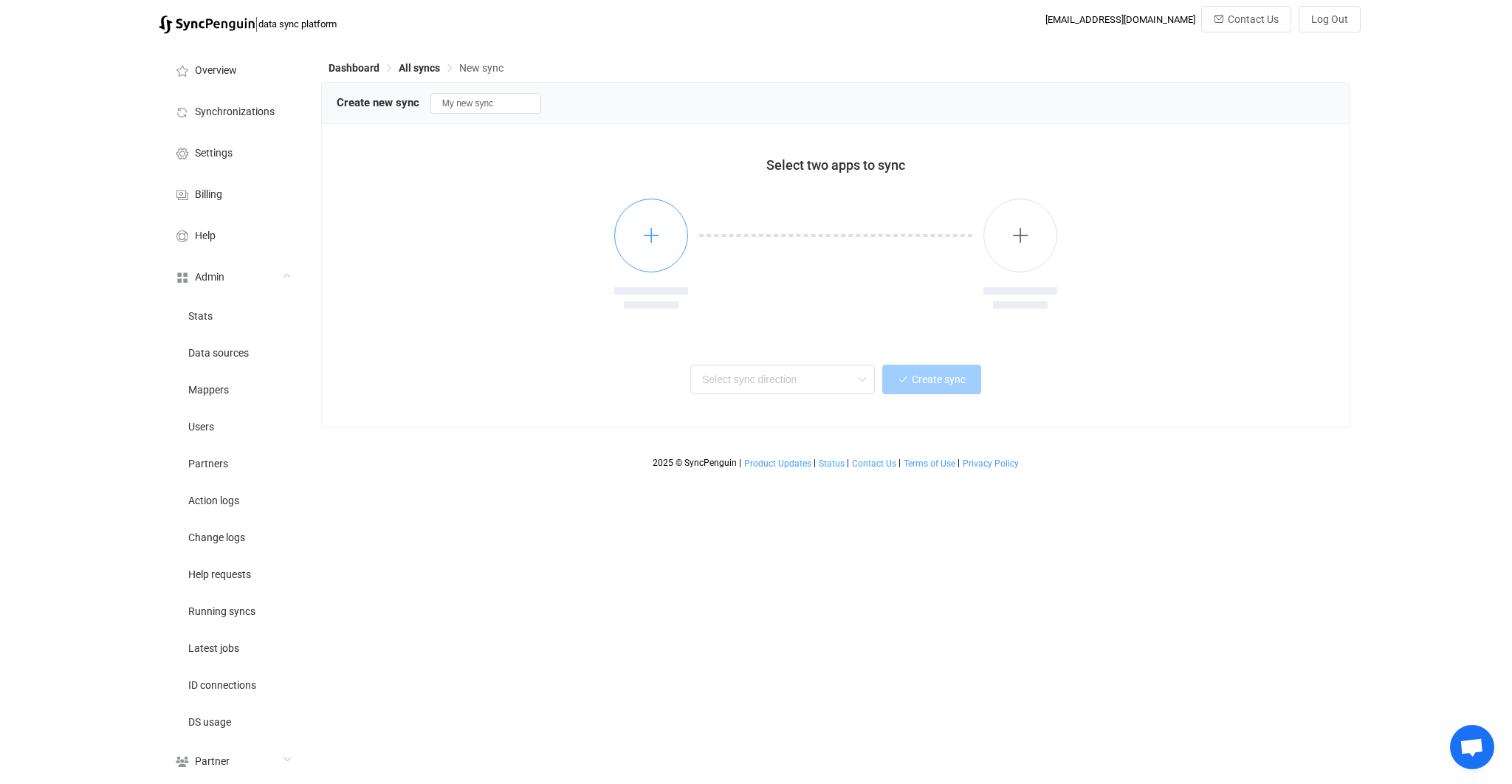
click at [666, 268] on button "button" at bounding box center [650, 235] width 74 height 74
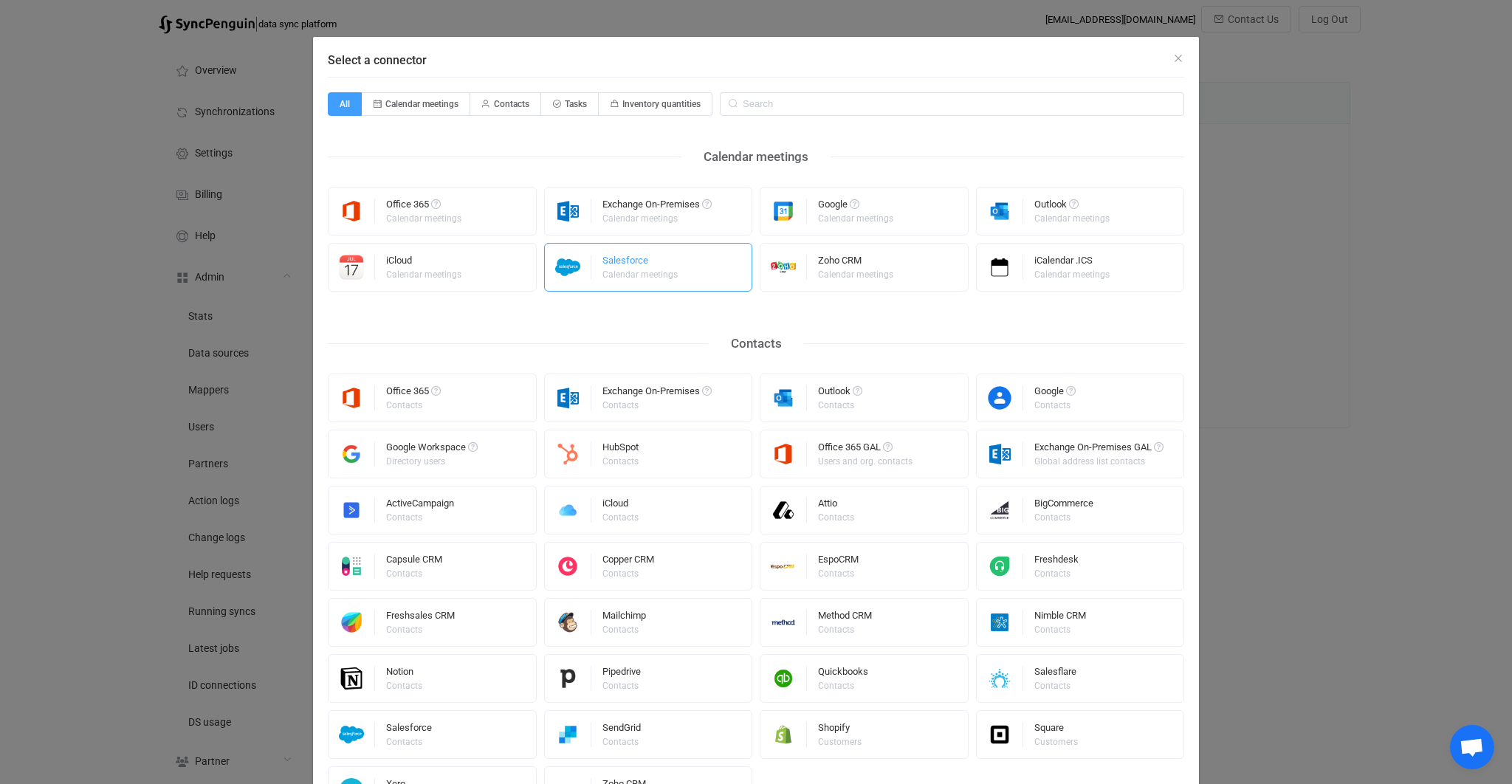
click at [663, 257] on div "Salesforce" at bounding box center [641, 262] width 78 height 15
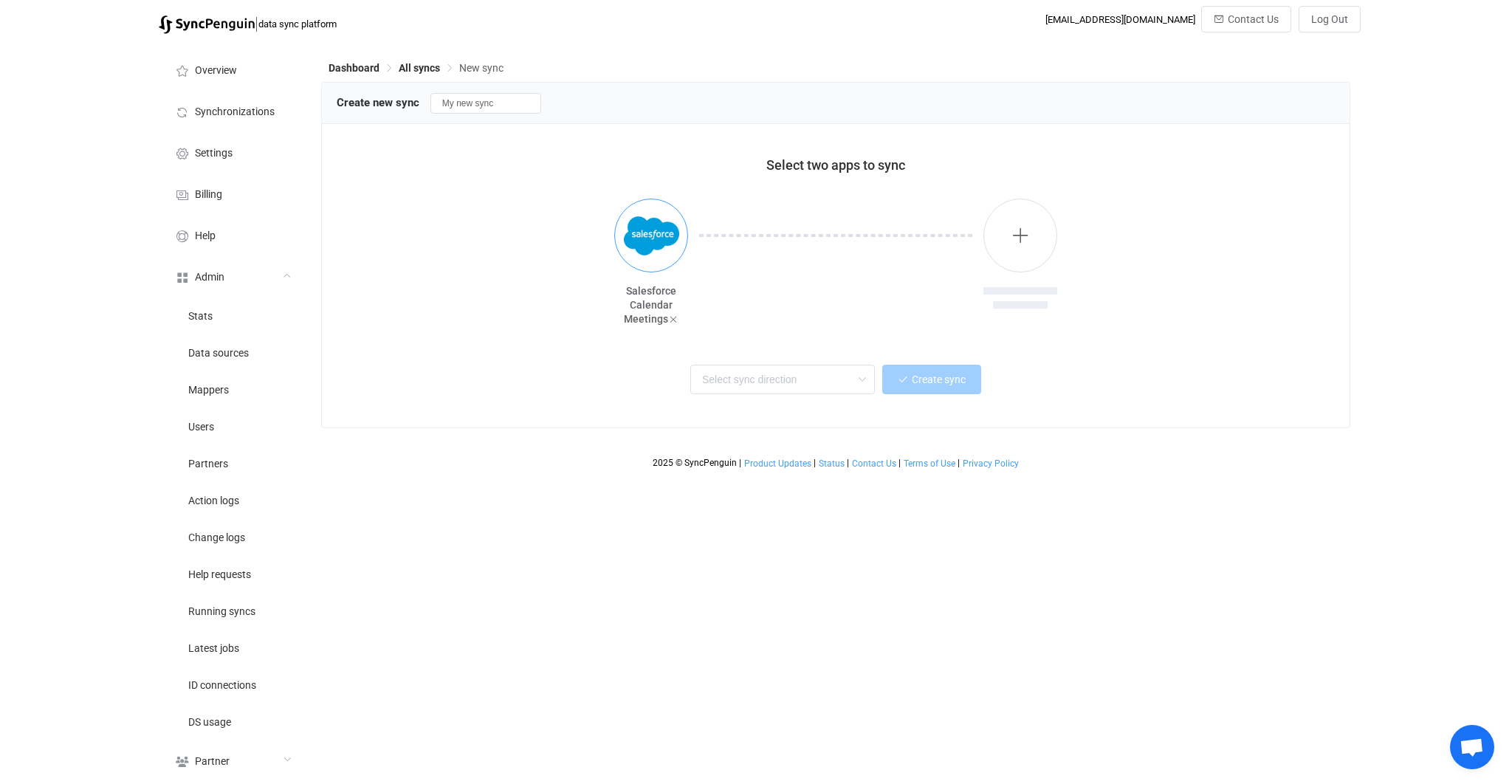
click at [666, 248] on img "button" at bounding box center [651, 236] width 55 height 55
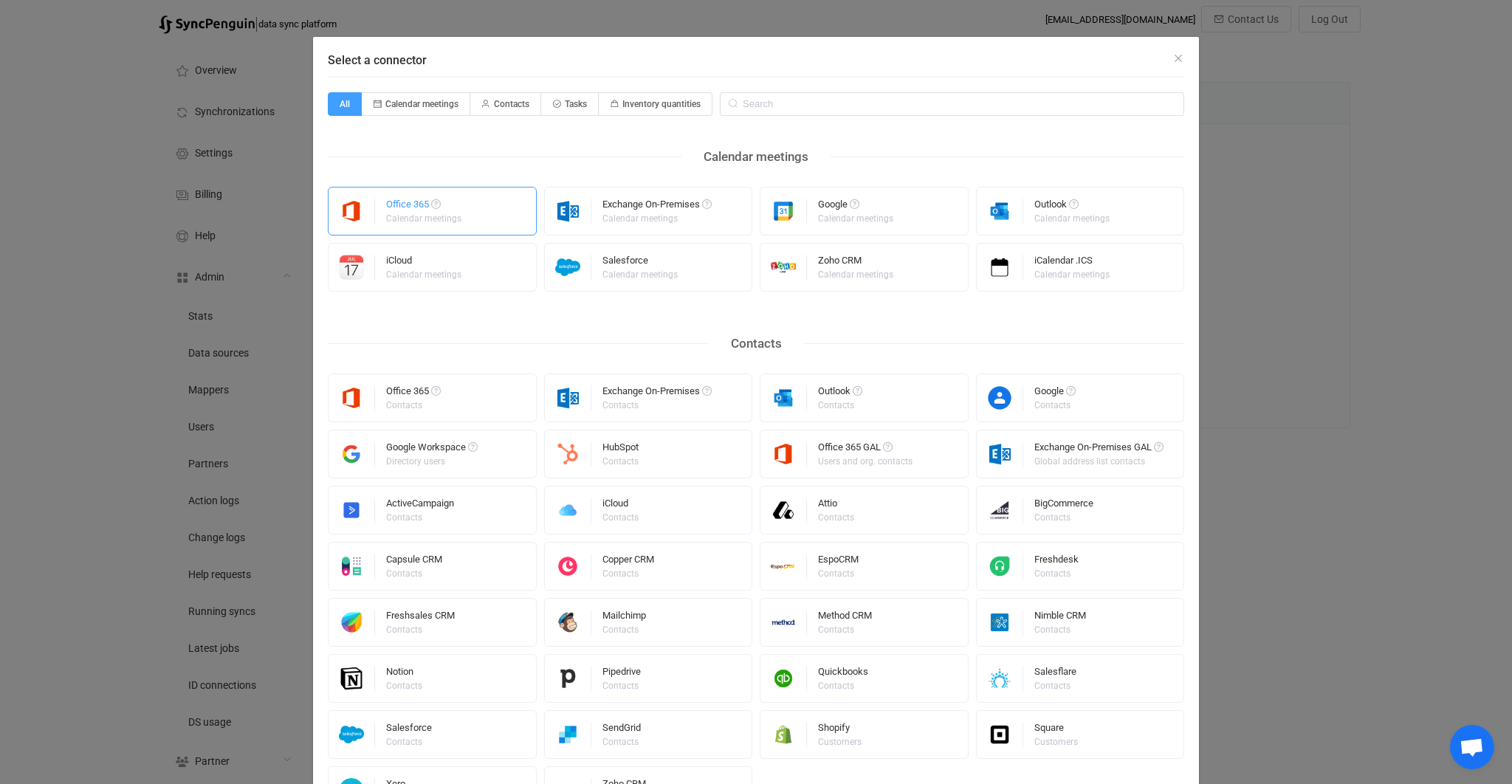
click at [467, 222] on div "Office 365 Calendar meetings" at bounding box center [432, 211] width 209 height 49
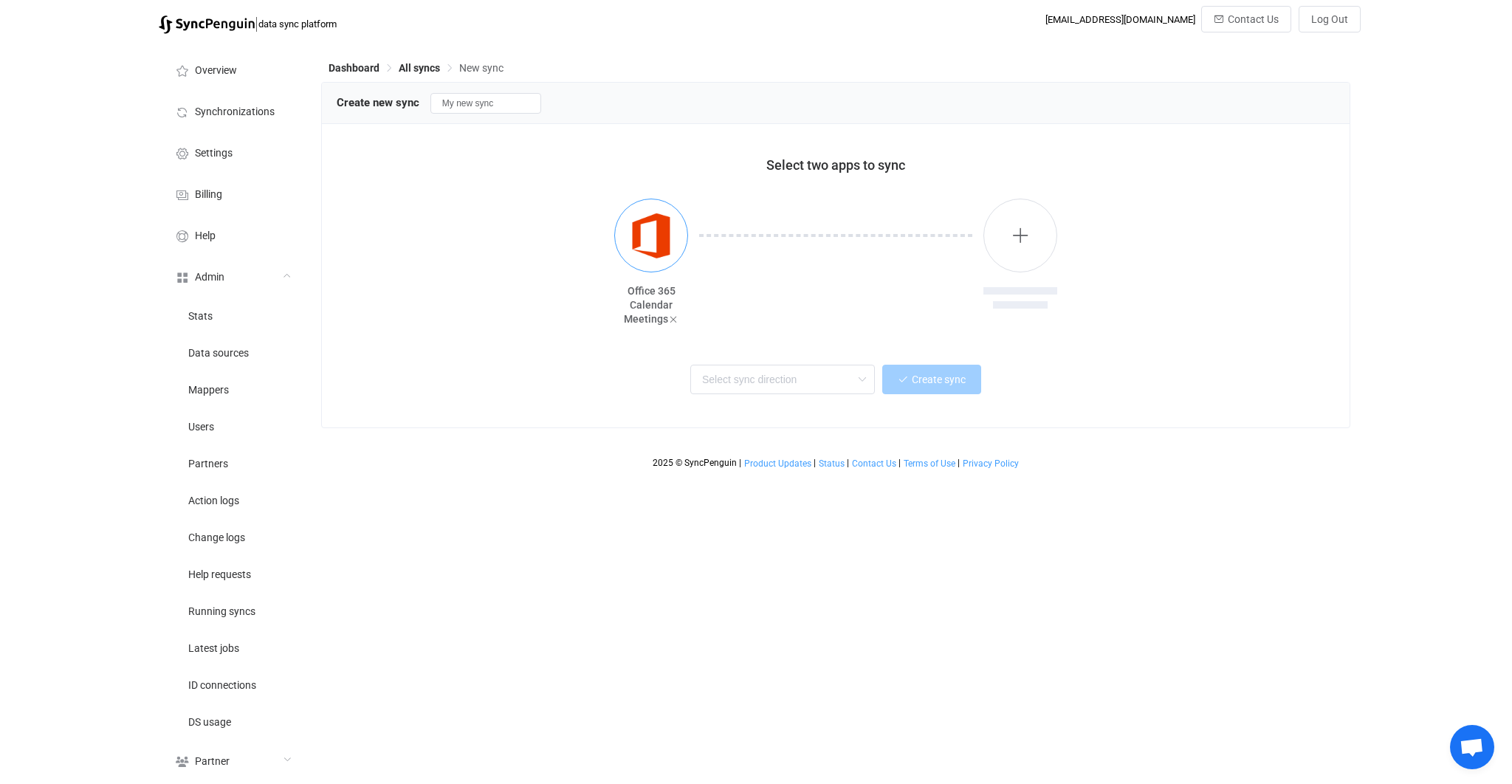
click at [643, 255] on img "button" at bounding box center [651, 236] width 55 height 55
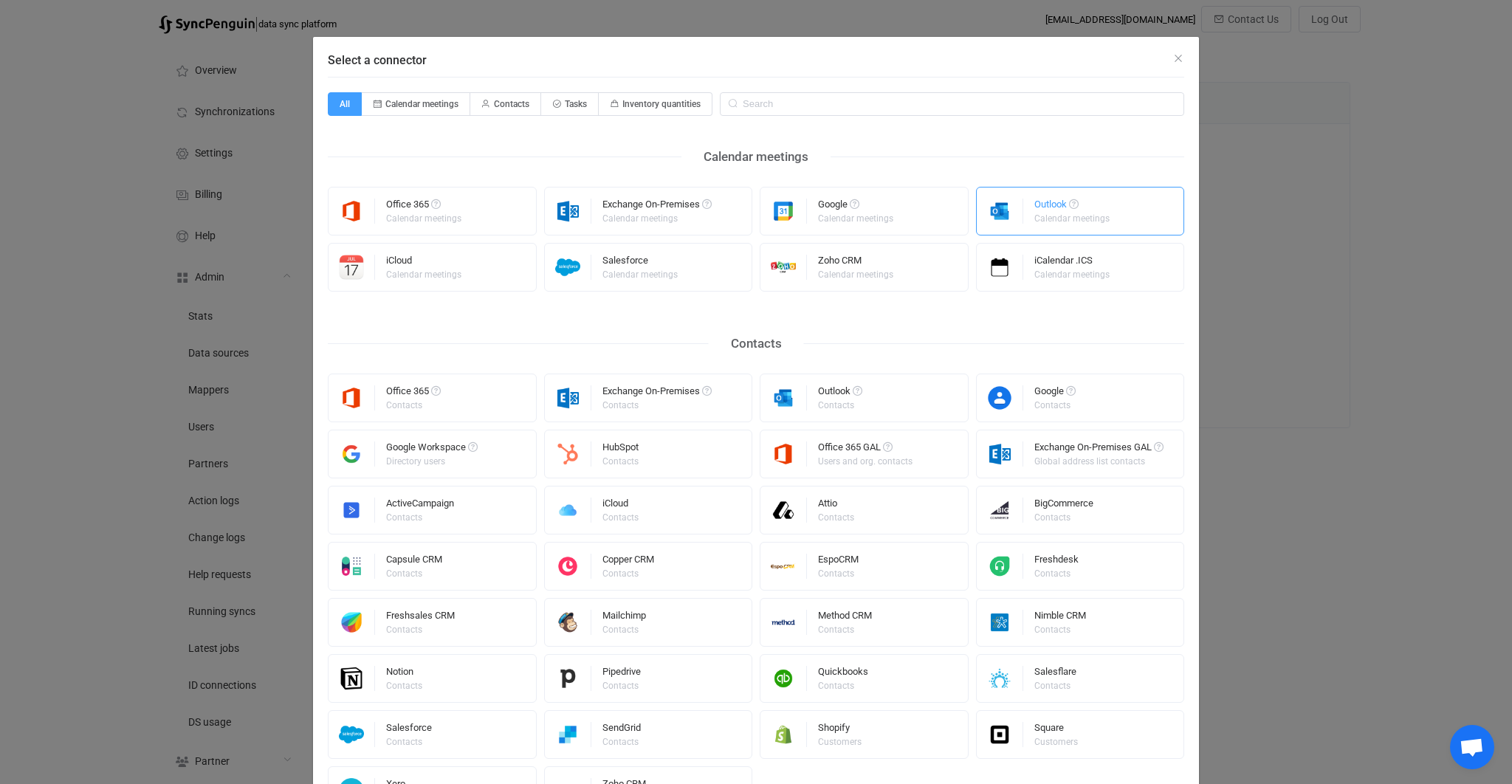
click at [1016, 215] on img "Select a connector" at bounding box center [999, 211] width 46 height 26
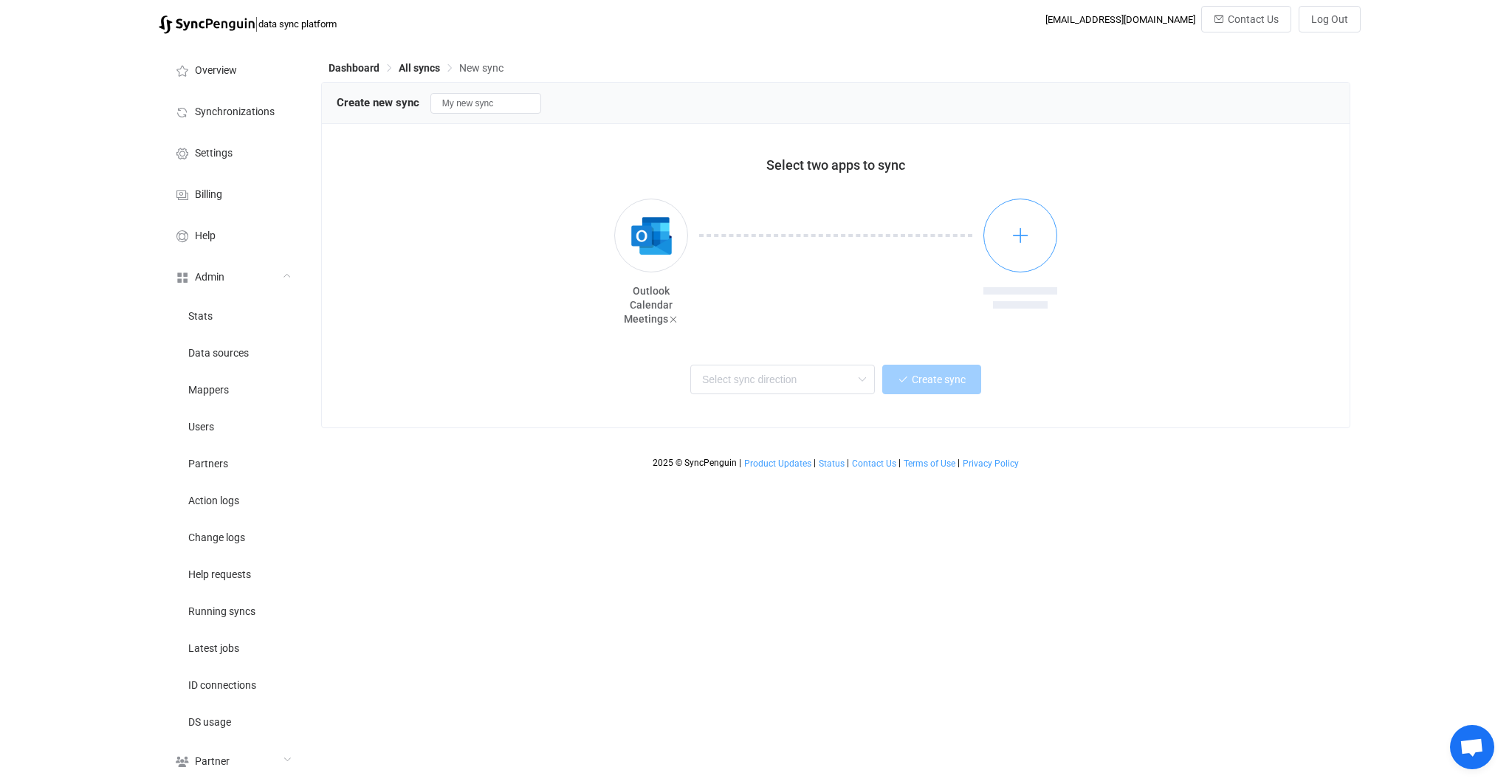
drag, startPoint x: 971, startPoint y: 265, endPoint x: 1021, endPoint y: 259, distance: 50.4
click at [980, 271] on div at bounding box center [835, 264] width 296 height 133
click at [1041, 251] on button "button" at bounding box center [1020, 235] width 74 height 74
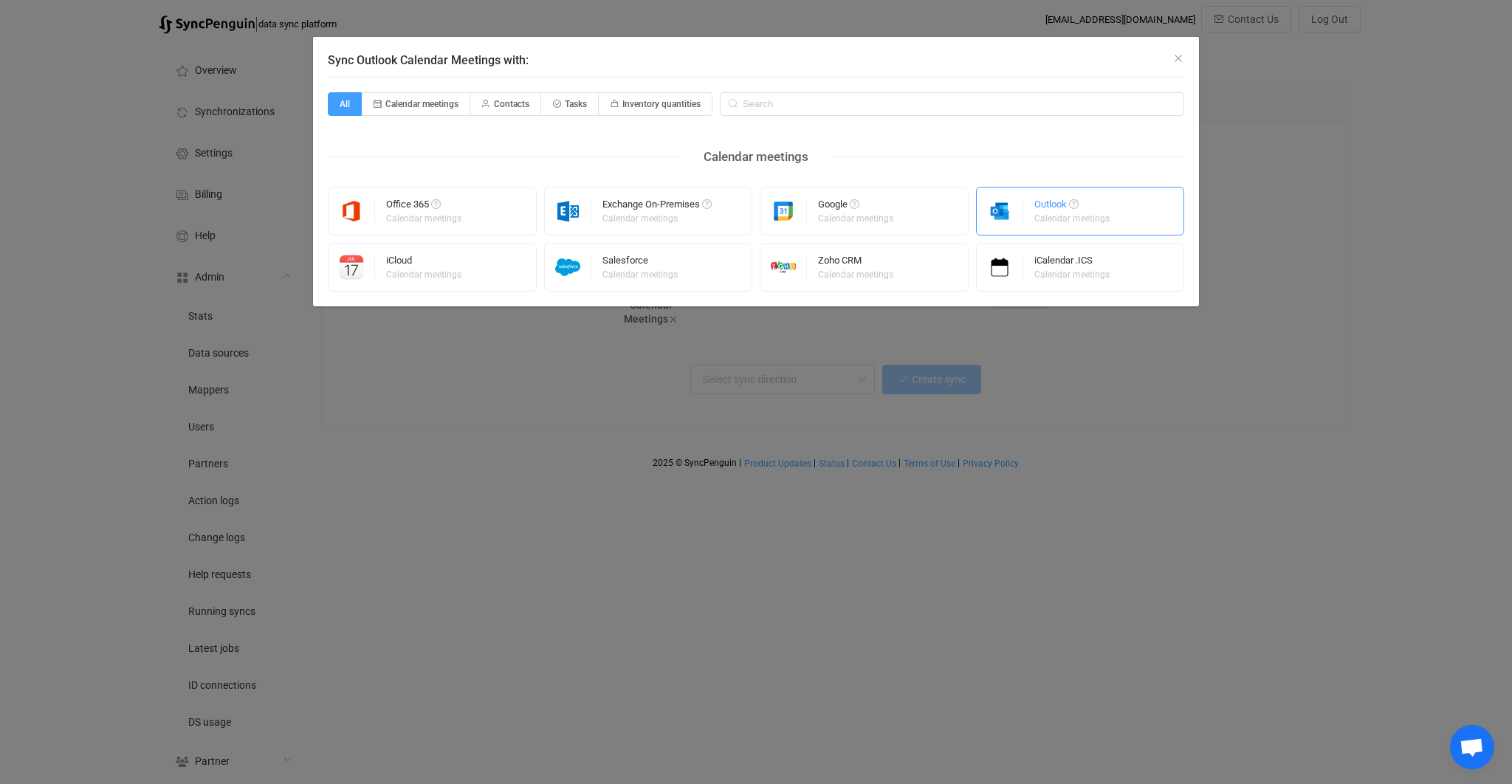
click at [1060, 214] on div "Calendar meetings" at bounding box center [1072, 218] width 76 height 9
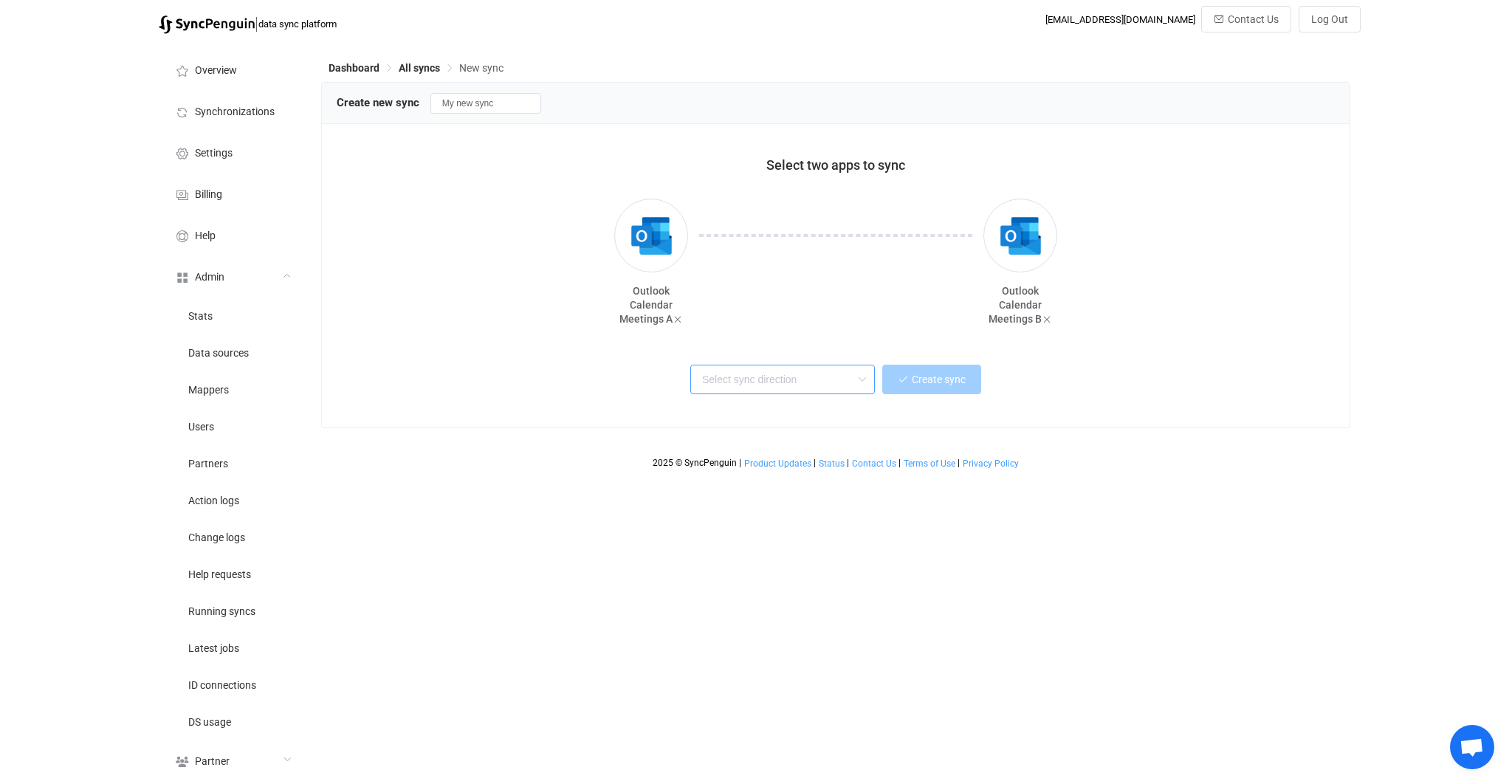
click at [799, 374] on input "text" at bounding box center [782, 379] width 185 height 29
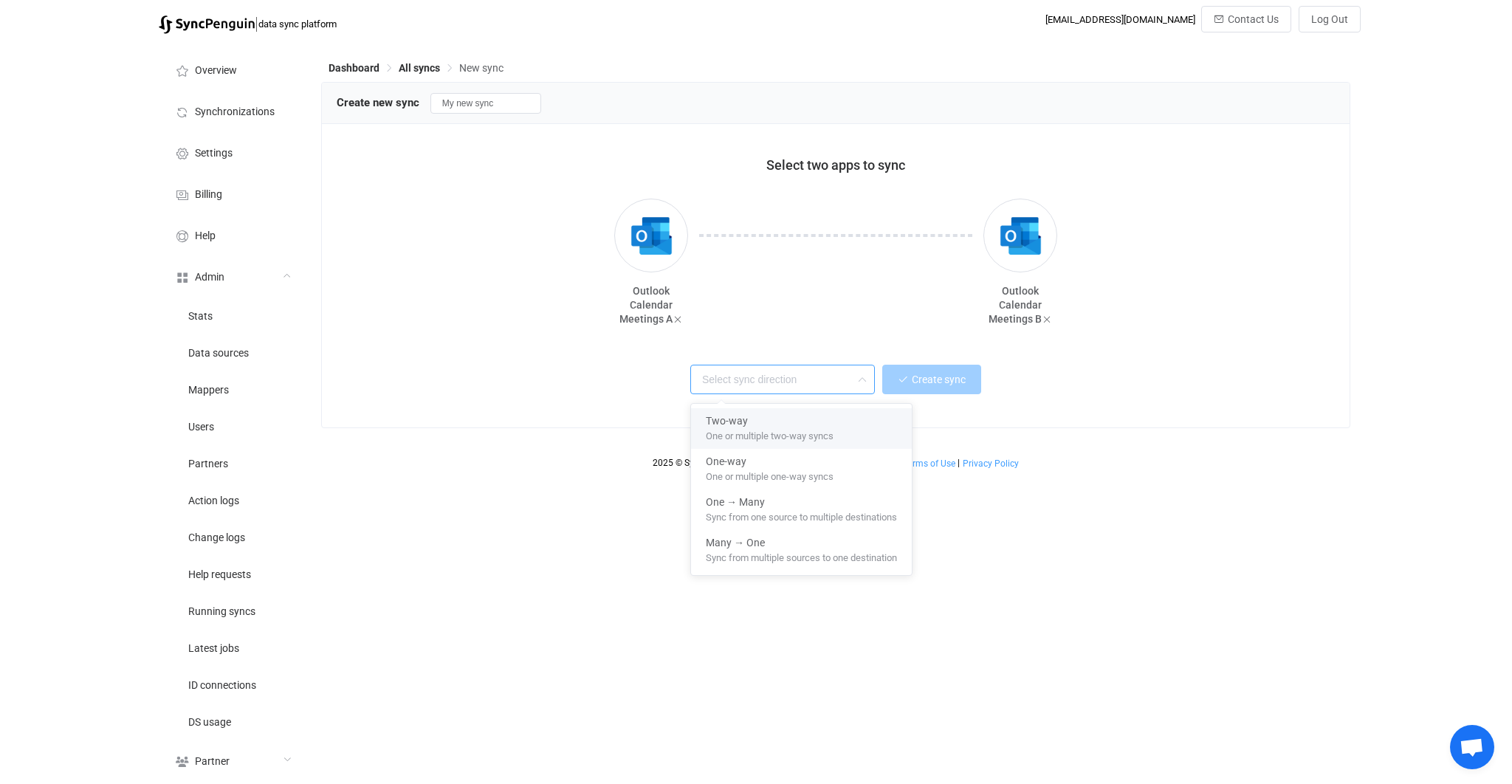
click at [781, 421] on div "Two-way" at bounding box center [801, 418] width 192 height 20
type input "Two-way"
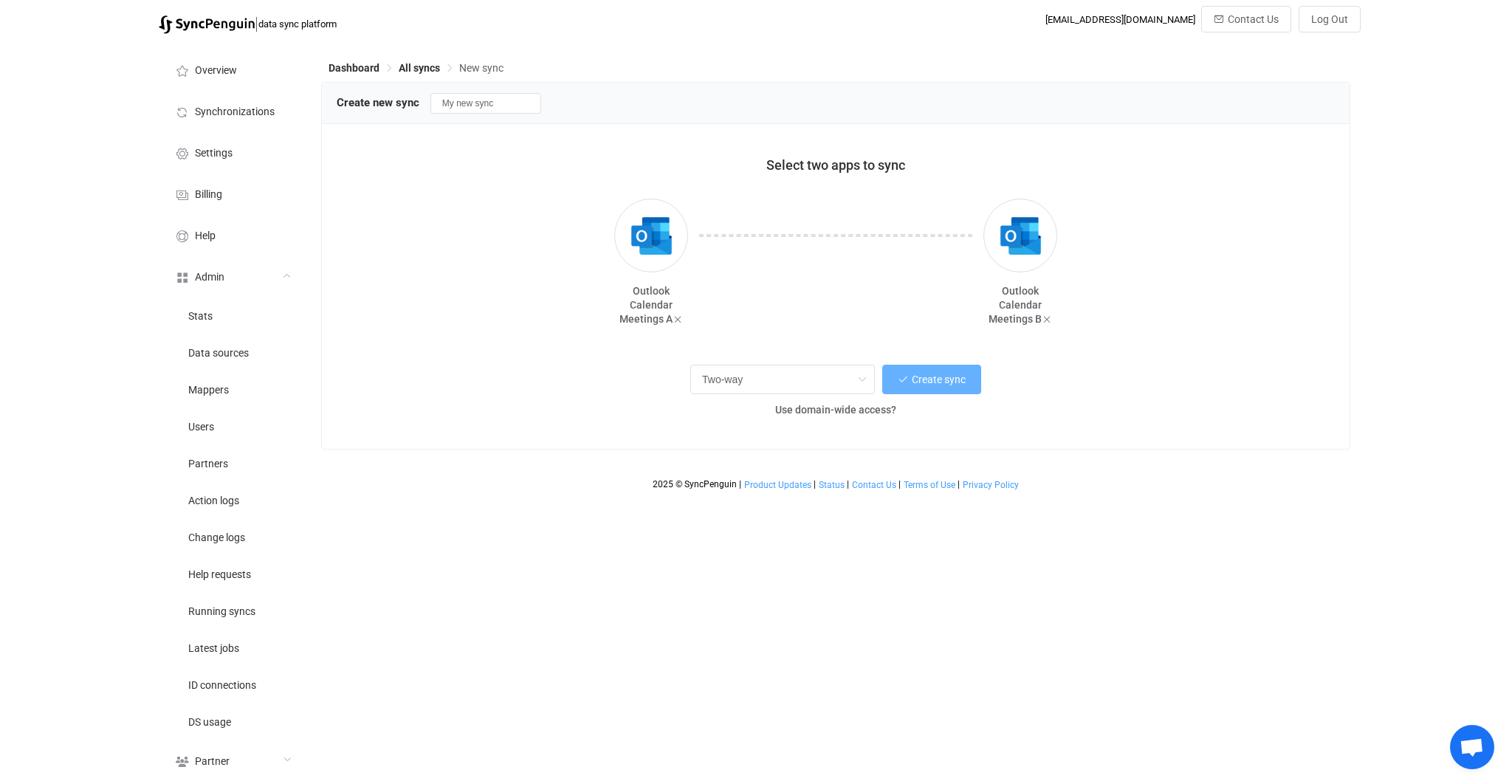
click at [927, 391] on button "Create sync" at bounding box center [931, 379] width 99 height 29
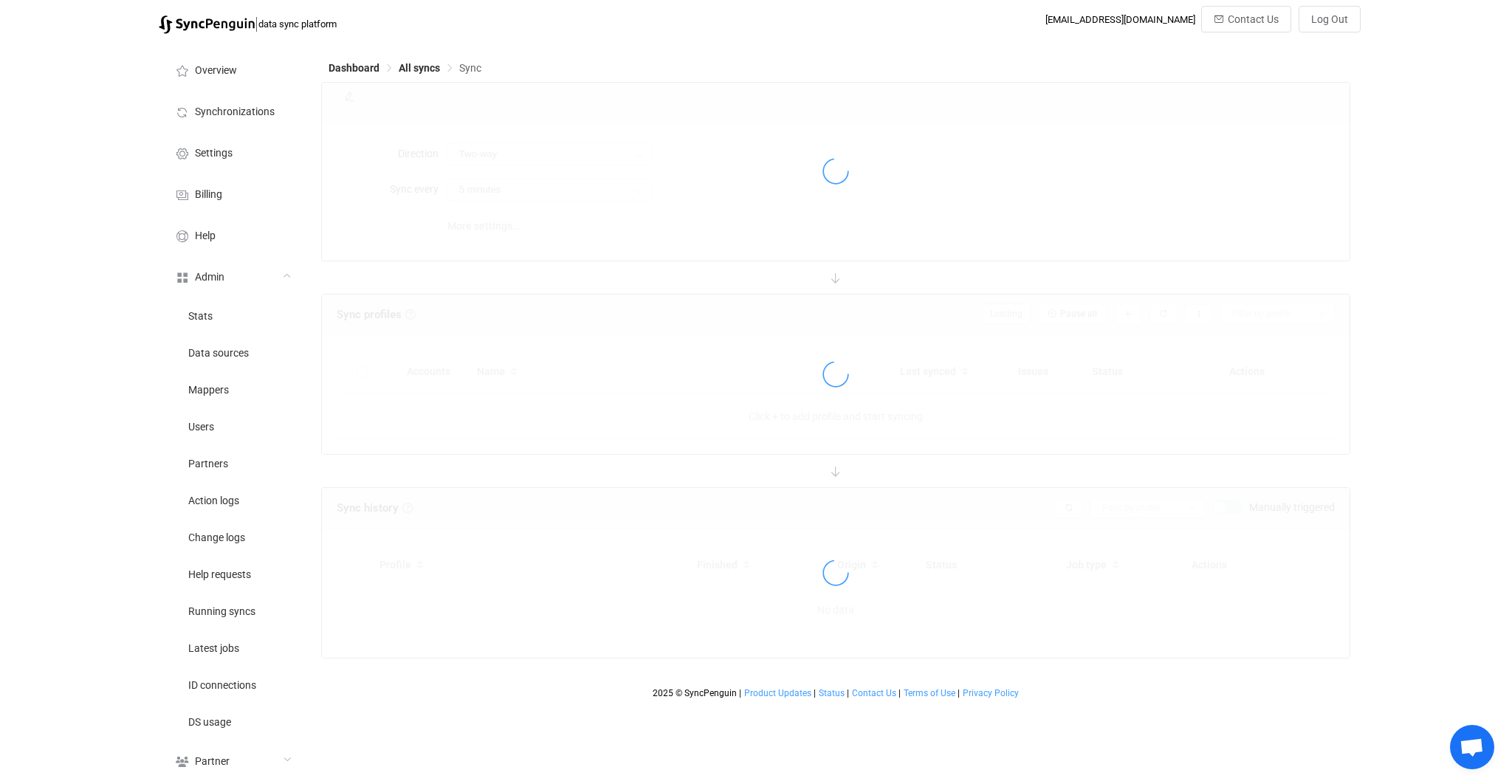
type input "10 minutes"
